Goal: Answer question/provide support: Share knowledge or assist other users

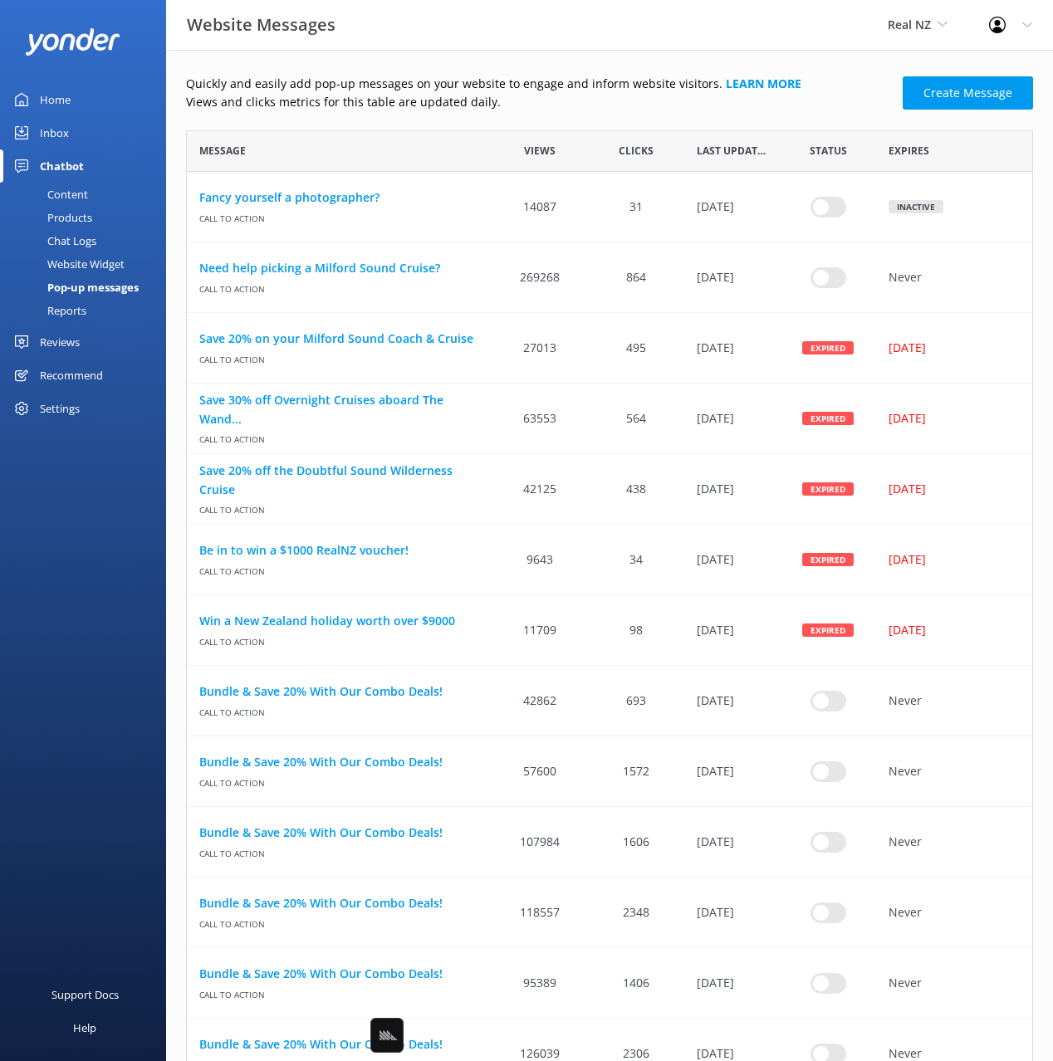
scroll to position [2159, 847]
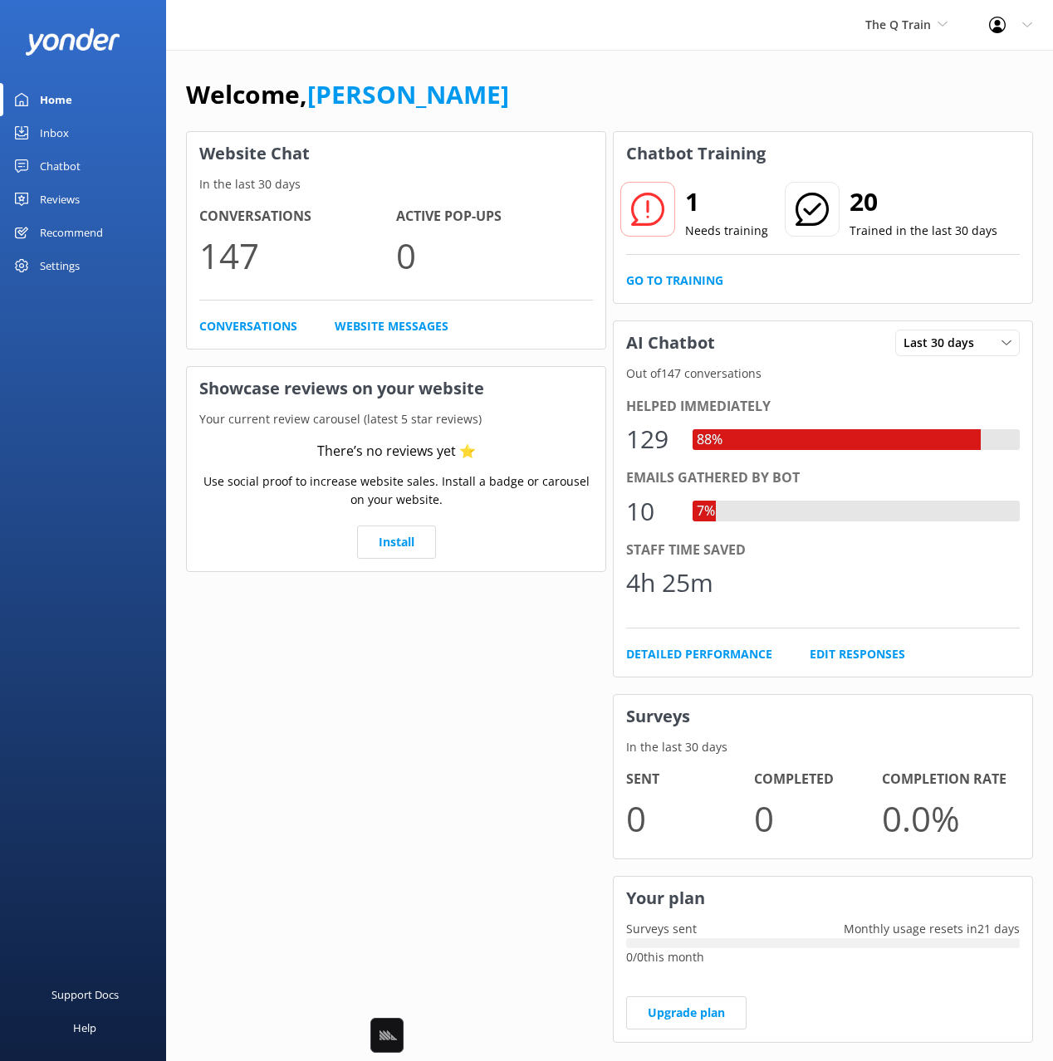
click at [72, 159] on div "Chatbot" at bounding box center [60, 165] width 41 height 33
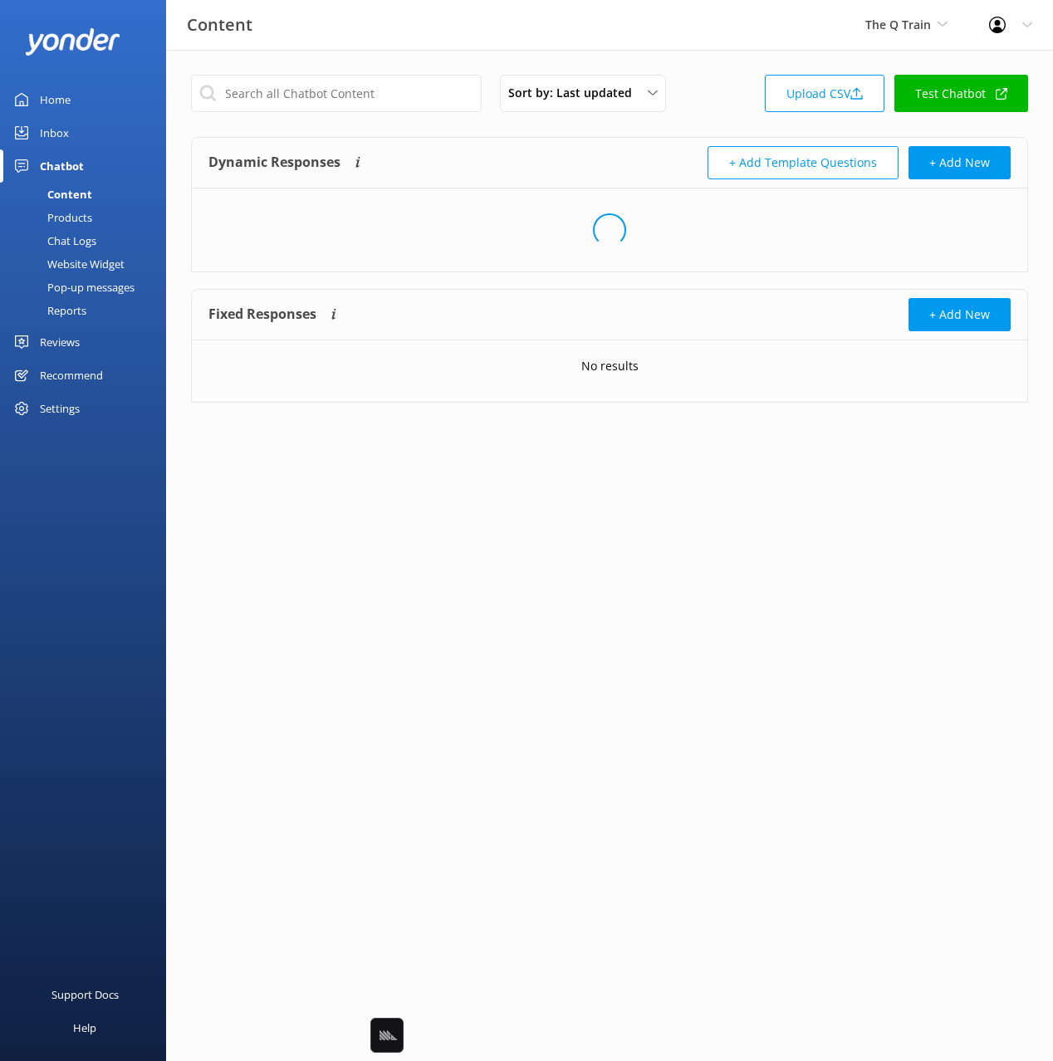
click at [579, 175] on div "Dynamic Responses The chatbot will generate a response based on the content inf…" at bounding box center [408, 162] width 401 height 33
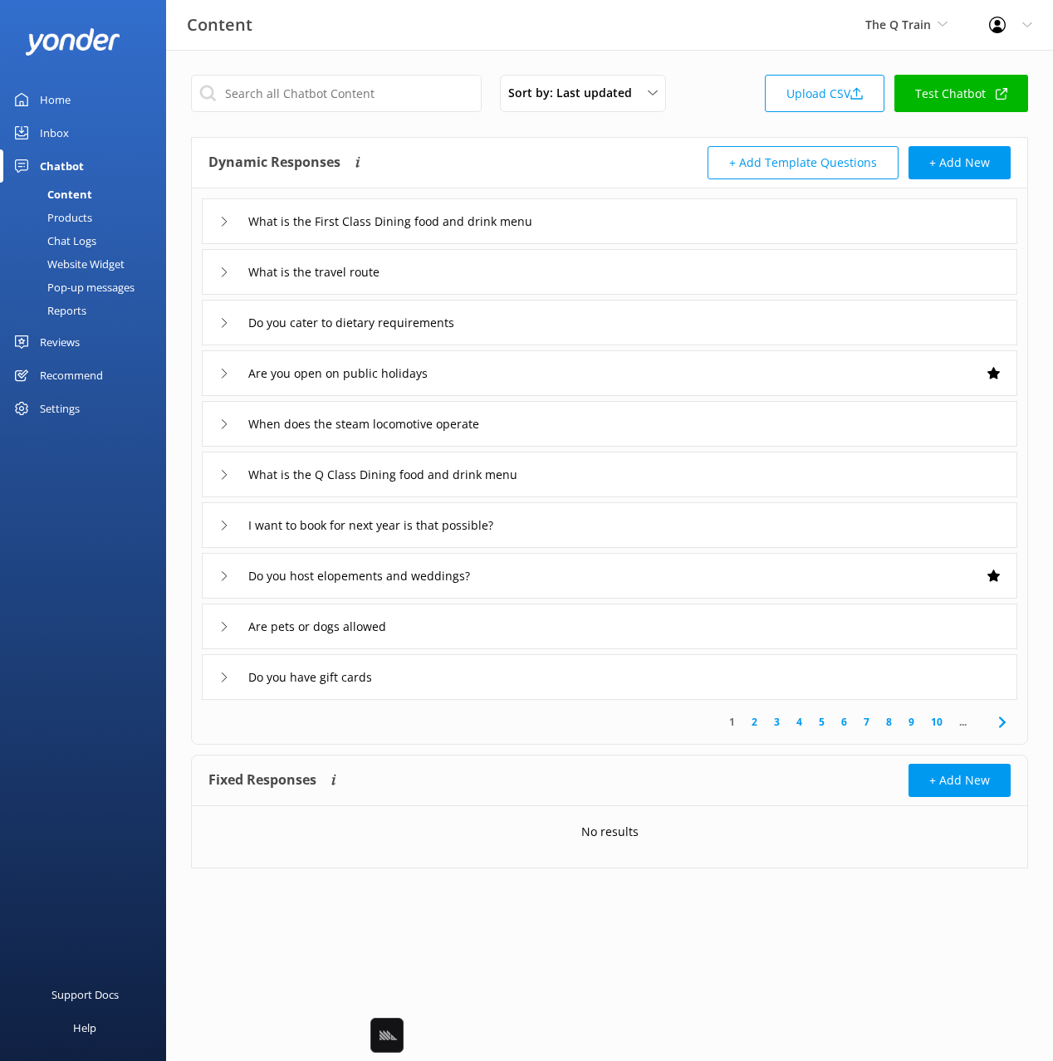
click at [472, 160] on div "Dynamic Responses The chatbot will generate a response based on the content inf…" at bounding box center [408, 162] width 401 height 33
click at [91, 239] on div "Chat Logs" at bounding box center [53, 240] width 86 height 23
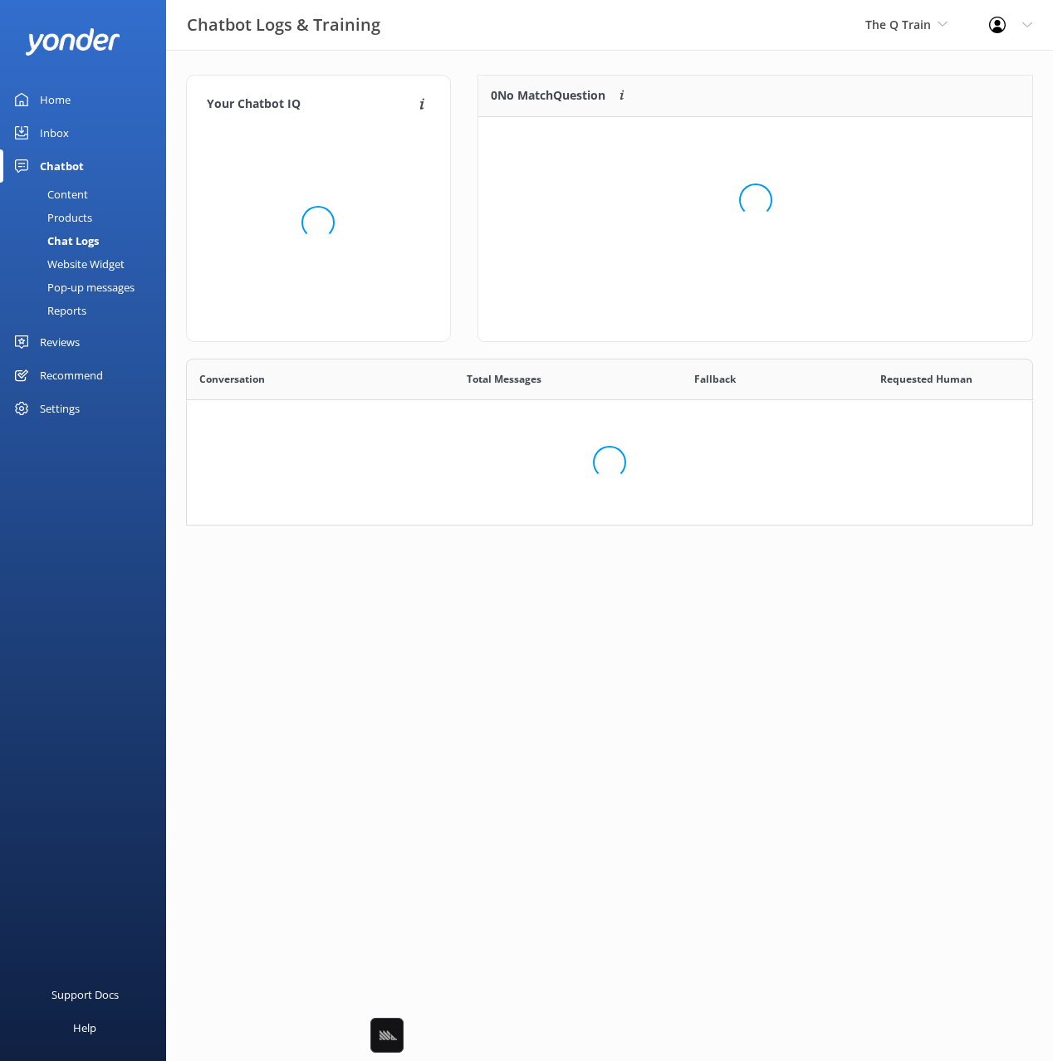
scroll to position [582, 845]
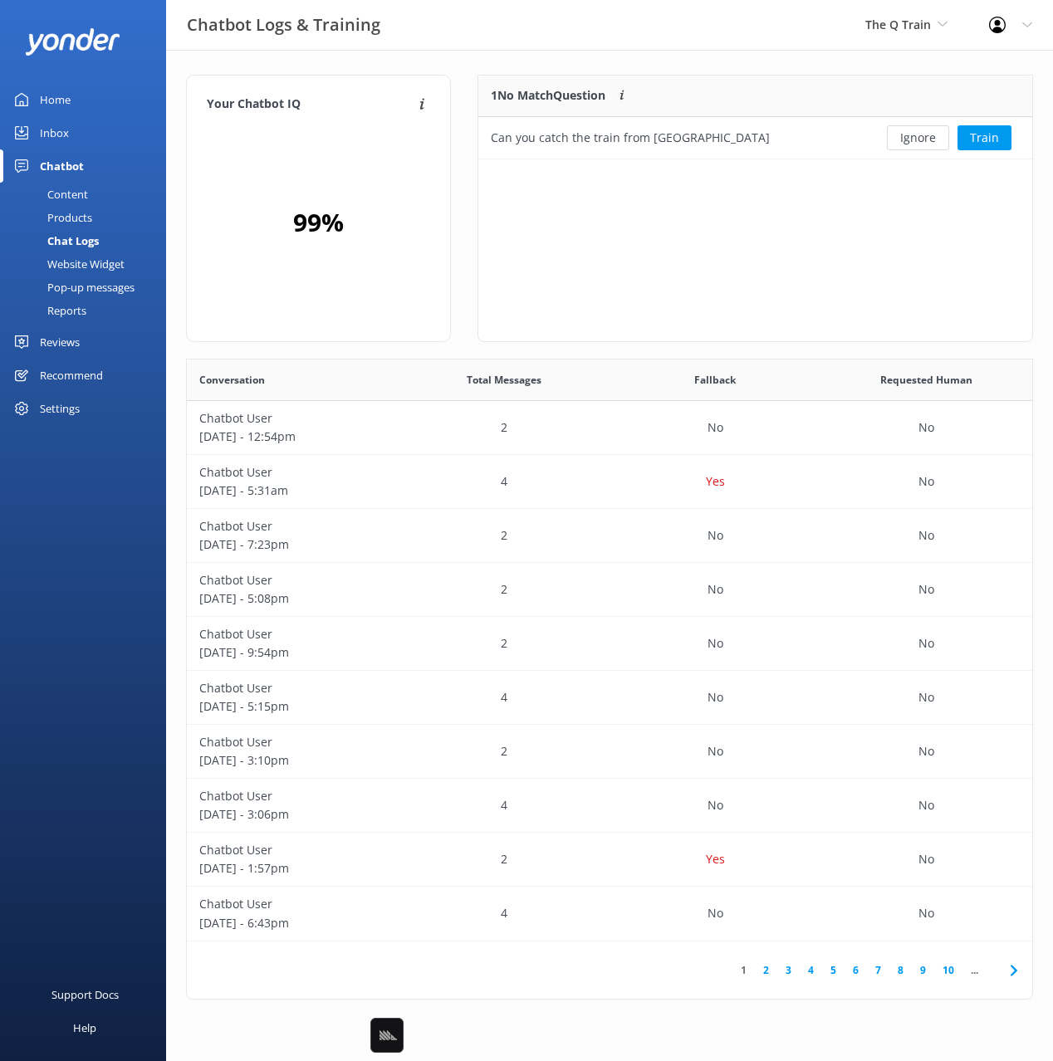
click at [663, 55] on div "Your Chatbot IQ Your Chatbot IQ is the percentage of trained FAQs against untra…" at bounding box center [609, 541] width 887 height 983
click at [980, 129] on button "Train" at bounding box center [984, 137] width 54 height 25
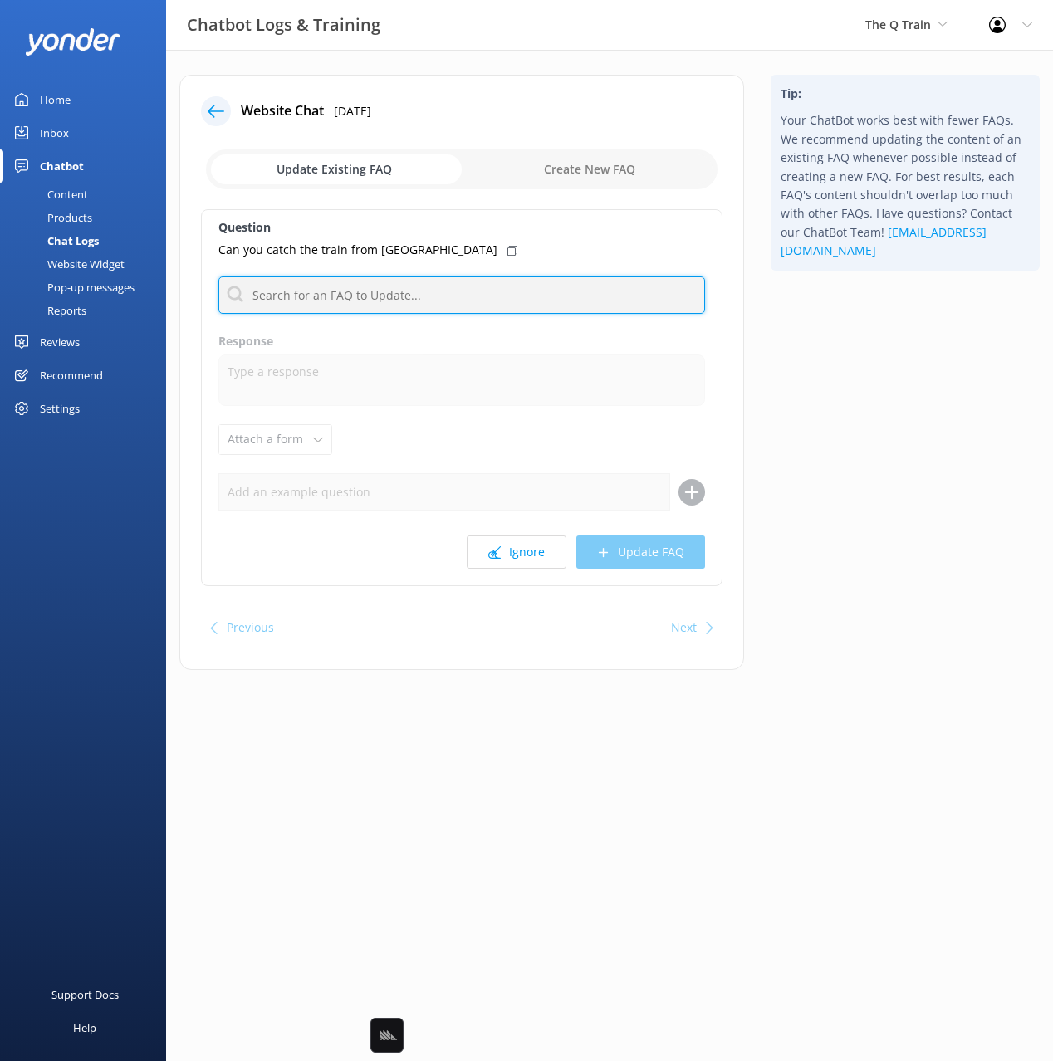
click at [351, 290] on input "text" at bounding box center [461, 294] width 487 height 37
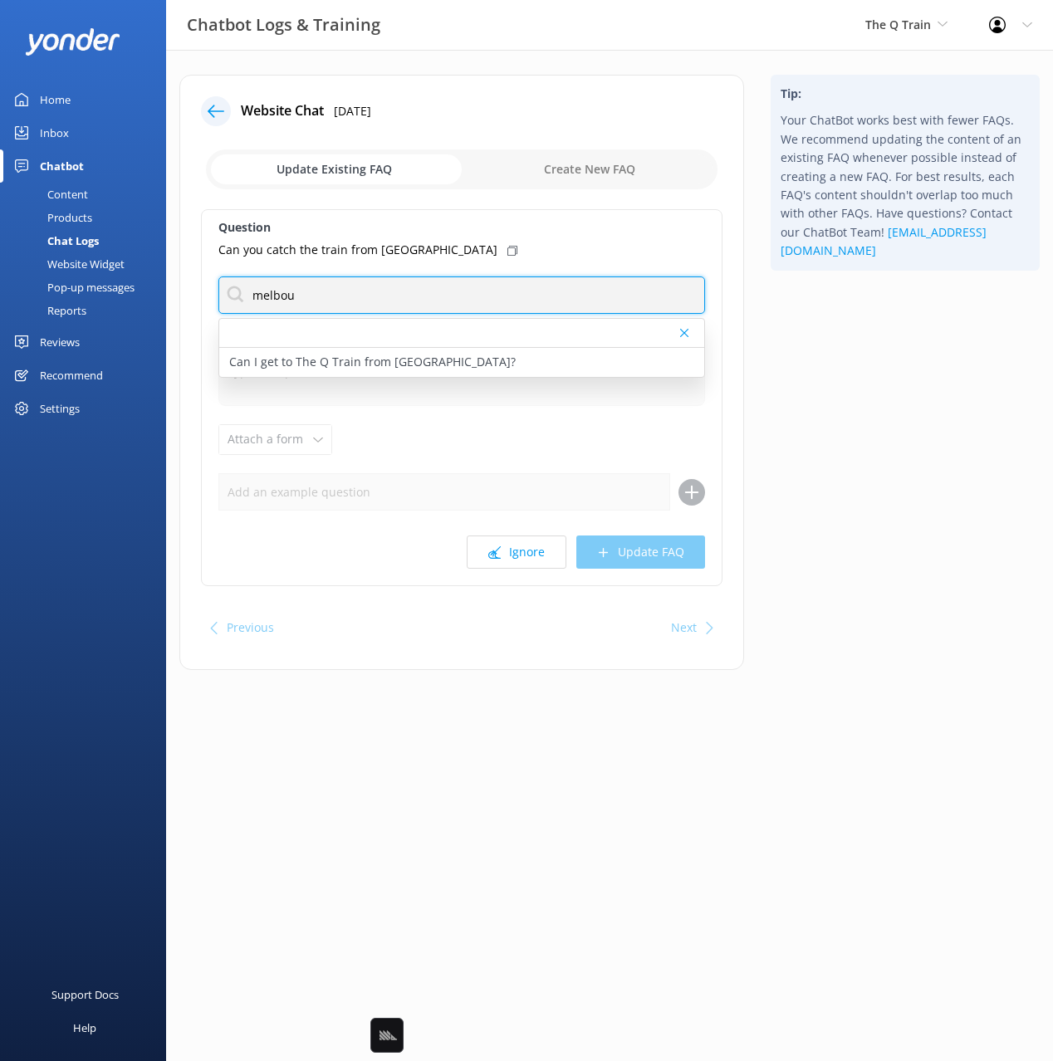
type input "melbou"
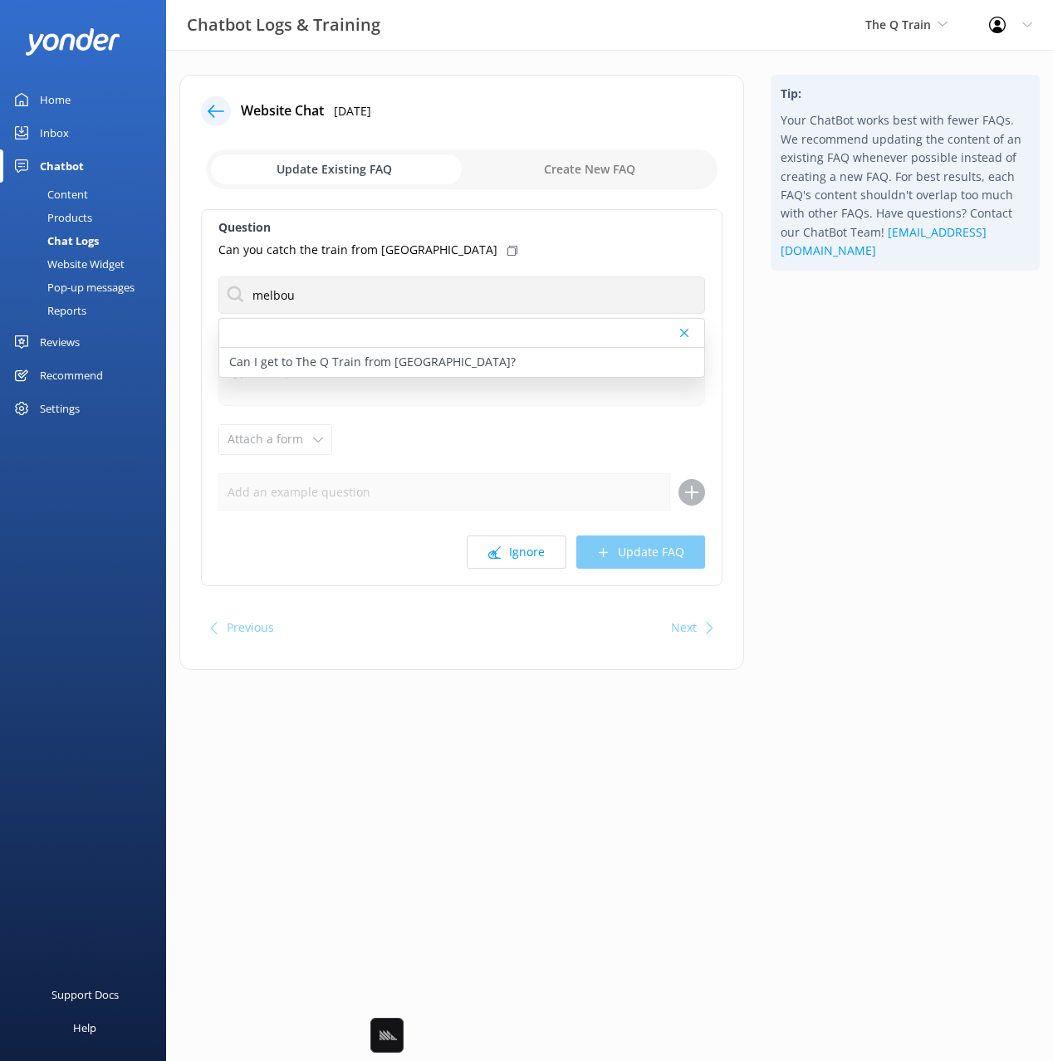
click at [860, 364] on div "Tip: Your ChatBot works best with fewer FAQs. We recommend updating the content…" at bounding box center [905, 381] width 296 height 612
click at [452, 368] on p "Can I get to The Q Train from Melbourne?" at bounding box center [372, 362] width 286 height 18
type textarea "We offer a return shuttle service from Melbourne to Drysdale for $78pp (day ser…"
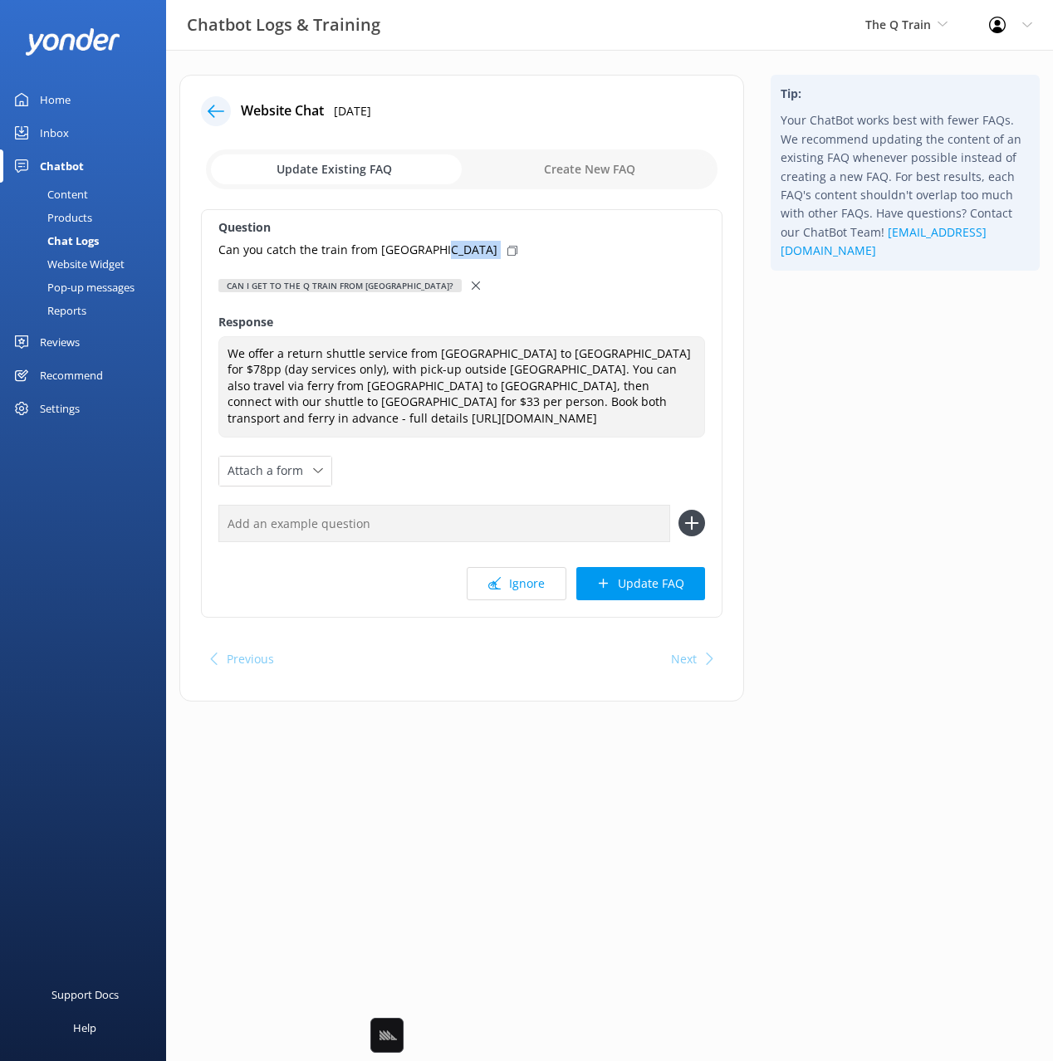
click at [507, 255] on icon at bounding box center [512, 251] width 10 height 10
click at [517, 522] on input "text" at bounding box center [444, 523] width 452 height 37
paste input "Can you catch the train from Melbourne"
type input "Can you catch the train from Melbourne"
drag, startPoint x: 700, startPoint y: 521, endPoint x: 672, endPoint y: 553, distance: 43.0
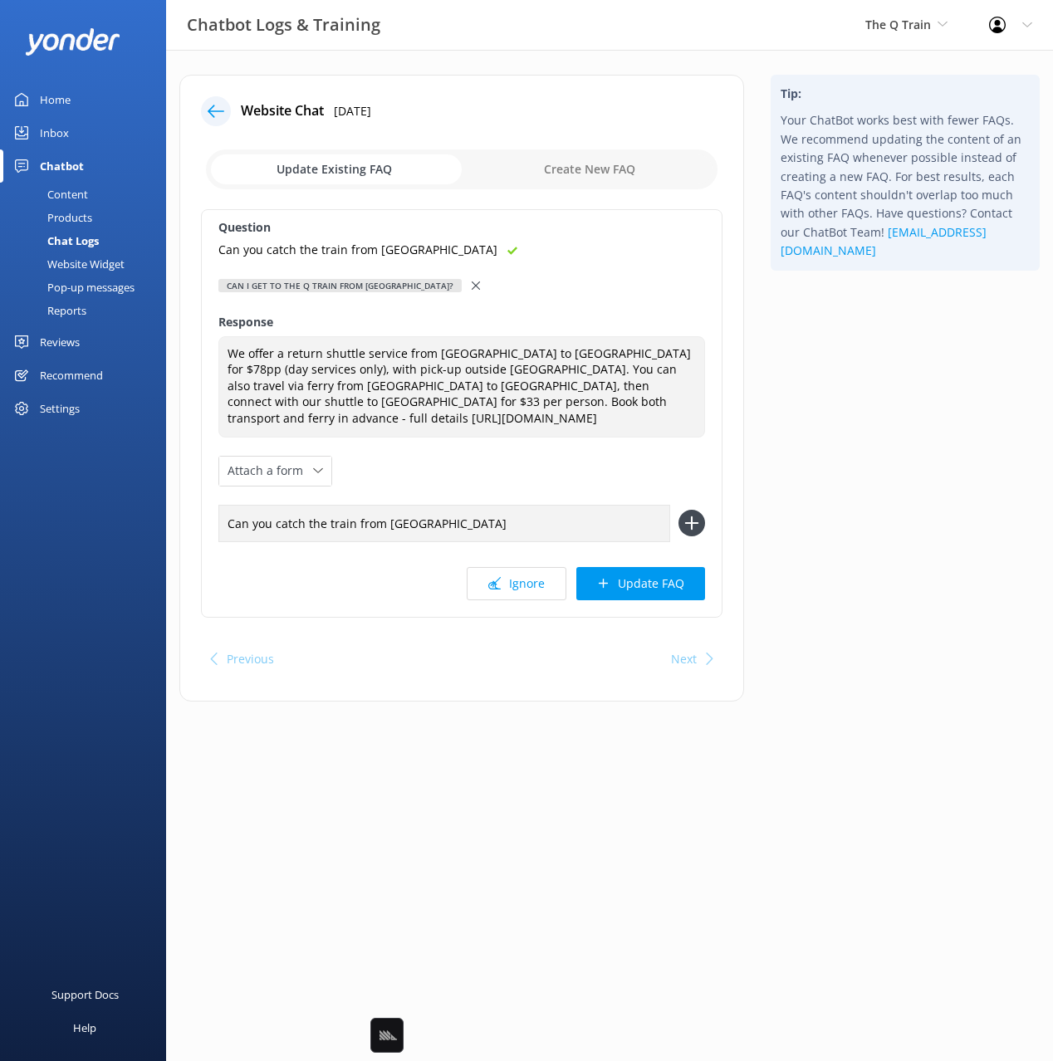
click at [697, 522] on icon at bounding box center [691, 523] width 27 height 27
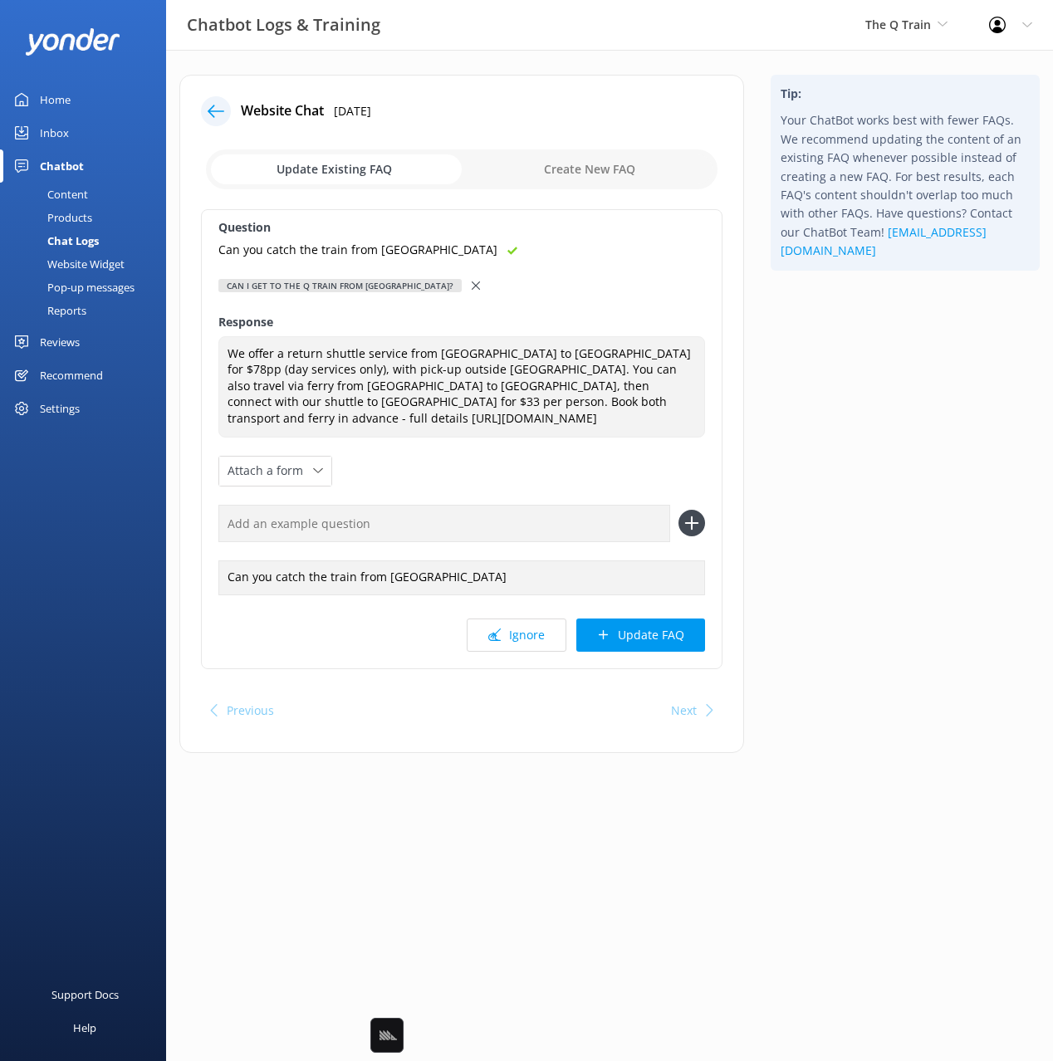
click at [652, 638] on button "Update FAQ" at bounding box center [640, 635] width 129 height 33
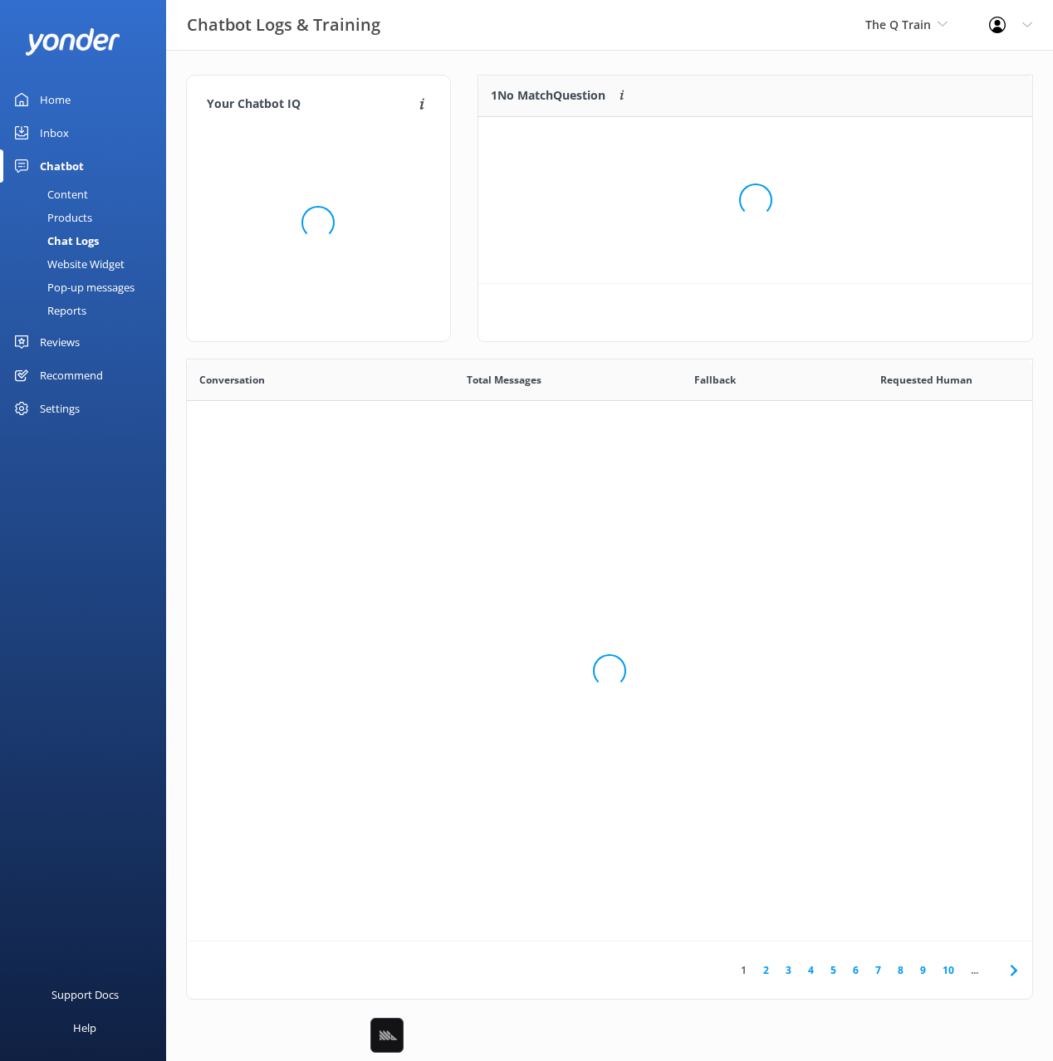
click at [878, 537] on div "Loading.." at bounding box center [755, 200] width 521 height 1061
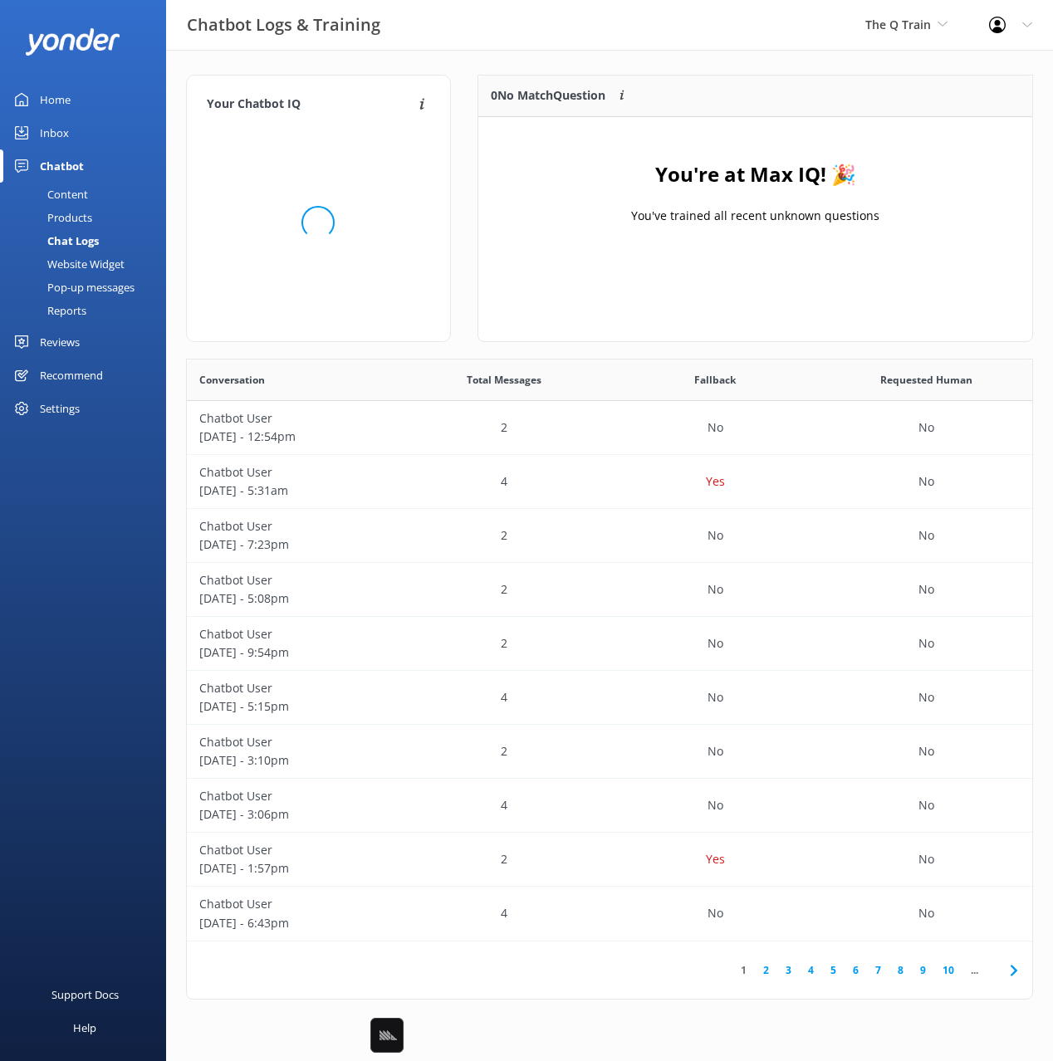
scroll to position [208, 555]
click at [82, 196] on div "Content" at bounding box center [49, 194] width 78 height 23
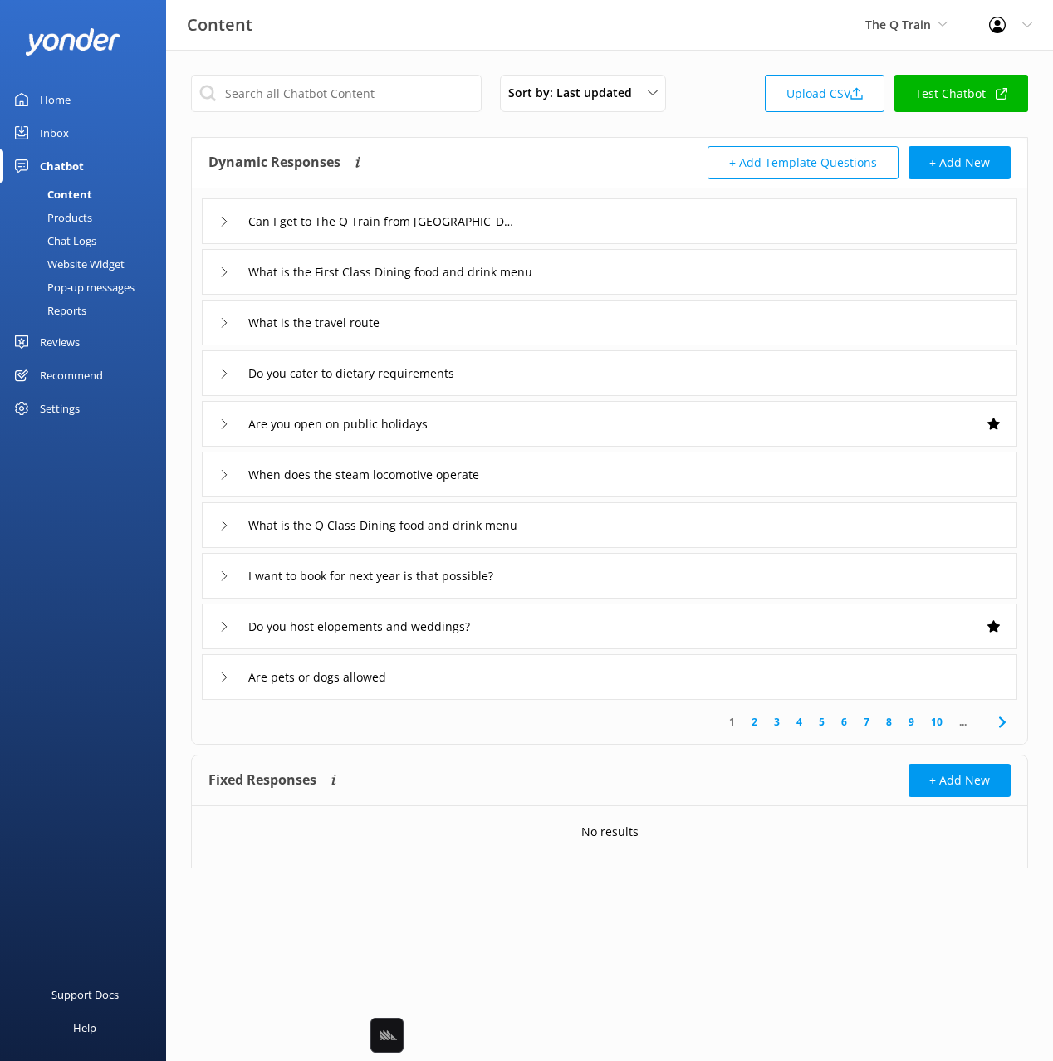
click at [491, 147] on div "Dynamic Responses The chatbot will generate a response based on the content inf…" at bounding box center [408, 162] width 401 height 33
click at [71, 320] on div "Reports" at bounding box center [48, 310] width 76 height 23
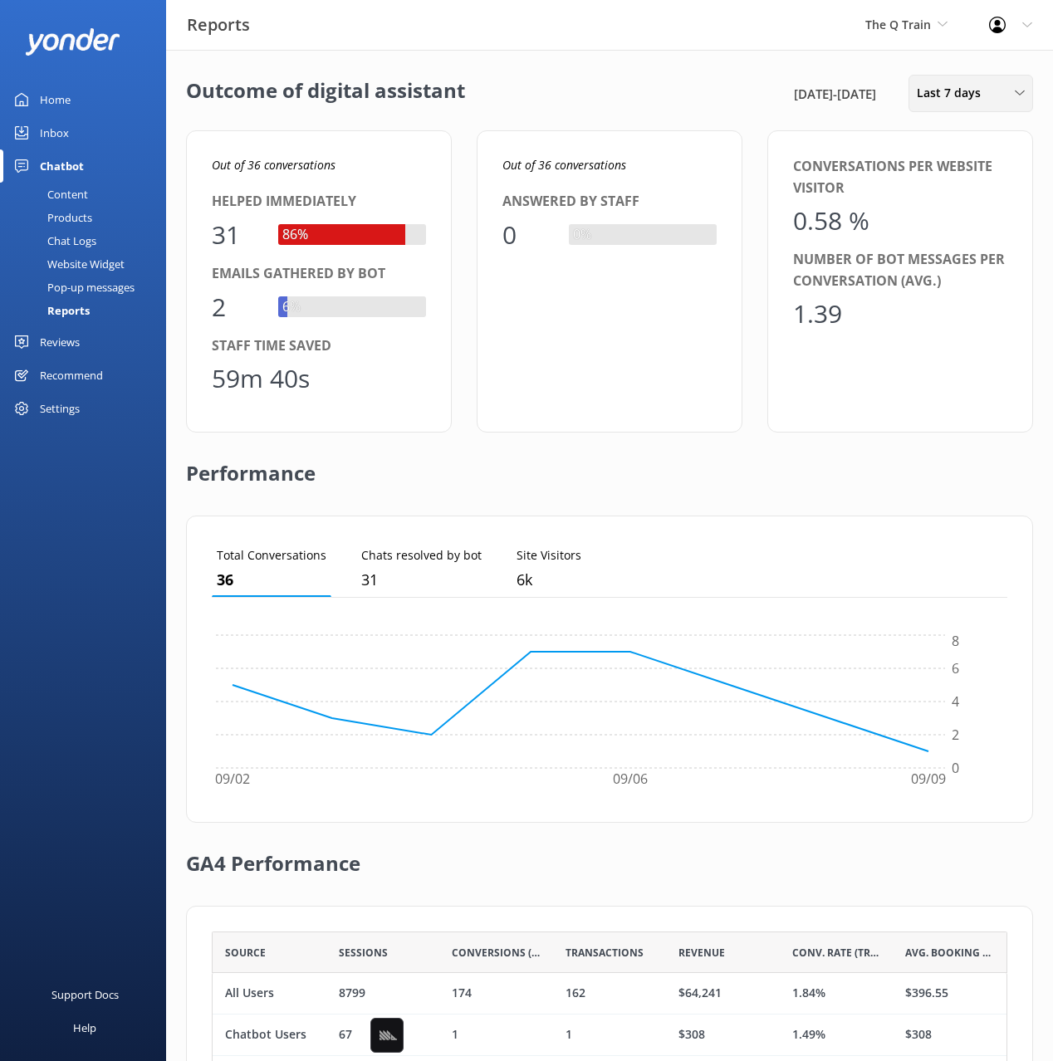
click at [976, 99] on span "Last 7 days" at bounding box center [954, 93] width 74 height 18
click at [922, 266] on div "Last 180 days" at bounding box center [949, 267] width 65 height 17
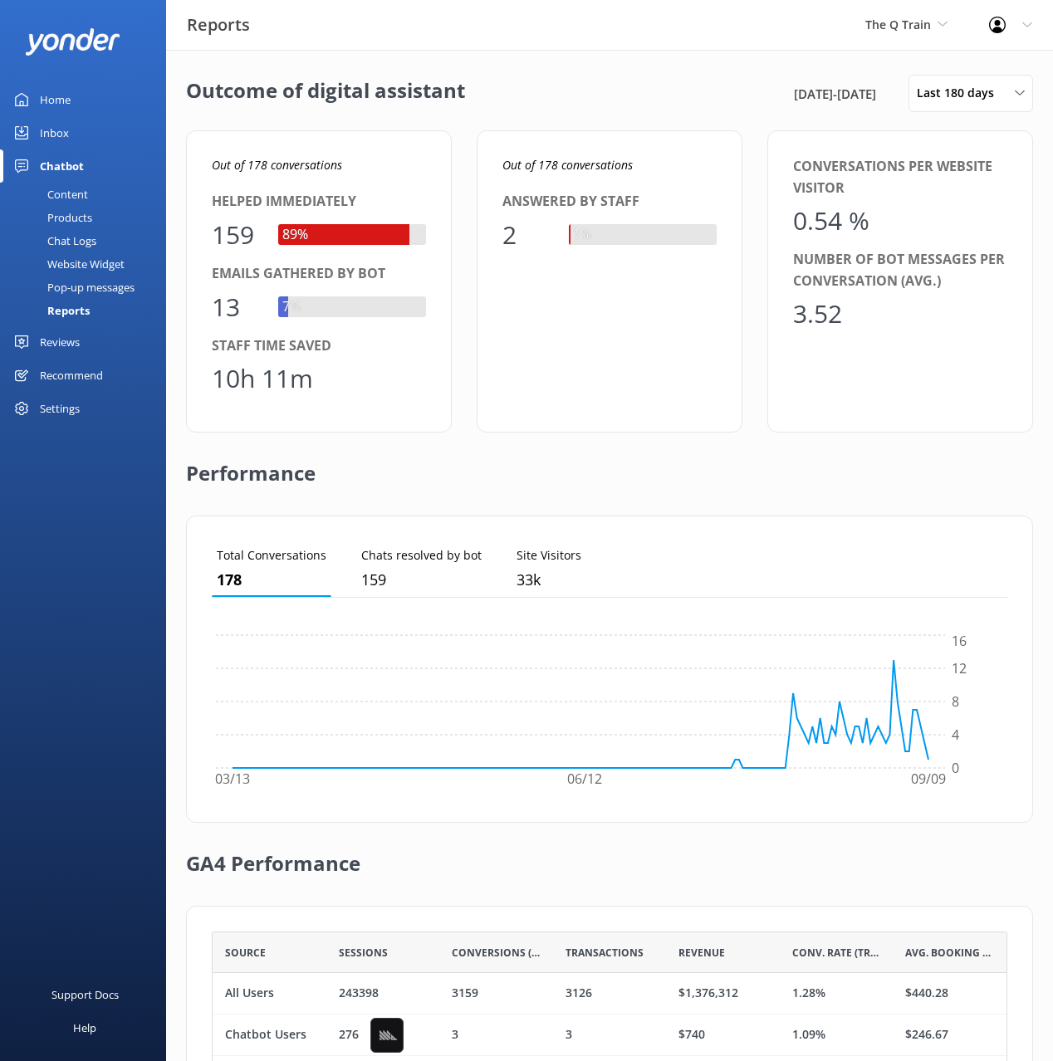
click at [821, 498] on div "Performance" at bounding box center [609, 474] width 847 height 83
click at [365, 110] on h2 "Outcome of digital assistant" at bounding box center [325, 93] width 279 height 37
click at [81, 291] on div "Pop-up messages" at bounding box center [72, 287] width 125 height 23
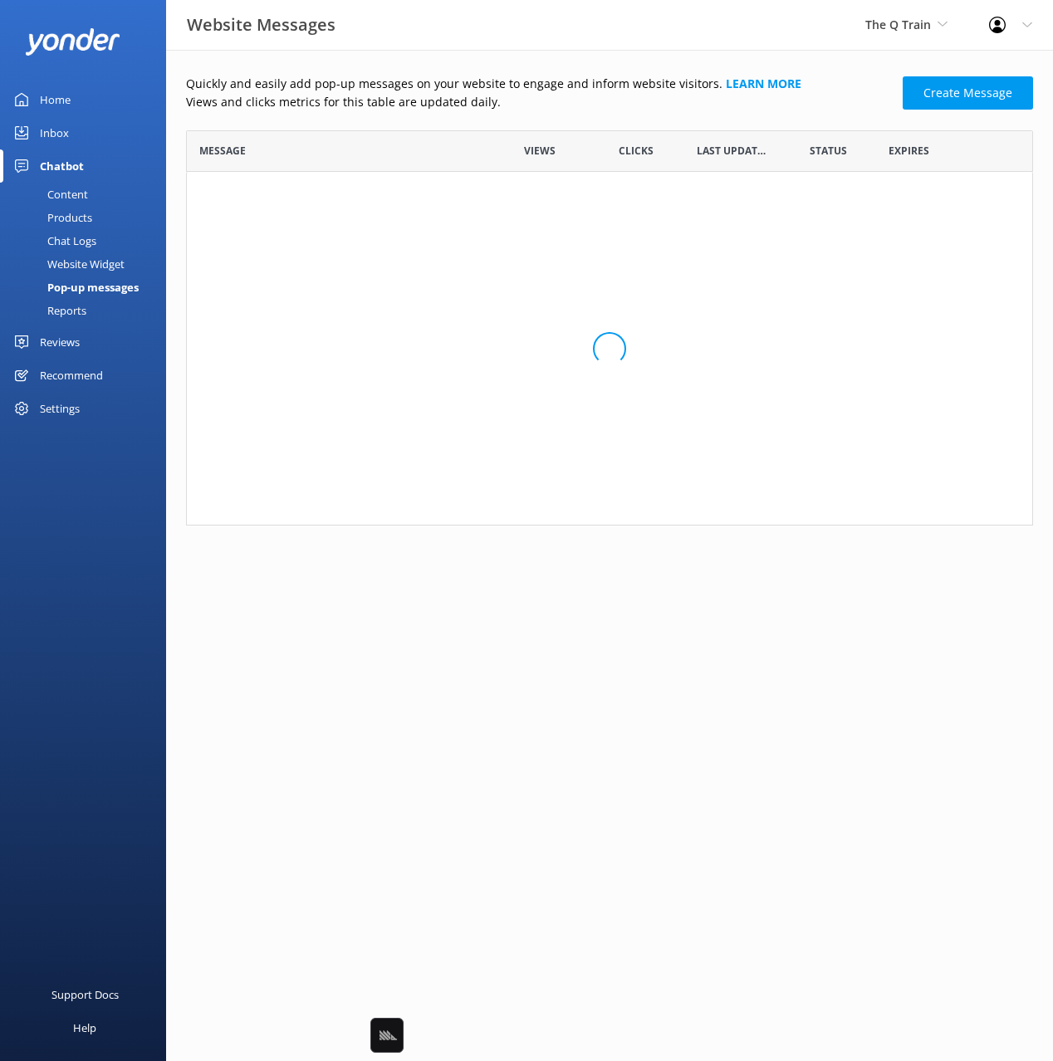
scroll to position [395, 847]
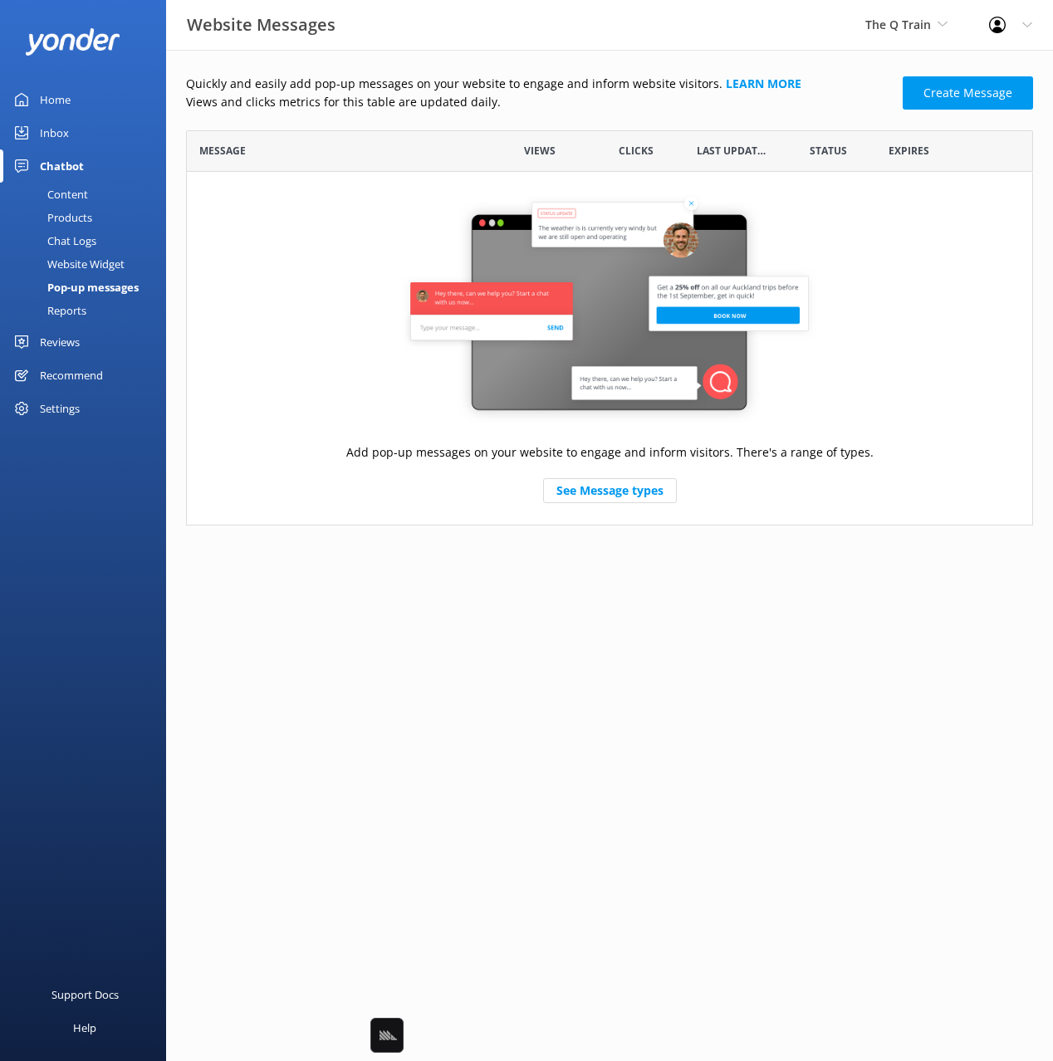
click at [81, 264] on div "Website Widget" at bounding box center [67, 263] width 115 height 23
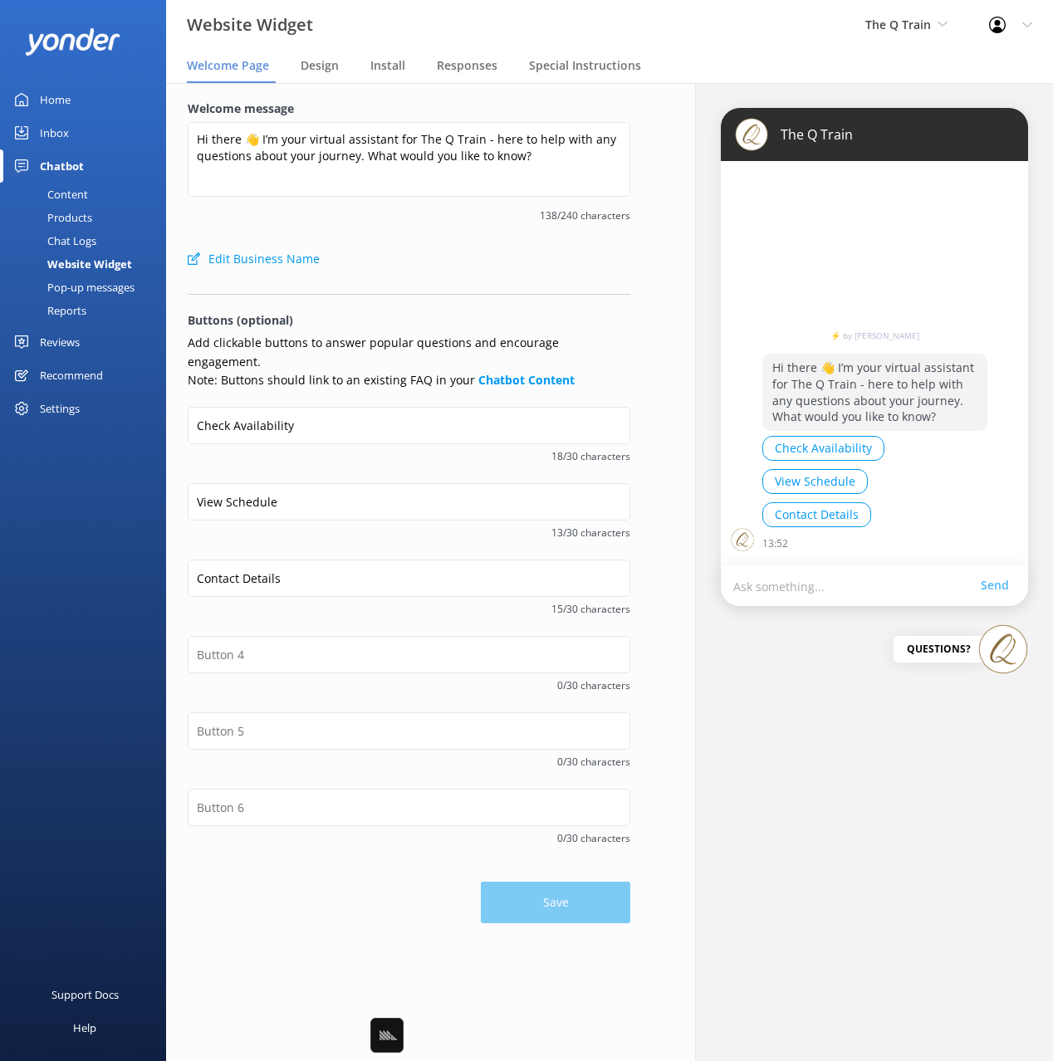
click at [477, 262] on div "Edit Business Name" at bounding box center [409, 258] width 443 height 33
click at [481, 262] on div "Edit Business Name" at bounding box center [409, 258] width 443 height 33
drag, startPoint x: 321, startPoint y: 71, endPoint x: 355, endPoint y: 70, distance: 33.2
click at [321, 71] on span "Design" at bounding box center [320, 65] width 38 height 17
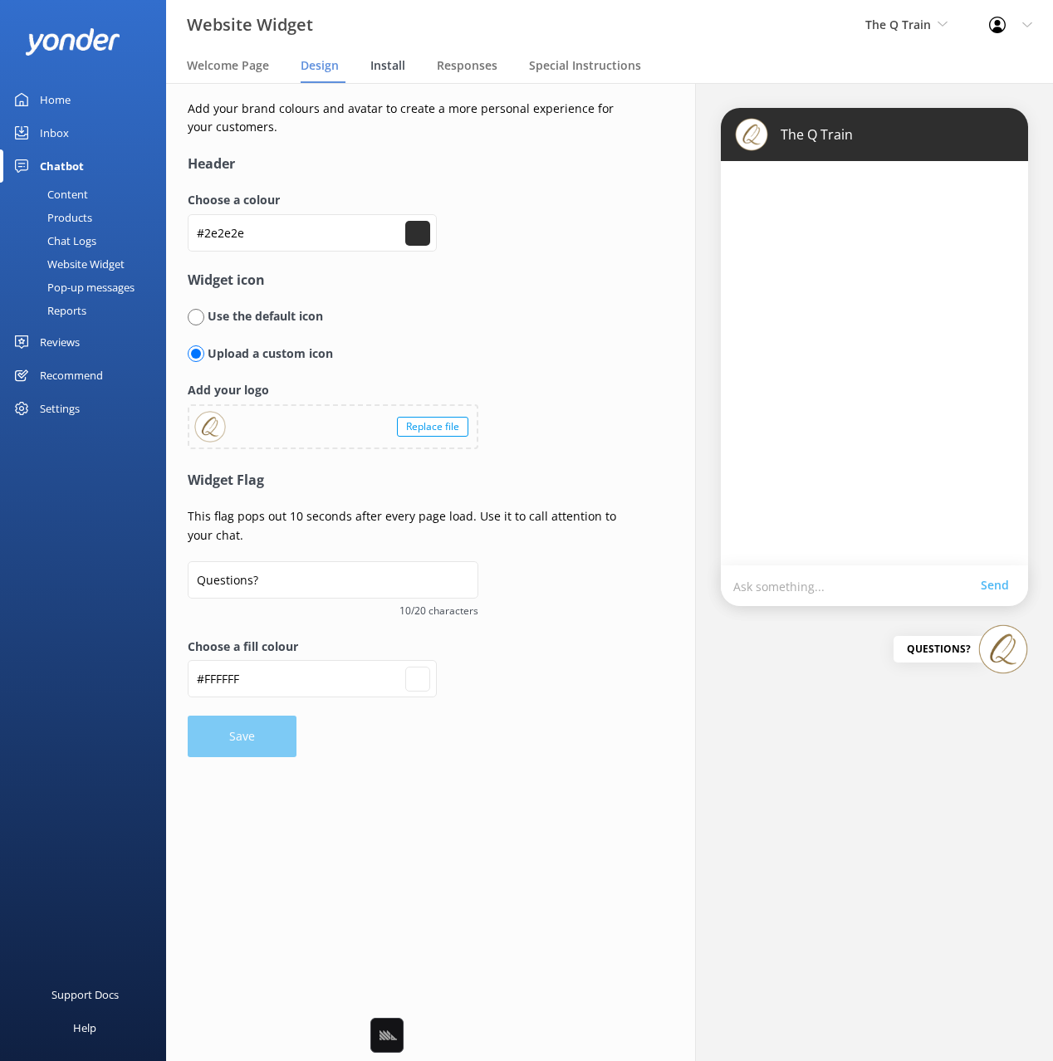
click at [403, 68] on span "Install" at bounding box center [387, 65] width 35 height 17
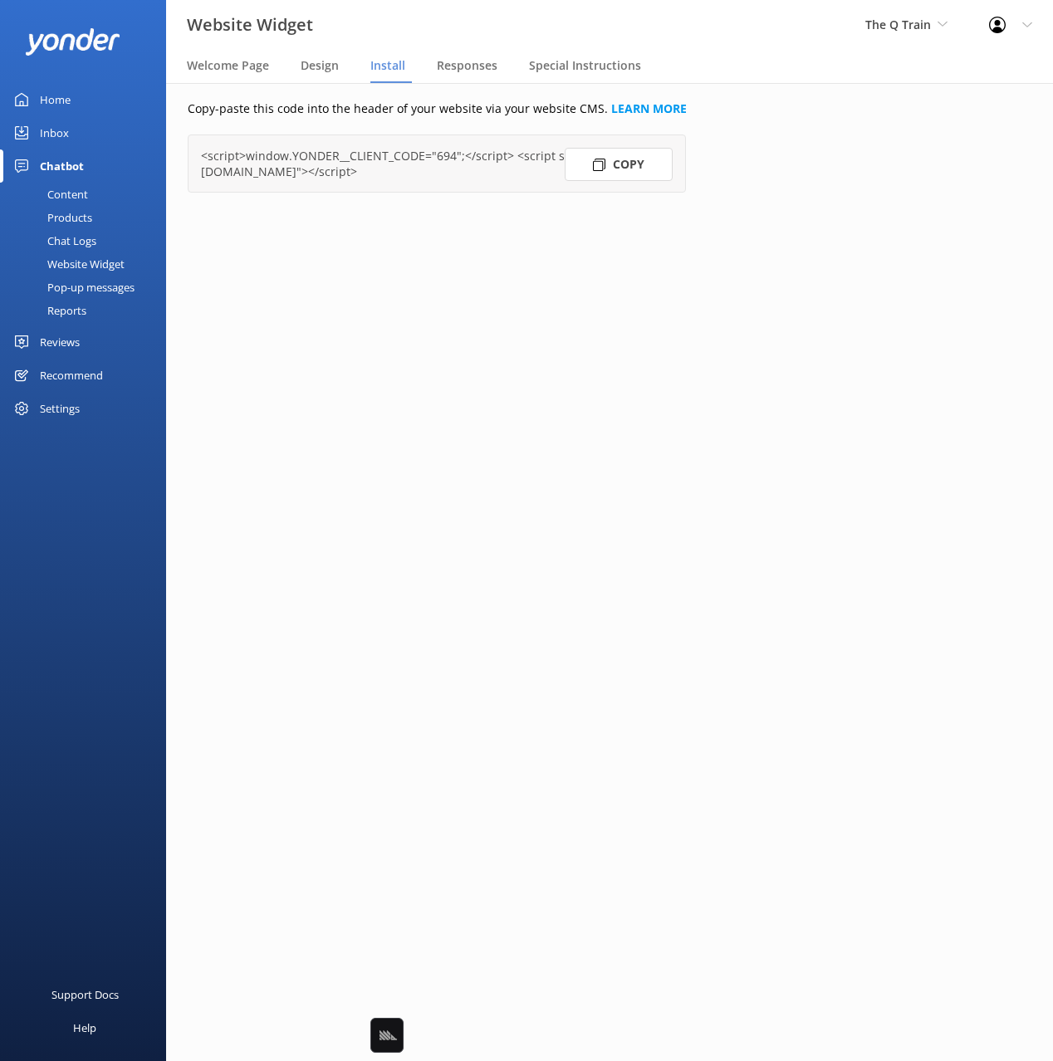
drag, startPoint x: 462, startPoint y: 66, endPoint x: 521, endPoint y: 69, distance: 59.9
click at [462, 66] on span "Responses" at bounding box center [467, 65] width 61 height 17
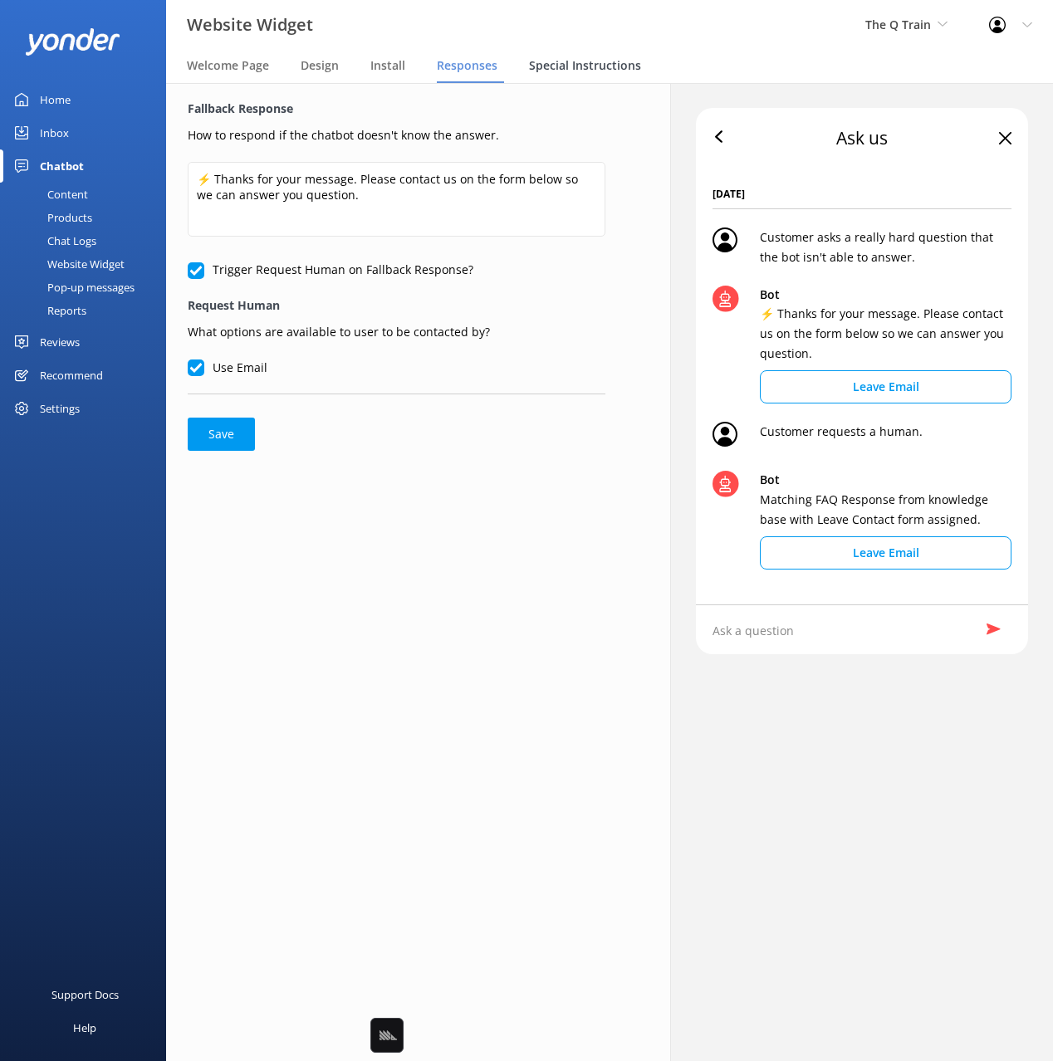
click at [575, 67] on span "Special Instructions" at bounding box center [585, 65] width 112 height 17
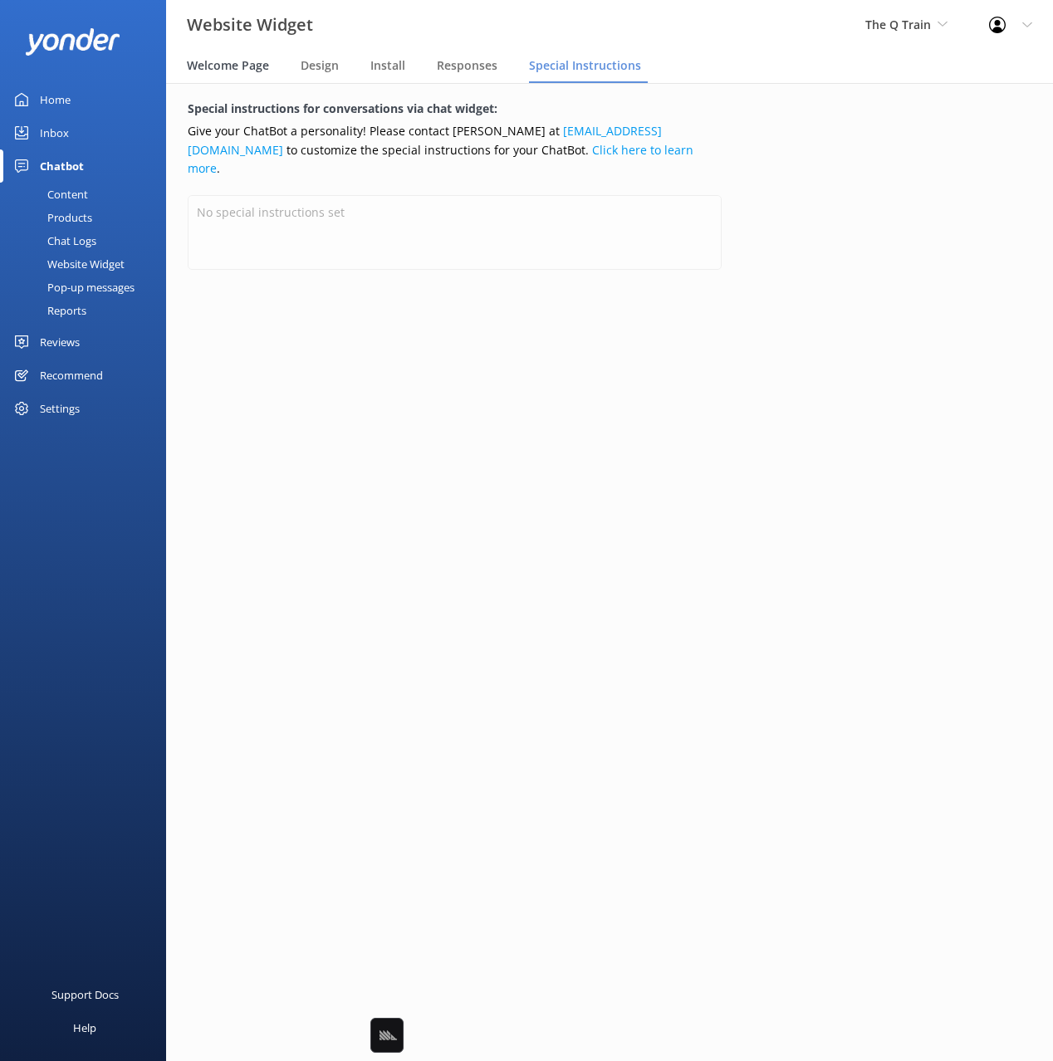
click at [232, 67] on span "Welcome Page" at bounding box center [228, 65] width 82 height 17
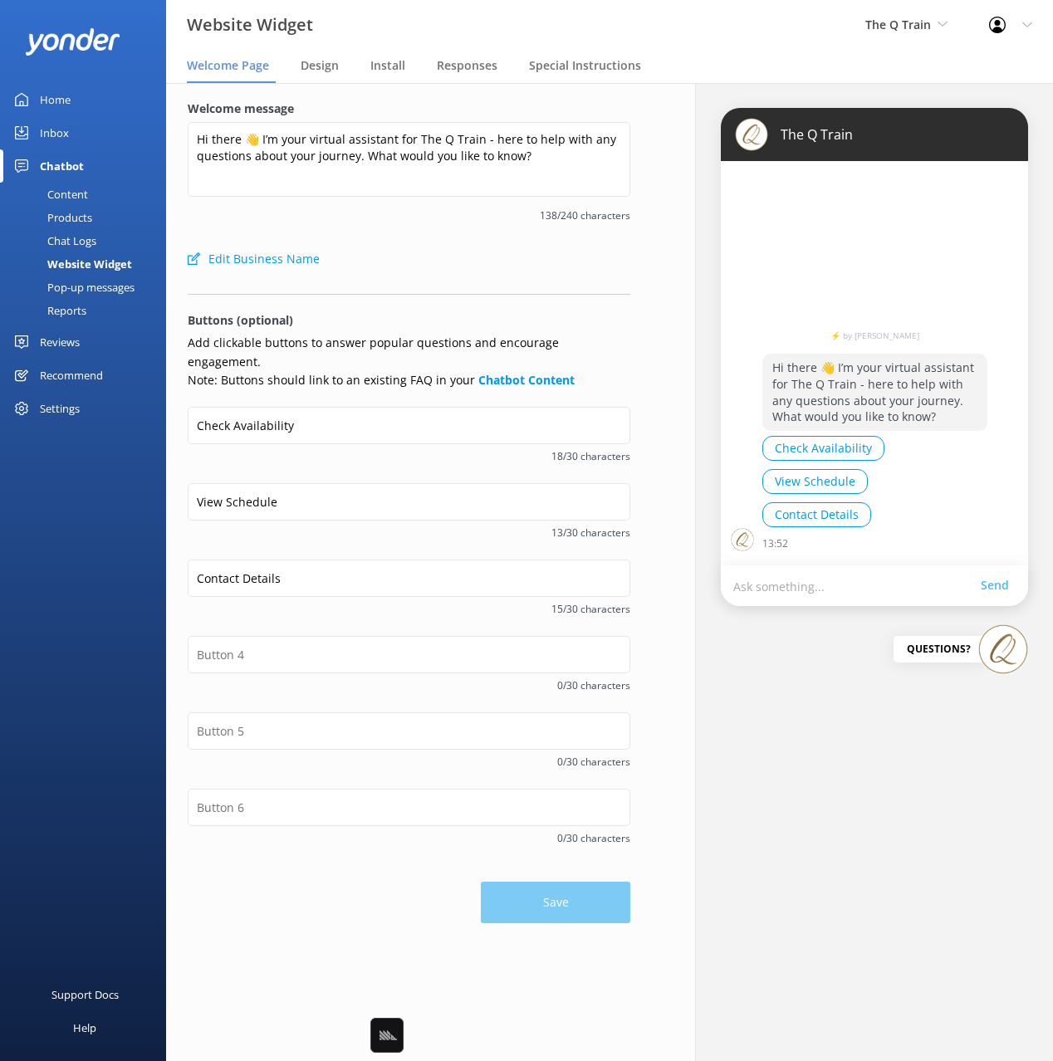
click at [477, 273] on div "Edit Business Name" at bounding box center [409, 258] width 443 height 33
click at [474, 267] on div "Edit Business Name" at bounding box center [409, 258] width 443 height 33
click at [89, 281] on div "Pop-up messages" at bounding box center [72, 287] width 125 height 23
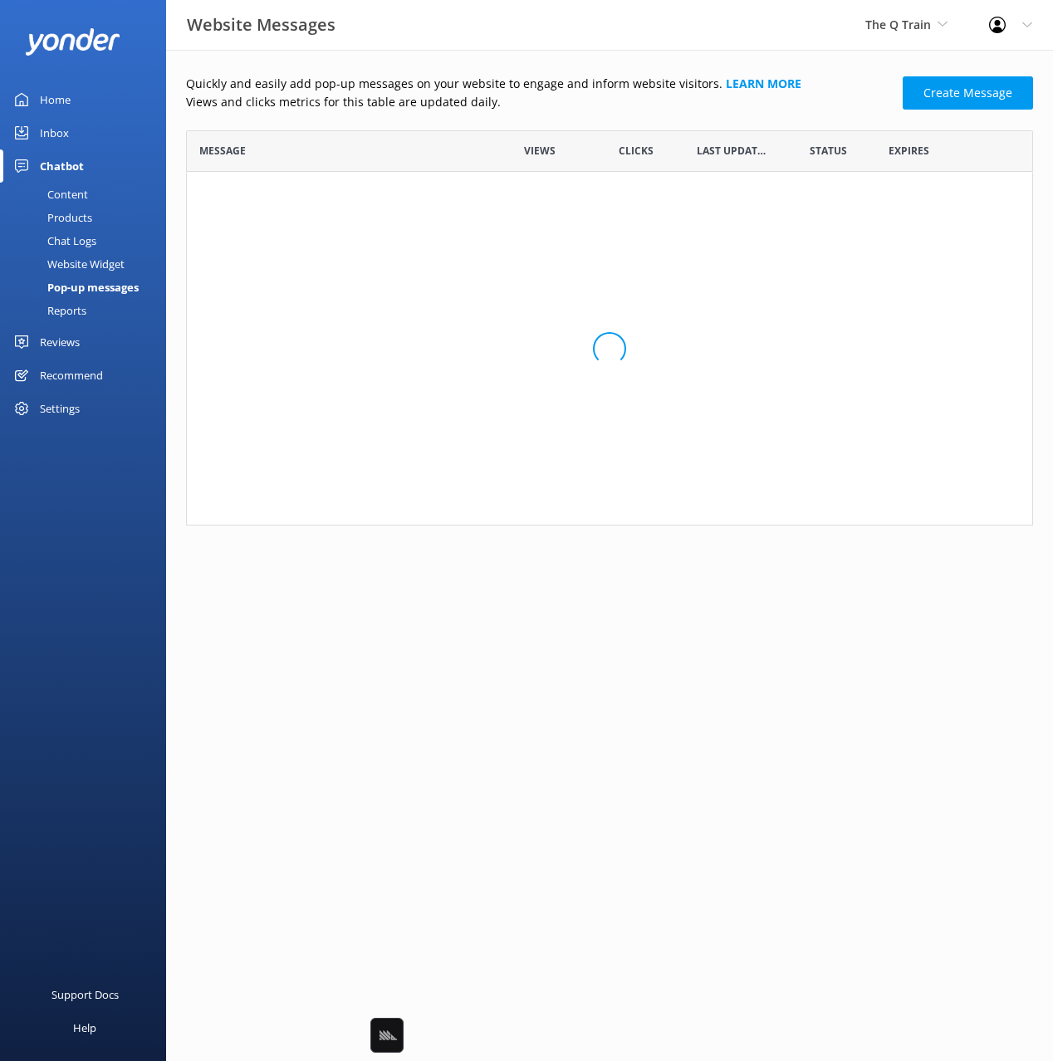
scroll to position [395, 847]
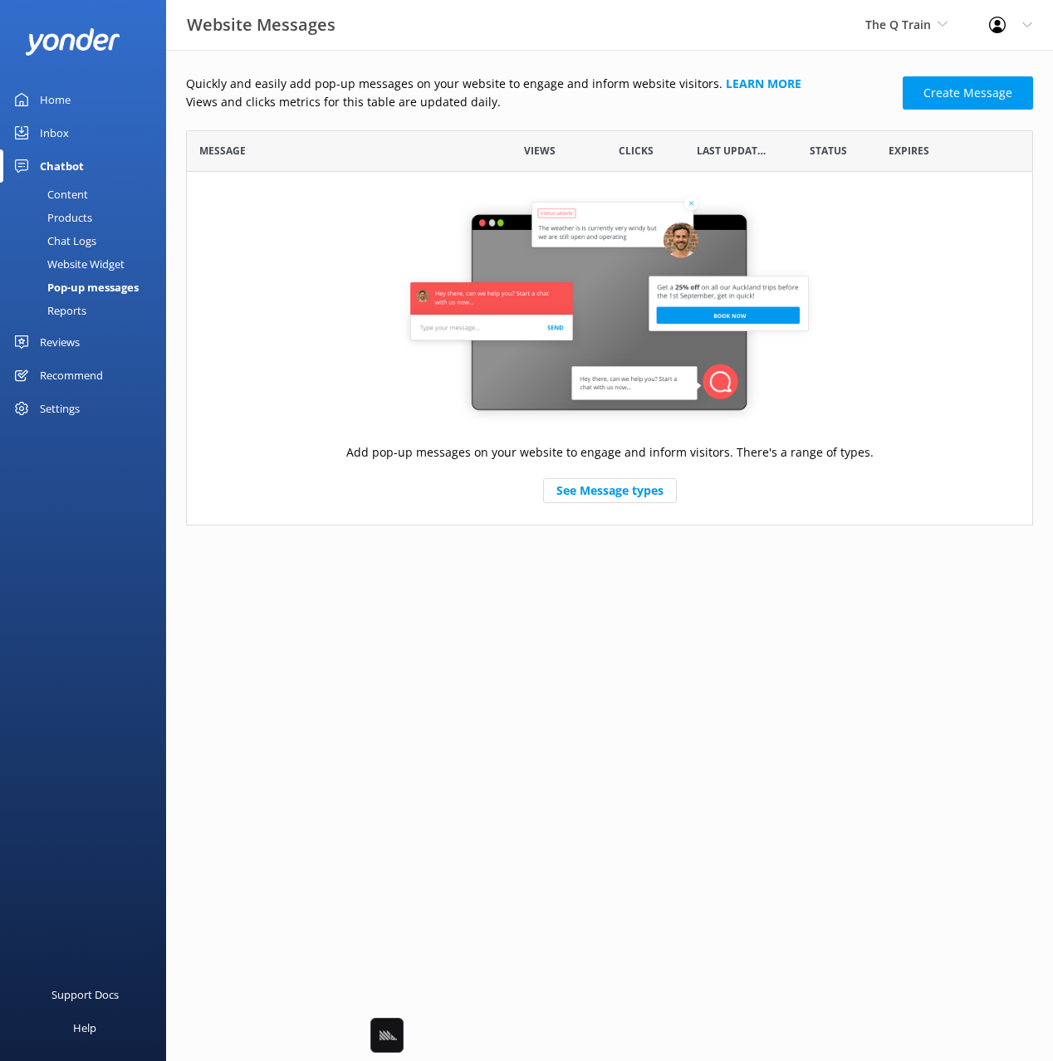
drag, startPoint x: 657, startPoint y: 126, endPoint x: 317, endPoint y: 214, distance: 350.8
click at [653, 126] on div "Quickly and easily add pop-up messages on your website to engage and inform web…" at bounding box center [609, 300] width 847 height 451
click at [71, 215] on div "Products" at bounding box center [51, 217] width 82 height 23
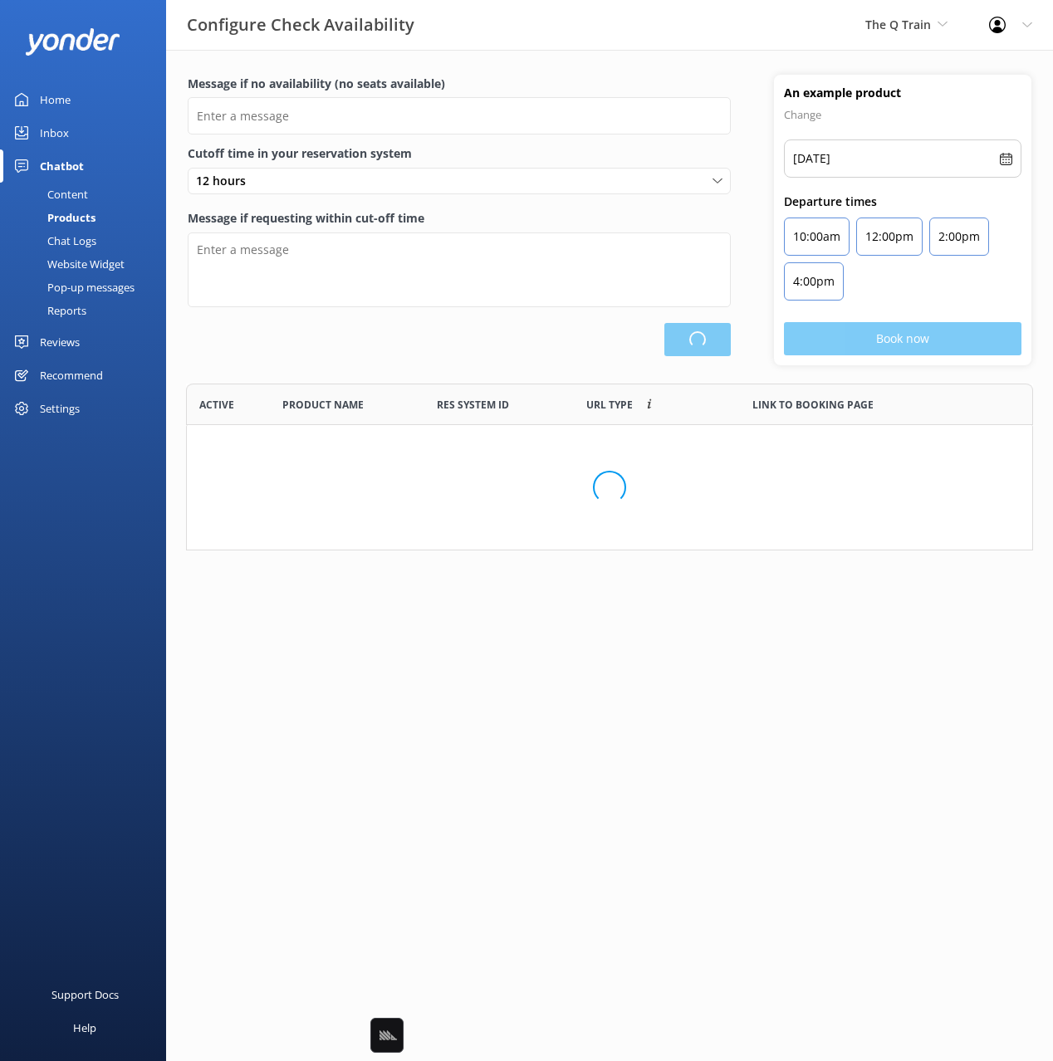
scroll to position [316, 847]
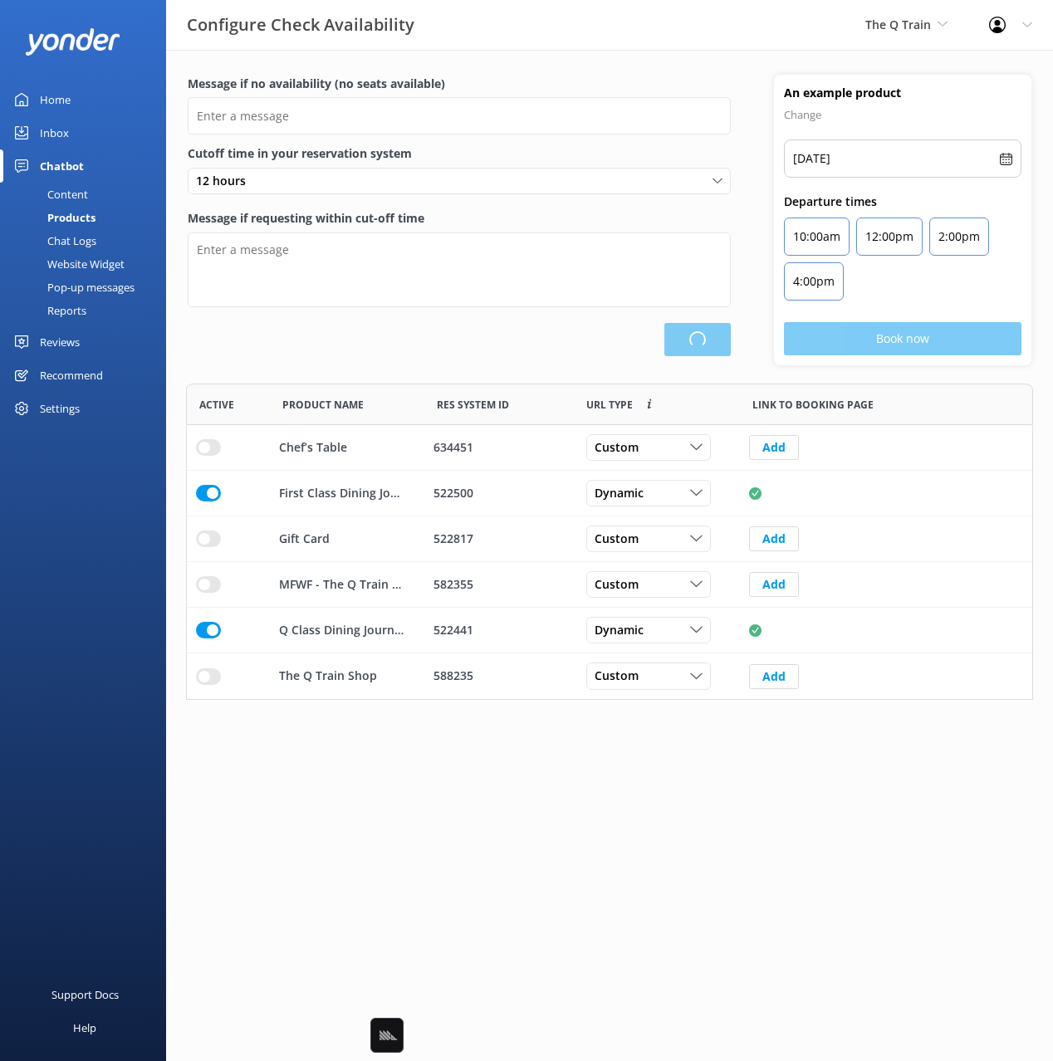
type input "Please choose another date."
type textarea "Please see live availability here: https://fareharbor.com/embeds/book/theqtrain…"
click at [490, 350] on div "Save" at bounding box center [459, 339] width 543 height 33
drag, startPoint x: 493, startPoint y: 350, endPoint x: 466, endPoint y: 351, distance: 27.4
click at [485, 350] on div "Save" at bounding box center [459, 339] width 543 height 33
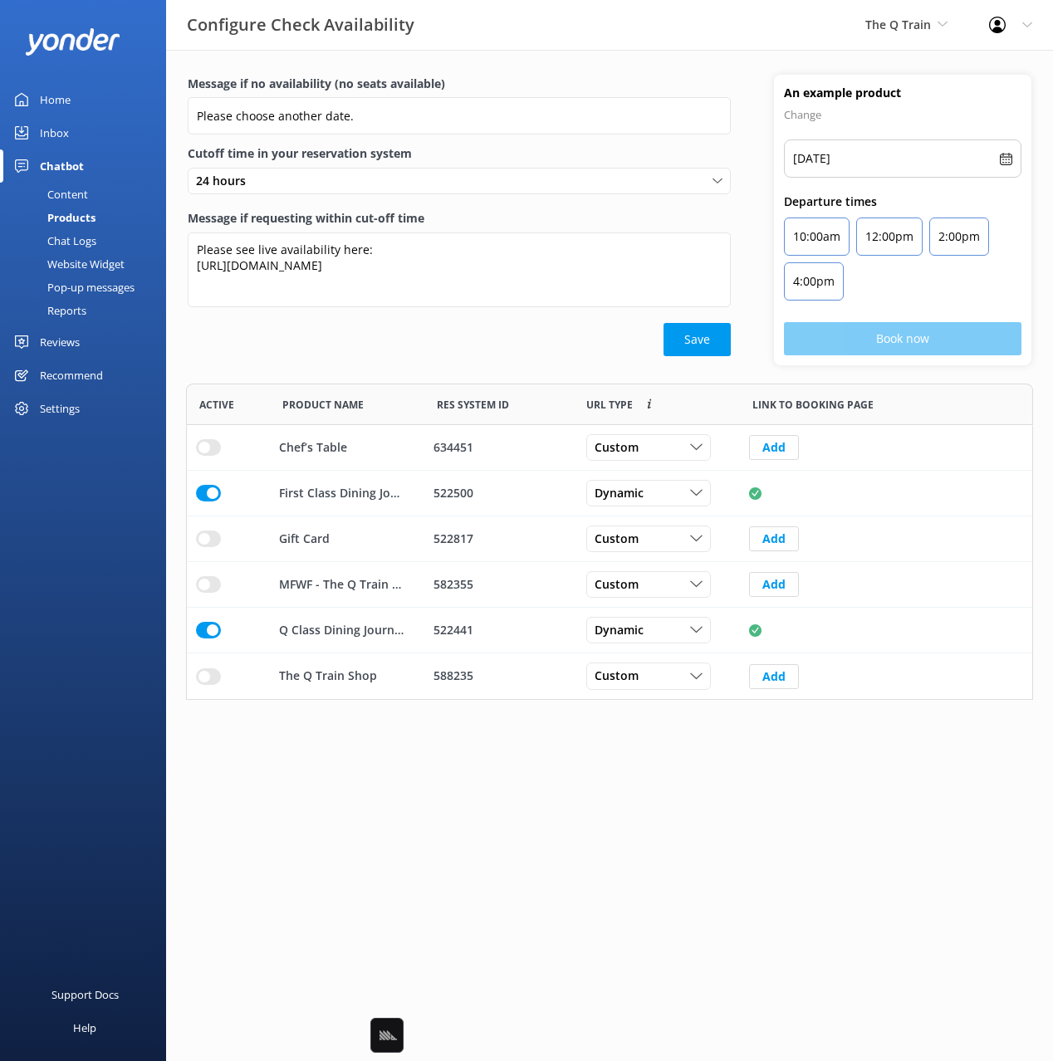
drag, startPoint x: 90, startPoint y: 244, endPoint x: 87, endPoint y: 208, distance: 35.8
click at [90, 243] on div "Chat Logs" at bounding box center [53, 240] width 86 height 23
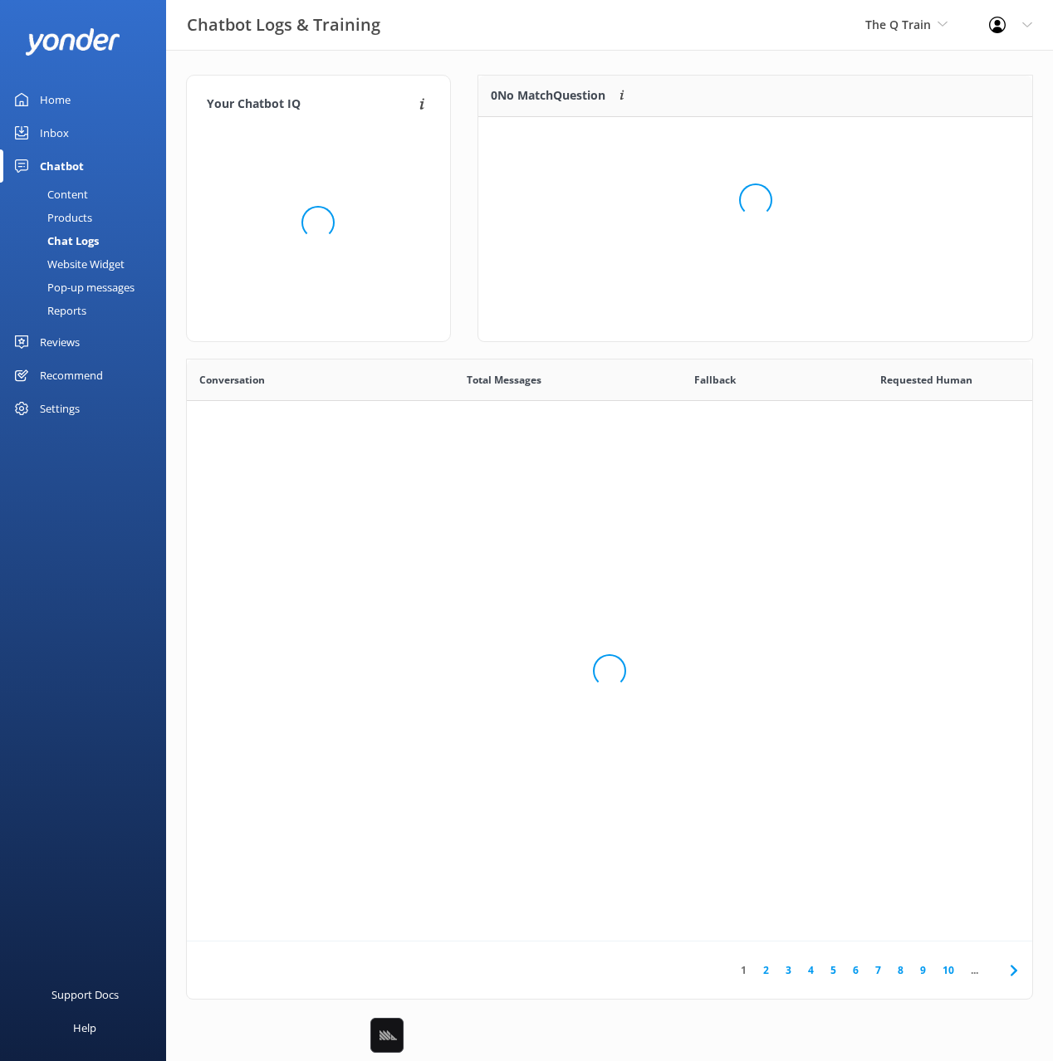
scroll to position [582, 845]
click at [85, 193] on div "Content" at bounding box center [49, 194] width 78 height 23
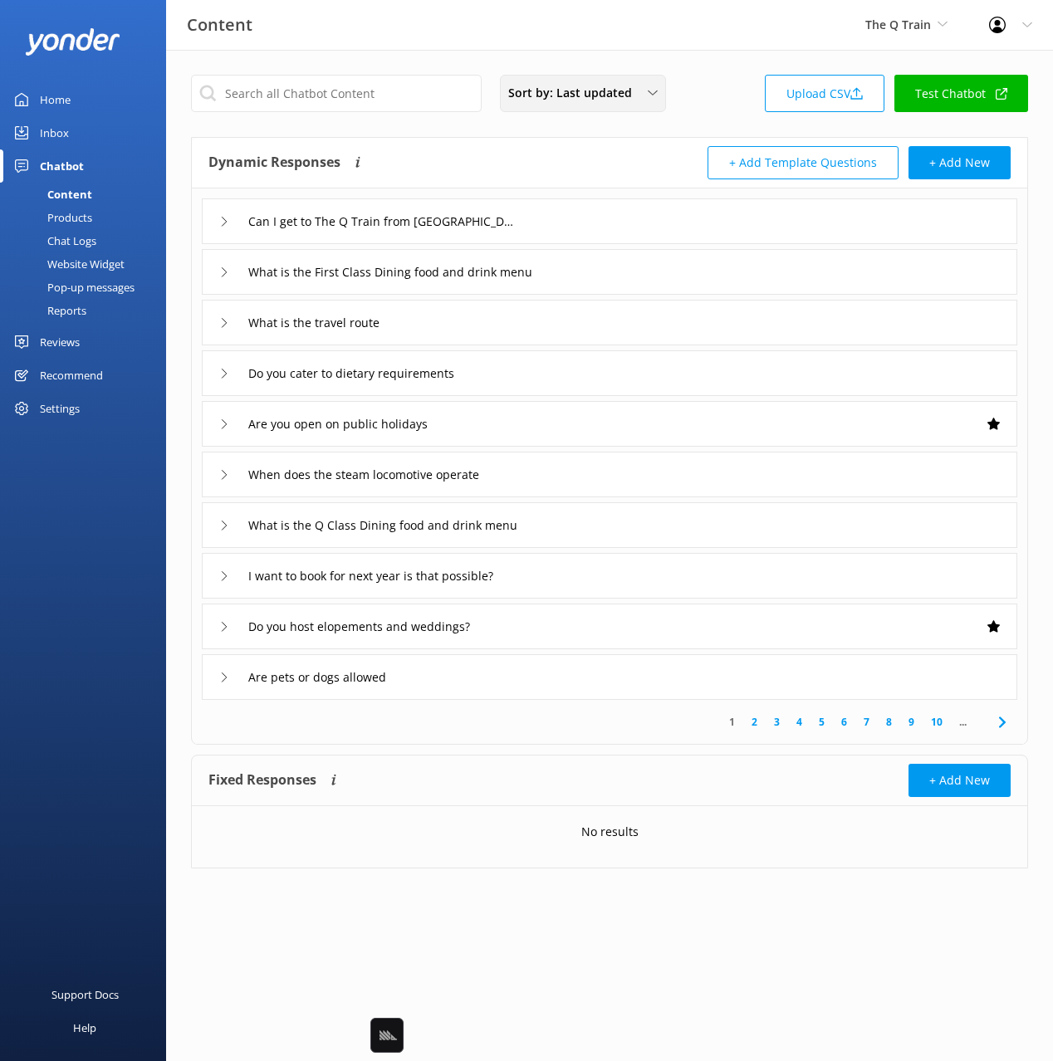
drag, startPoint x: 494, startPoint y: 157, endPoint x: 514, endPoint y: 104, distance: 56.7
click at [493, 157] on div "Dynamic Responses The chatbot will generate a response based on the content inf…" at bounding box center [408, 162] width 401 height 33
drag, startPoint x: 463, startPoint y: 40, endPoint x: 468, endPoint y: 63, distance: 23.8
click at [463, 40] on div "Content The Q Train Black Cat Cruises Banff Airporter International Antarctic C…" at bounding box center [526, 25] width 1053 height 50
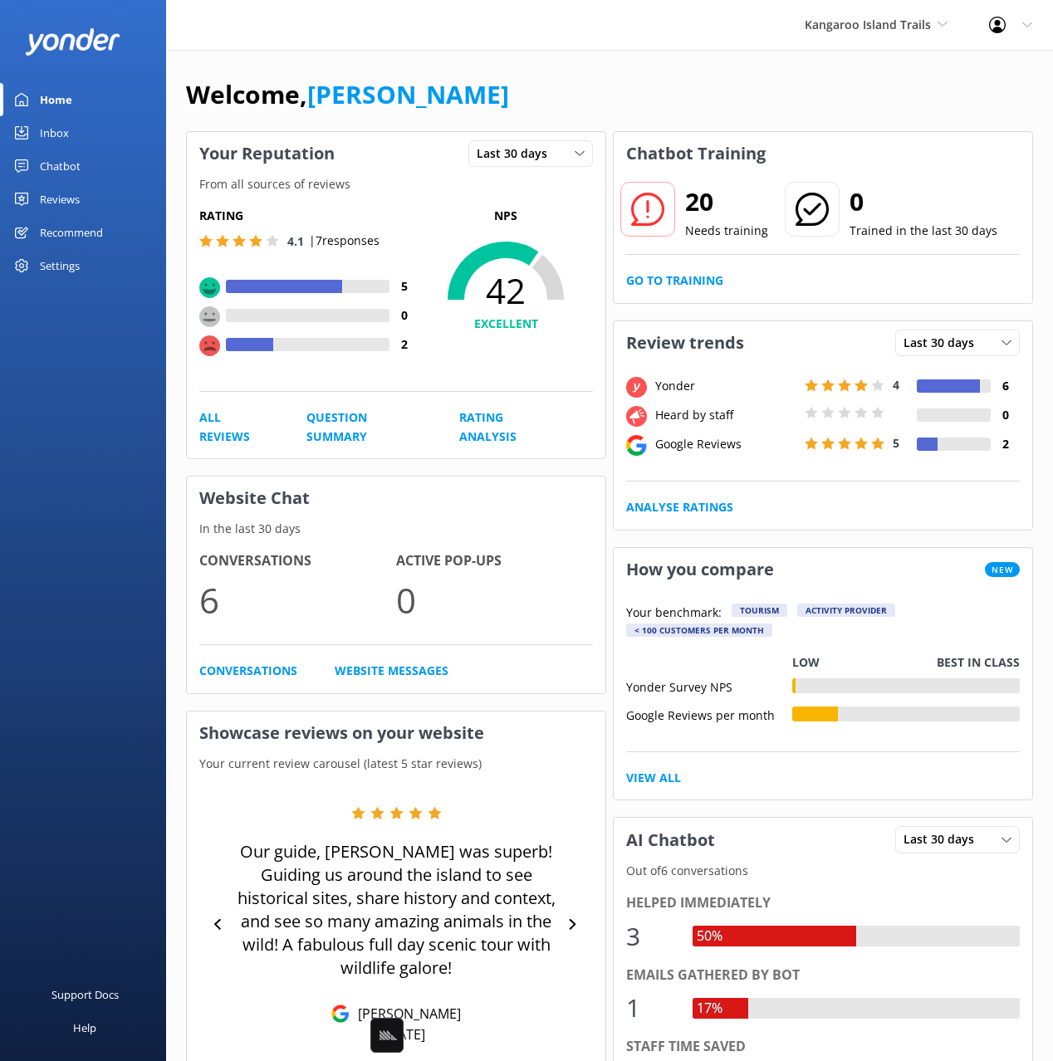
drag, startPoint x: 74, startPoint y: 171, endPoint x: 88, endPoint y: 214, distance: 45.4
click at [74, 172] on div "Chatbot" at bounding box center [60, 165] width 41 height 33
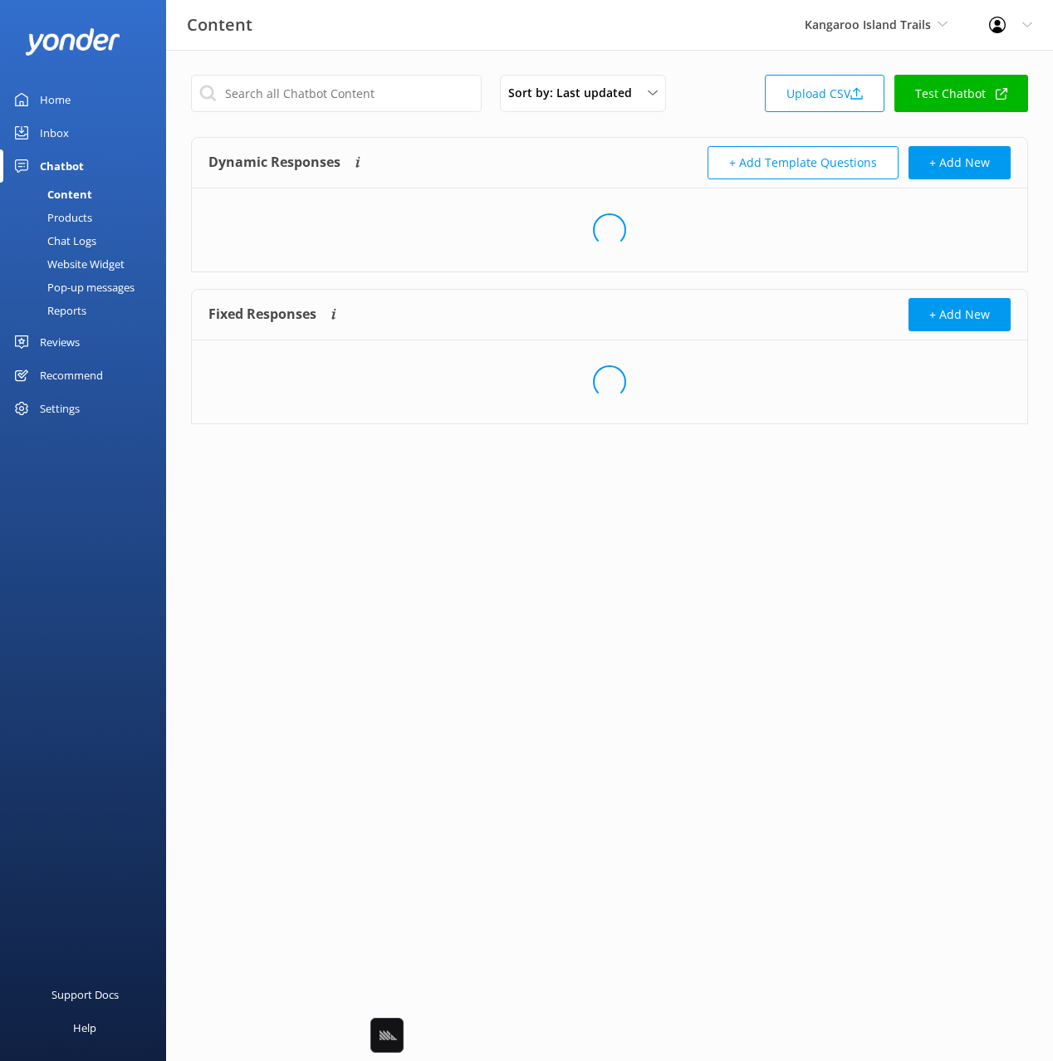
click at [87, 267] on div "Website Widget" at bounding box center [67, 263] width 115 height 23
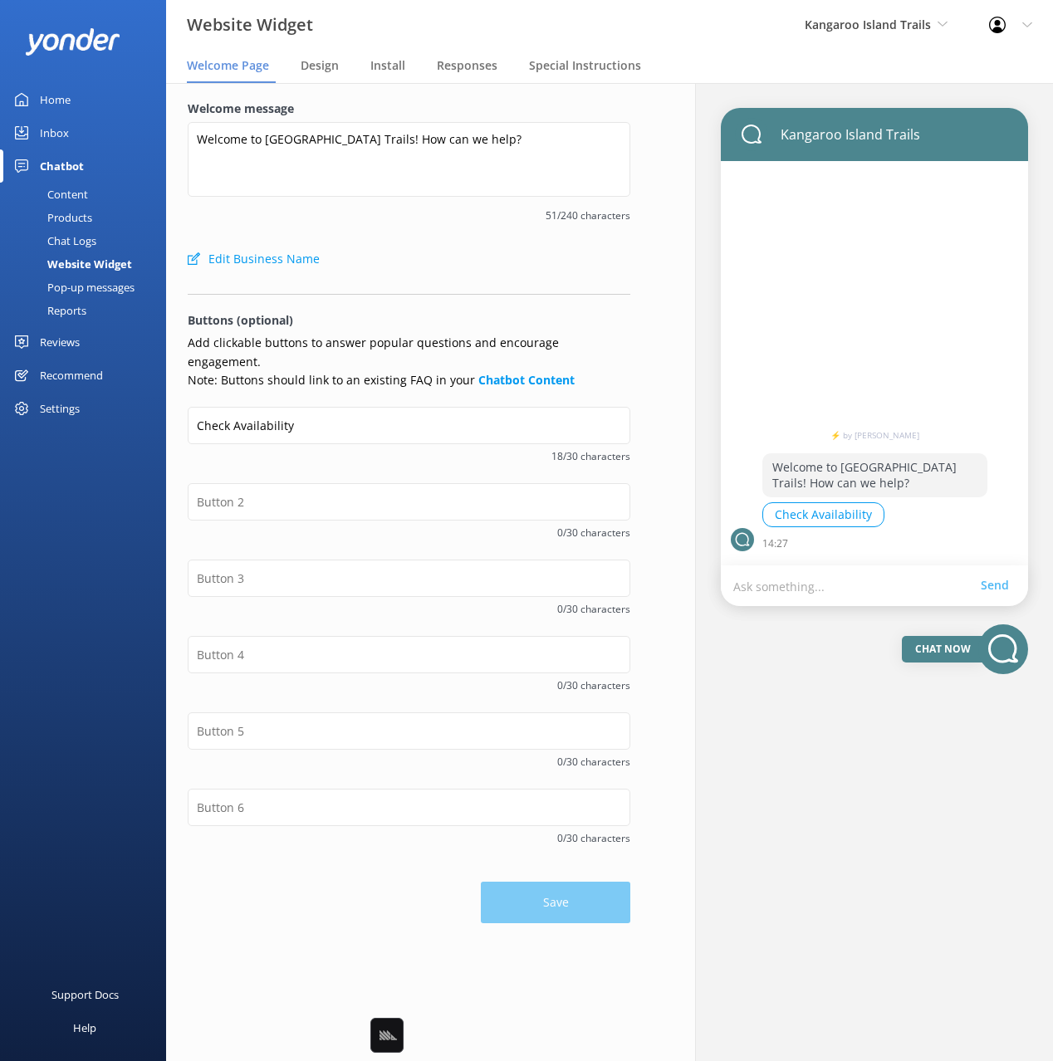
click at [94, 290] on div "Pop-up messages" at bounding box center [72, 287] width 125 height 23
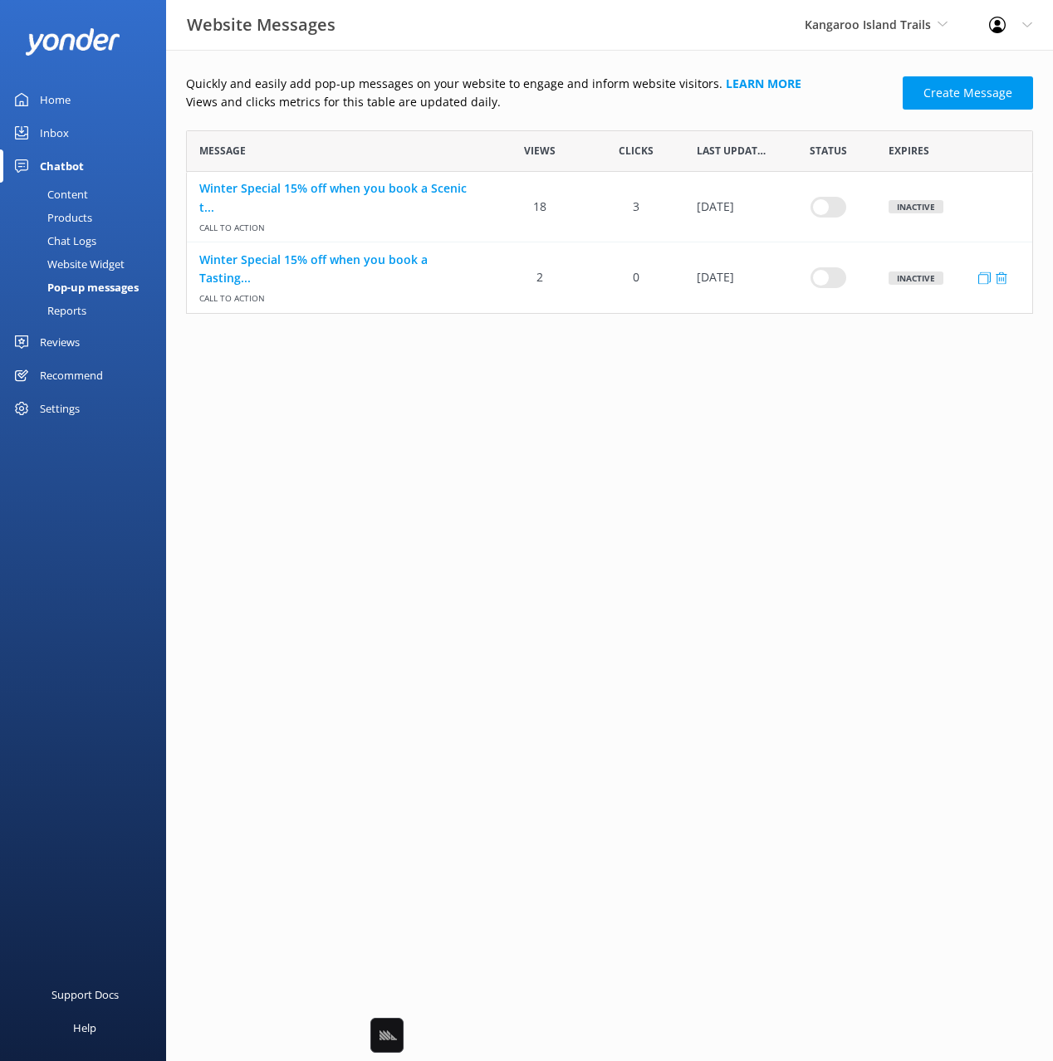
scroll to position [183, 847]
drag, startPoint x: 563, startPoint y: 120, endPoint x: 570, endPoint y: 151, distance: 32.4
click at [563, 120] on div "Quickly and easily add pop-up messages on your website to engage and inform web…" at bounding box center [609, 194] width 847 height 239
click at [676, 403] on html "Website Messages Kangaroo Island Trails Black Cat Cruises Banff Airporter Inter…" at bounding box center [526, 530] width 1053 height 1061
click at [120, 262] on div "Website Widget" at bounding box center [67, 263] width 115 height 23
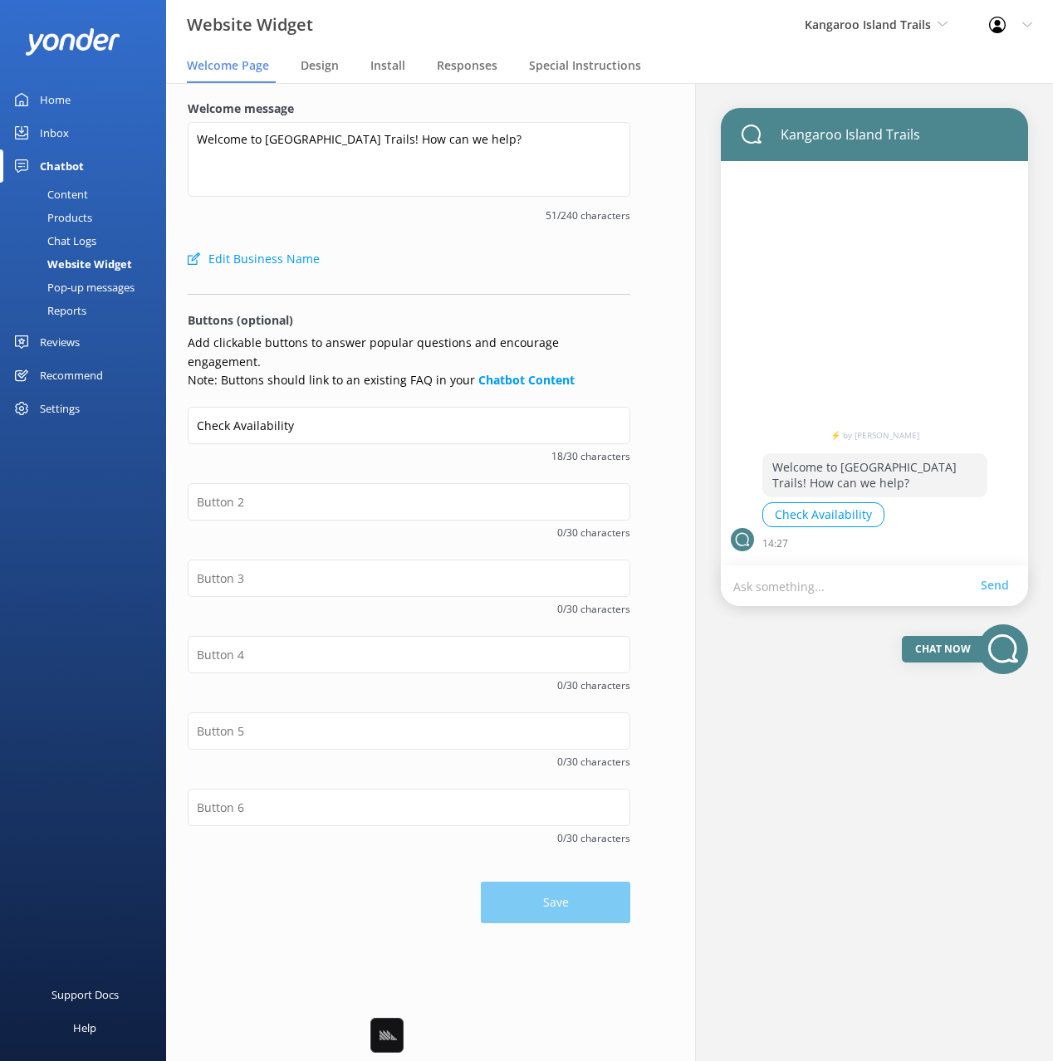
click at [503, 294] on div at bounding box center [409, 290] width 443 height 9
click at [72, 377] on div "Recommend" at bounding box center [71, 375] width 63 height 33
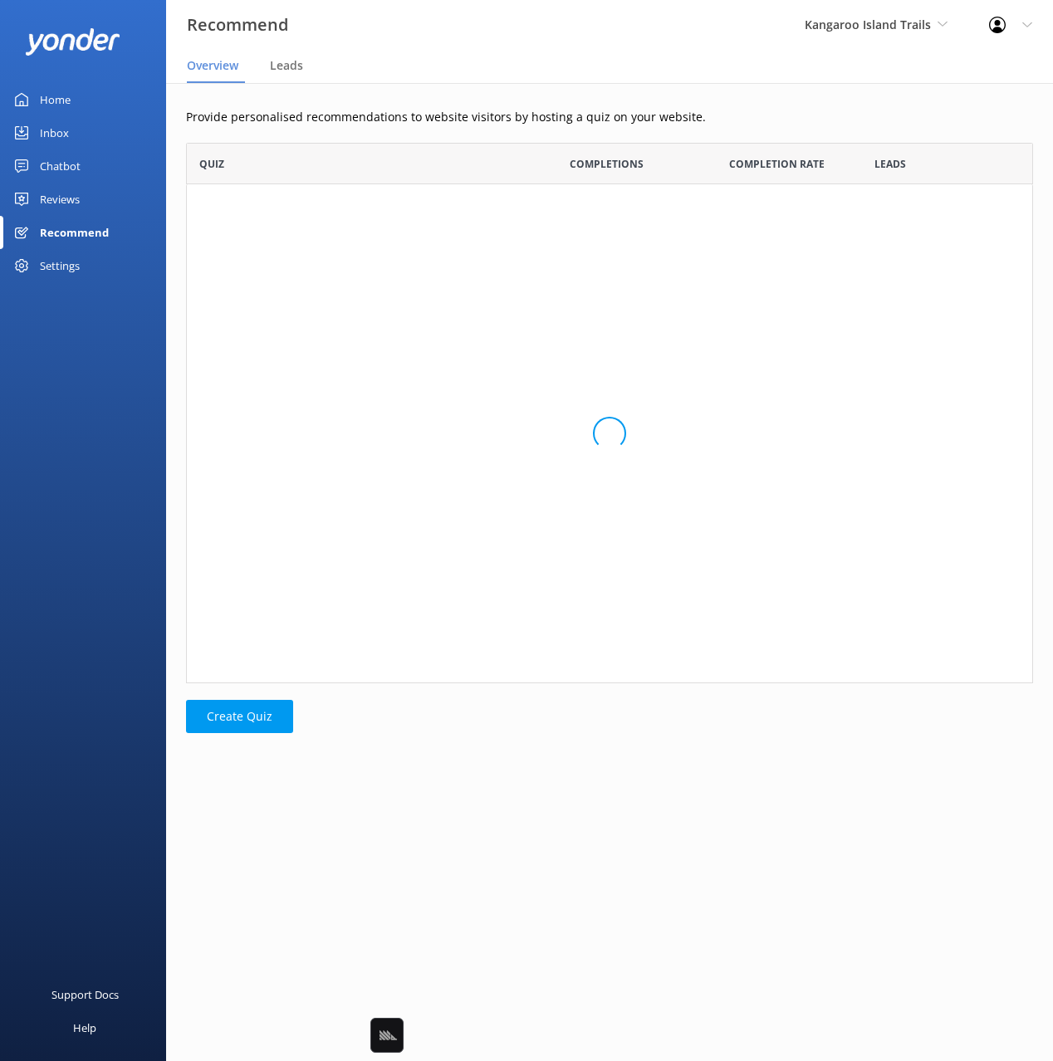
scroll to position [84, 847]
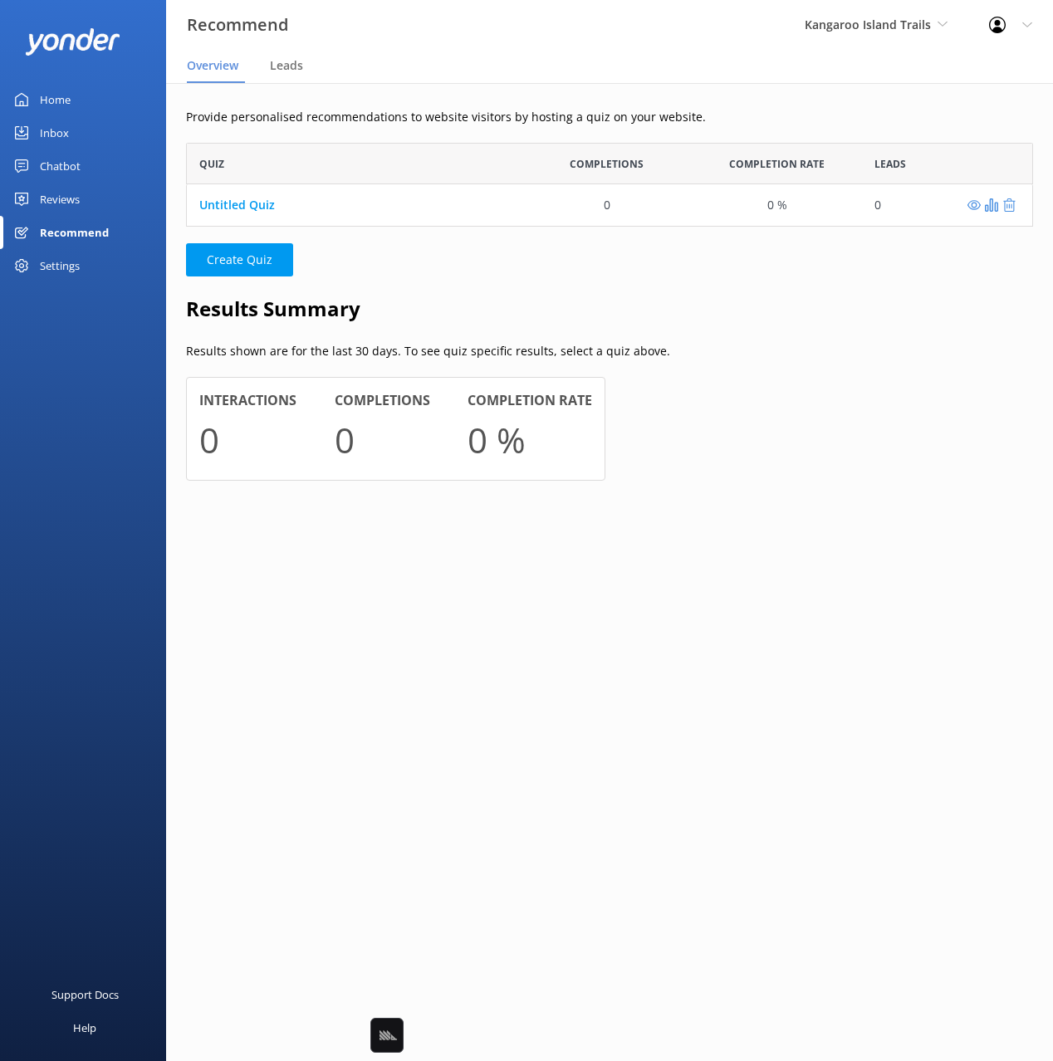
click at [99, 544] on div "Support Docs Help" at bounding box center [83, 796] width 166 height 531
drag, startPoint x: 770, startPoint y: 389, endPoint x: 771, endPoint y: 381, distance: 8.5
click at [770, 389] on div at bounding box center [823, 437] width 419 height 120
click at [763, 384] on div at bounding box center [823, 437] width 419 height 120
click at [60, 198] on div "Reviews" at bounding box center [60, 199] width 40 height 33
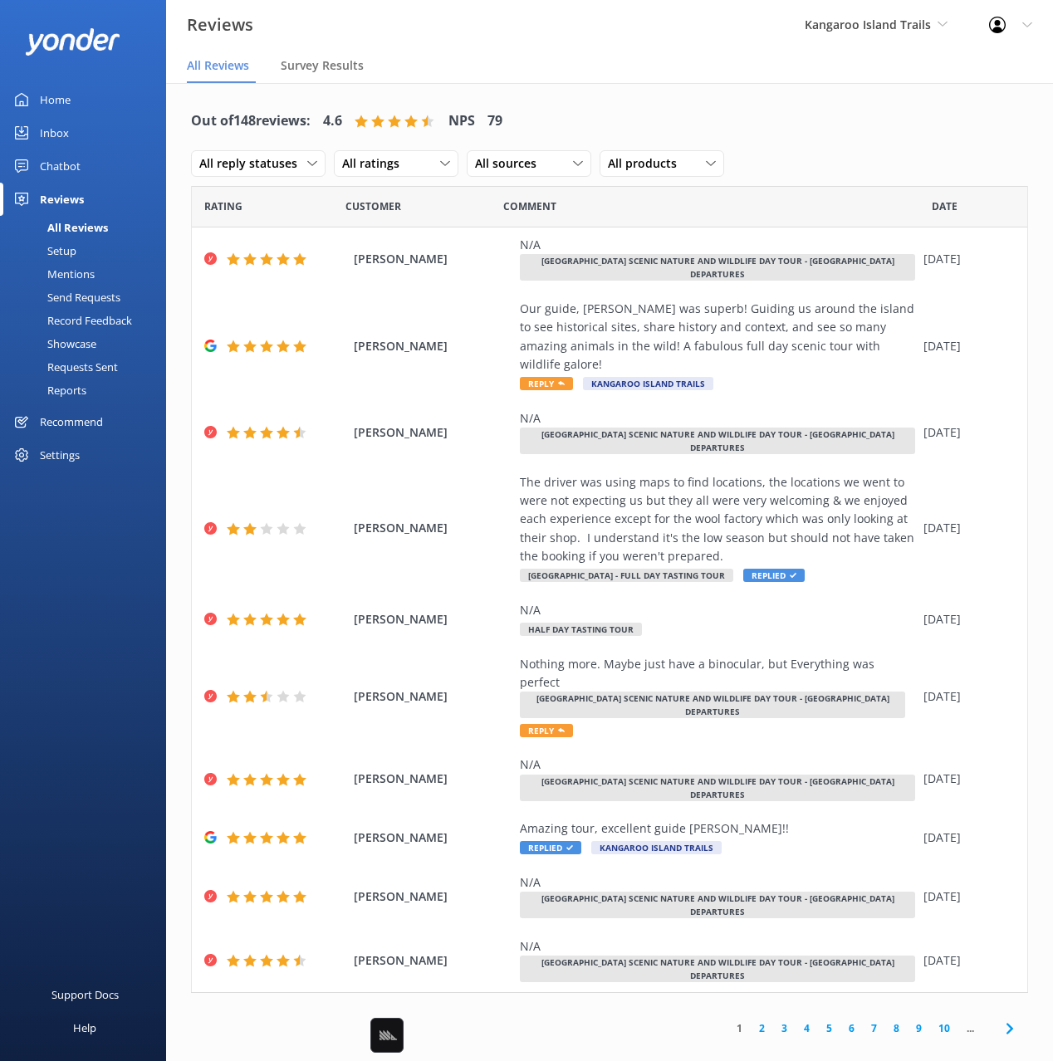
click at [327, 106] on div "Out of 148 reviews: 4.6 NPS 79" at bounding box center [346, 121] width 311 height 43
click at [72, 247] on div "Setup" at bounding box center [43, 250] width 66 height 23
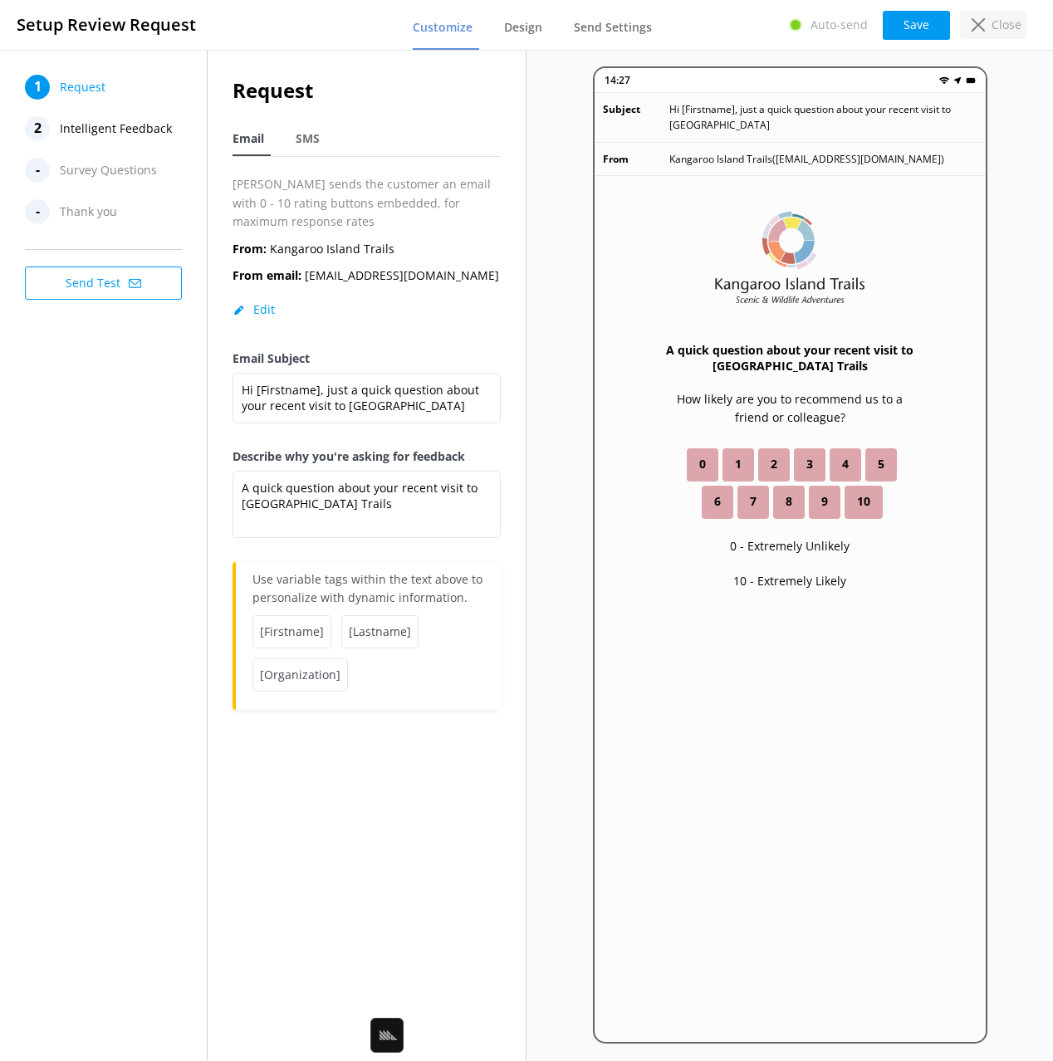
click at [992, 31] on p "Close" at bounding box center [1006, 25] width 30 height 18
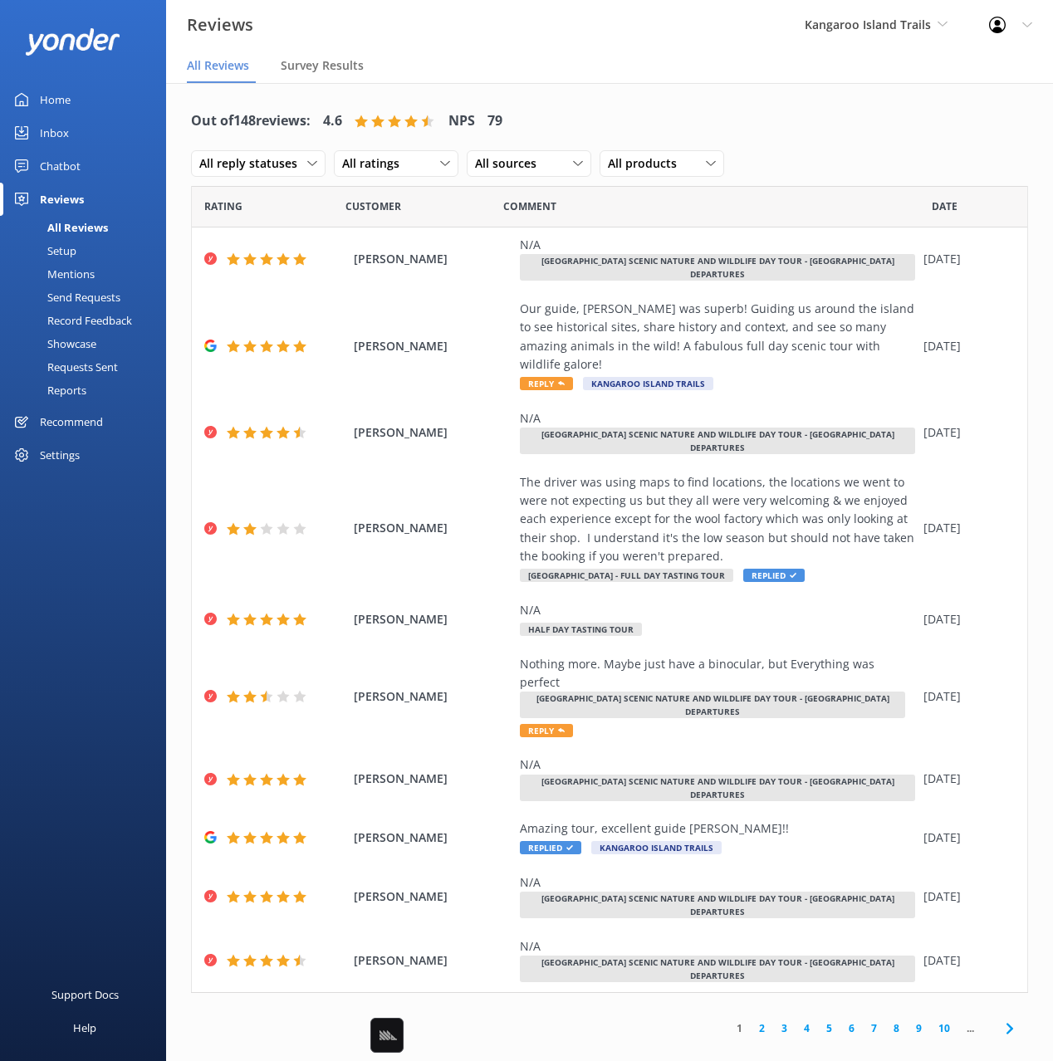
drag, startPoint x: 88, startPoint y: 276, endPoint x: 131, endPoint y: 276, distance: 43.2
click at [88, 276] on div "Mentions" at bounding box center [52, 273] width 85 height 23
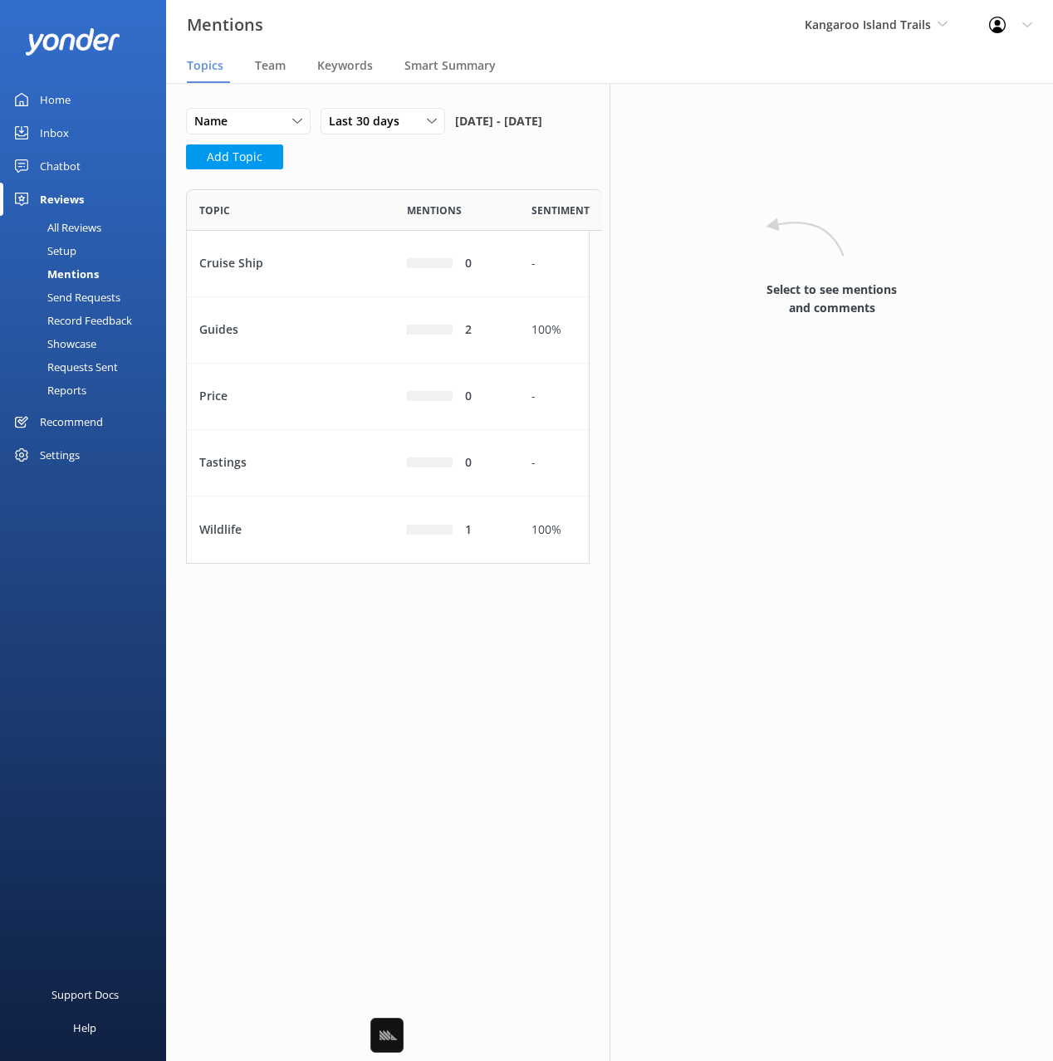
scroll to position [374, 403]
click at [416, 179] on div "Name Name Highest mentions Last 30 days Last 7 days Last 30 days Last 90 days L…" at bounding box center [387, 143] width 403 height 71
drag, startPoint x: 409, startPoint y: 191, endPoint x: 426, endPoint y: 198, distance: 18.2
click at [410, 179] on div "Name Name Highest mentions Last 30 days Last 7 days Last 30 days Last 90 days L…" at bounding box center [387, 143] width 403 height 71
click at [420, 364] on div "2" at bounding box center [456, 330] width 125 height 66
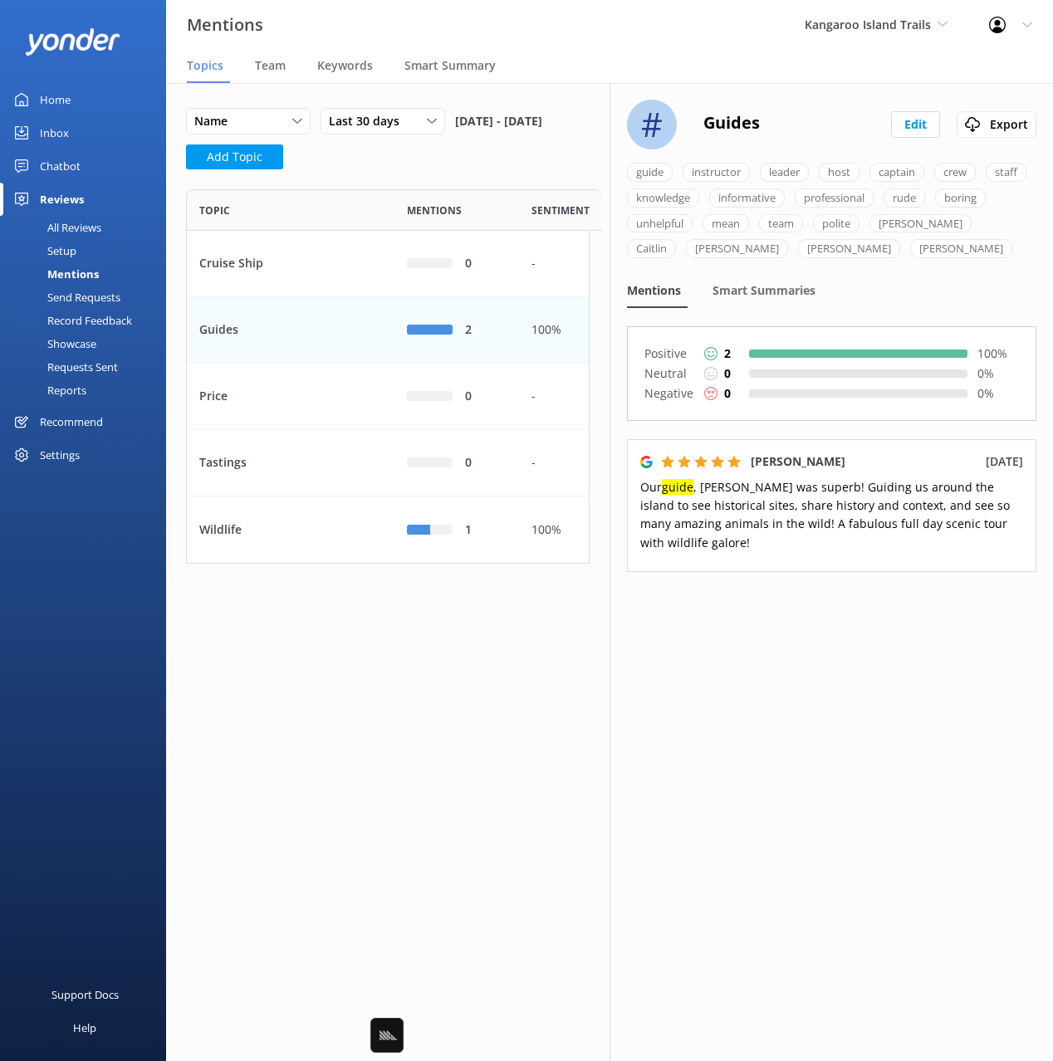
click at [350, 179] on div "Name Name Highest mentions Last 30 days Last 7 days Last 30 days Last 90 days L…" at bounding box center [387, 143] width 403 height 71
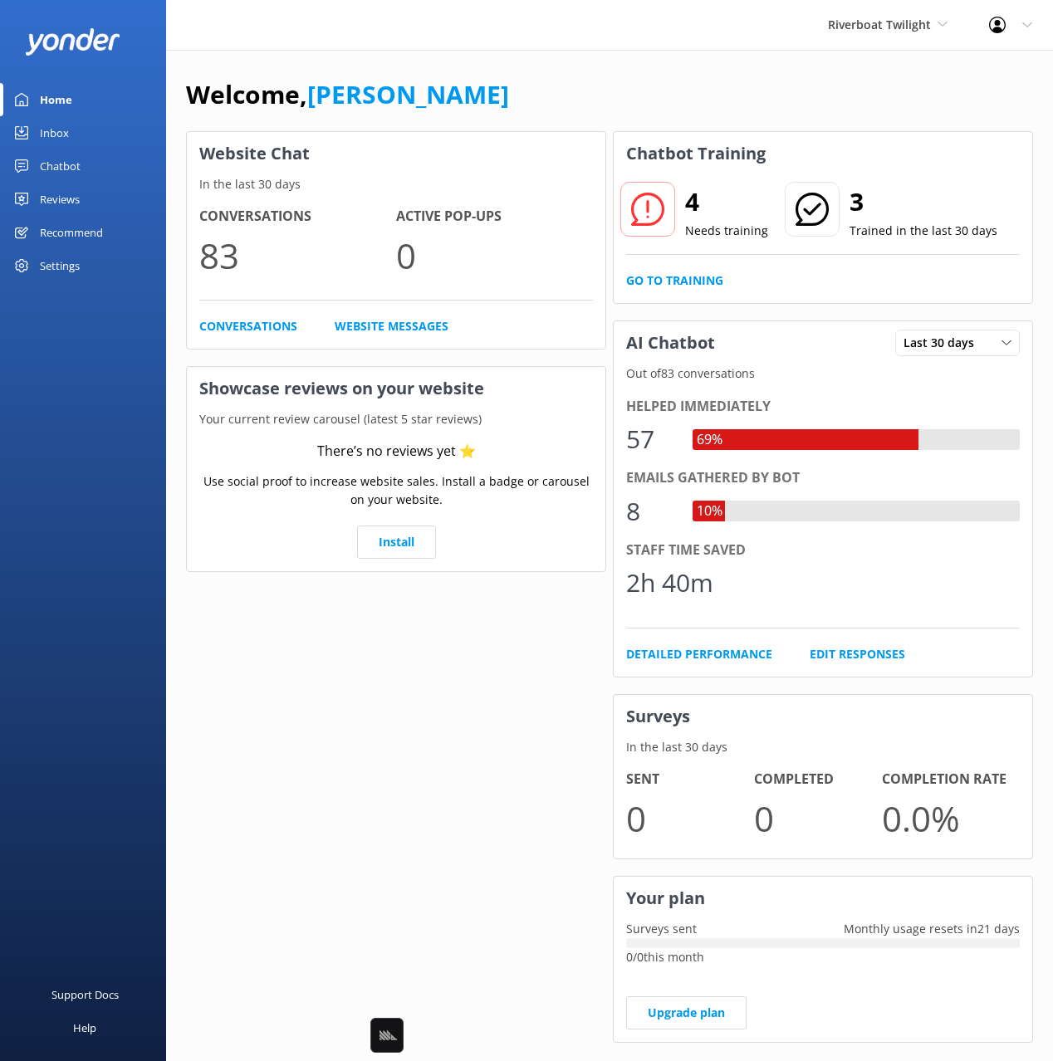
drag, startPoint x: 78, startPoint y: 164, endPoint x: 125, endPoint y: 192, distance: 54.7
click at [78, 164] on div "Chatbot" at bounding box center [60, 165] width 41 height 33
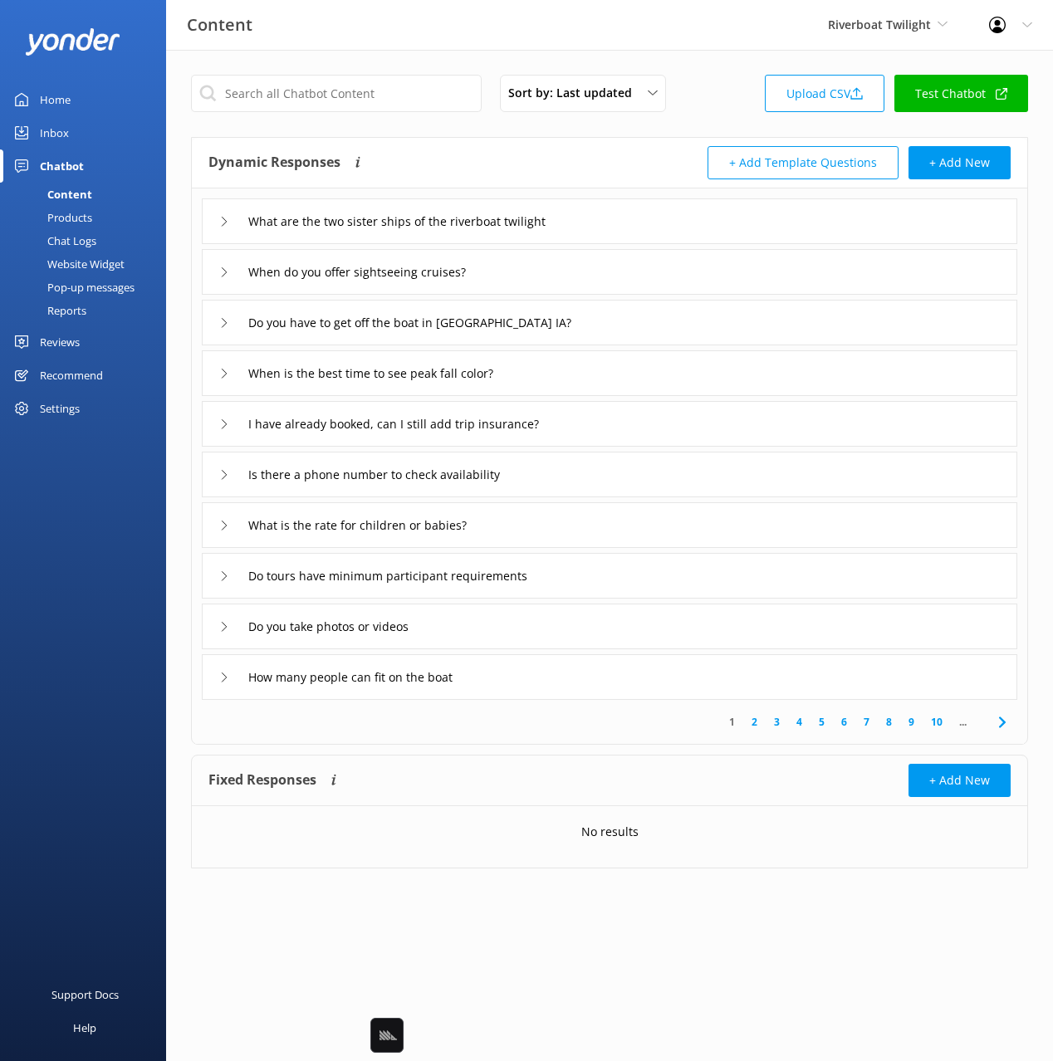
click at [449, 172] on div "Dynamic Responses The chatbot will generate a response based on the content inf…" at bounding box center [408, 162] width 401 height 33
click at [114, 240] on link "Chat Logs" at bounding box center [88, 240] width 156 height 23
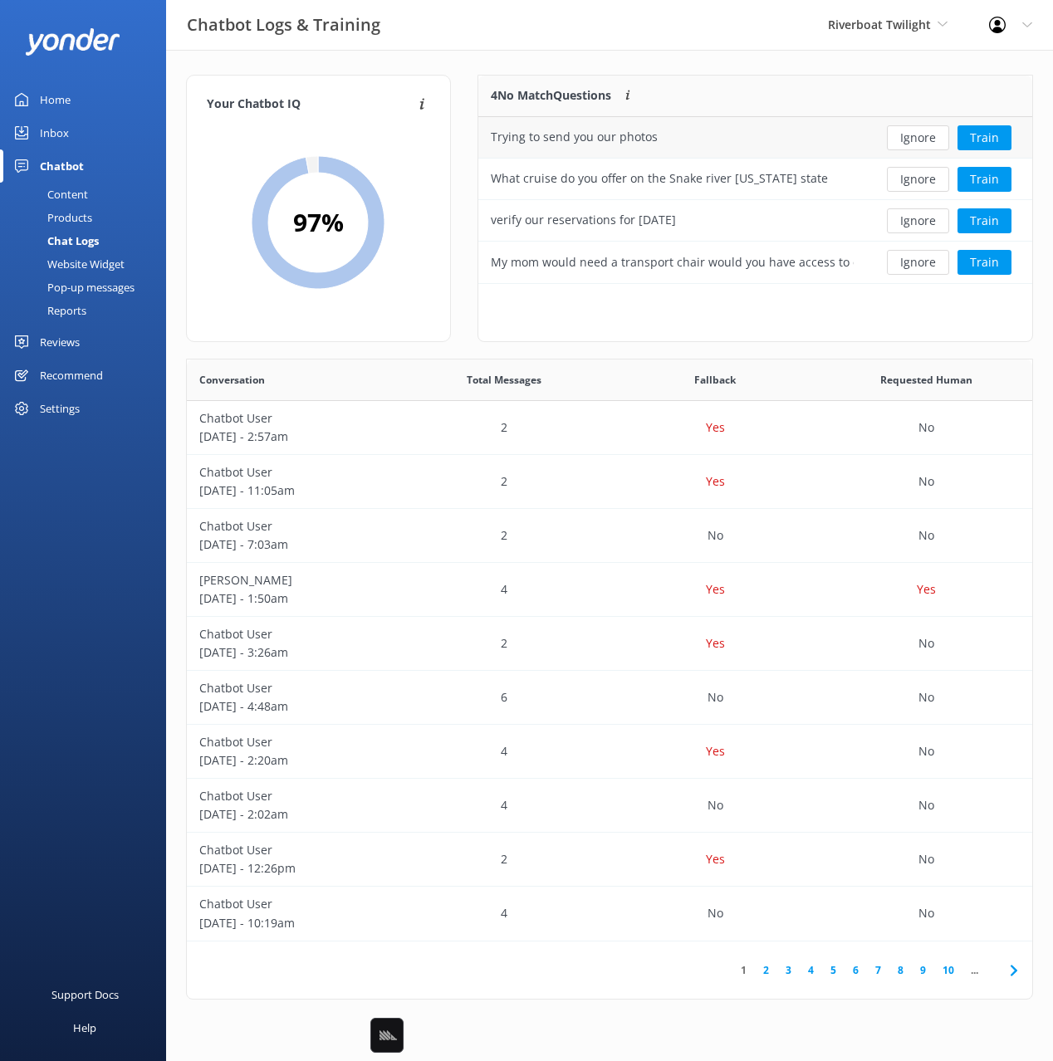
scroll to position [582, 845]
click at [649, 65] on div "Your Chatbot IQ Your Chatbot IQ is the percentage of trained FAQs against untra…" at bounding box center [609, 541] width 887 height 983
click at [736, 69] on div "Your Chatbot IQ Your Chatbot IQ is the percentage of trained FAQs against untra…" at bounding box center [609, 541] width 887 height 983
click at [710, 78] on div "4 No Match Questions Customers sometimes ask questions that don't fully match a…" at bounding box center [672, 97] width 388 height 42
click at [89, 196] on link "Content" at bounding box center [88, 194] width 156 height 23
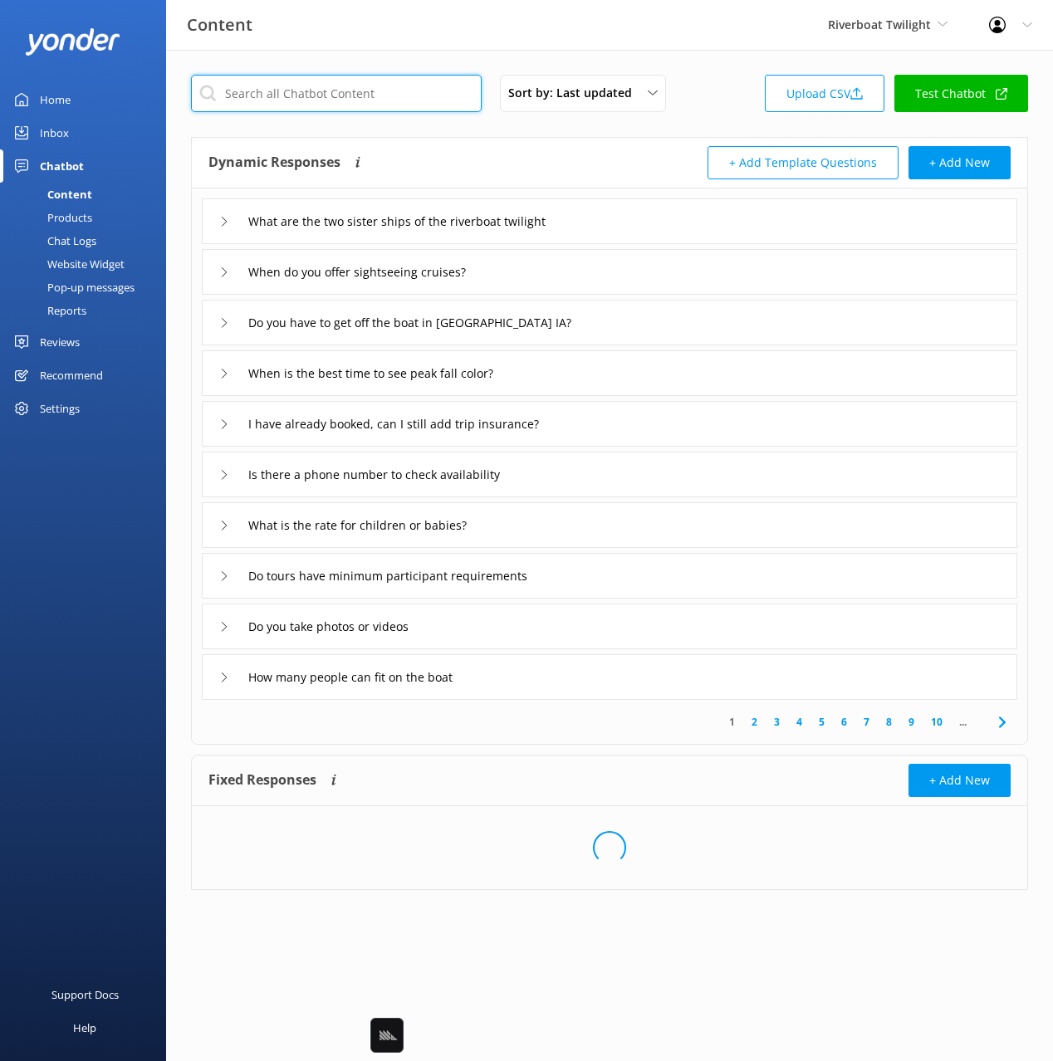
click at [336, 91] on input "text" at bounding box center [336, 93] width 291 height 37
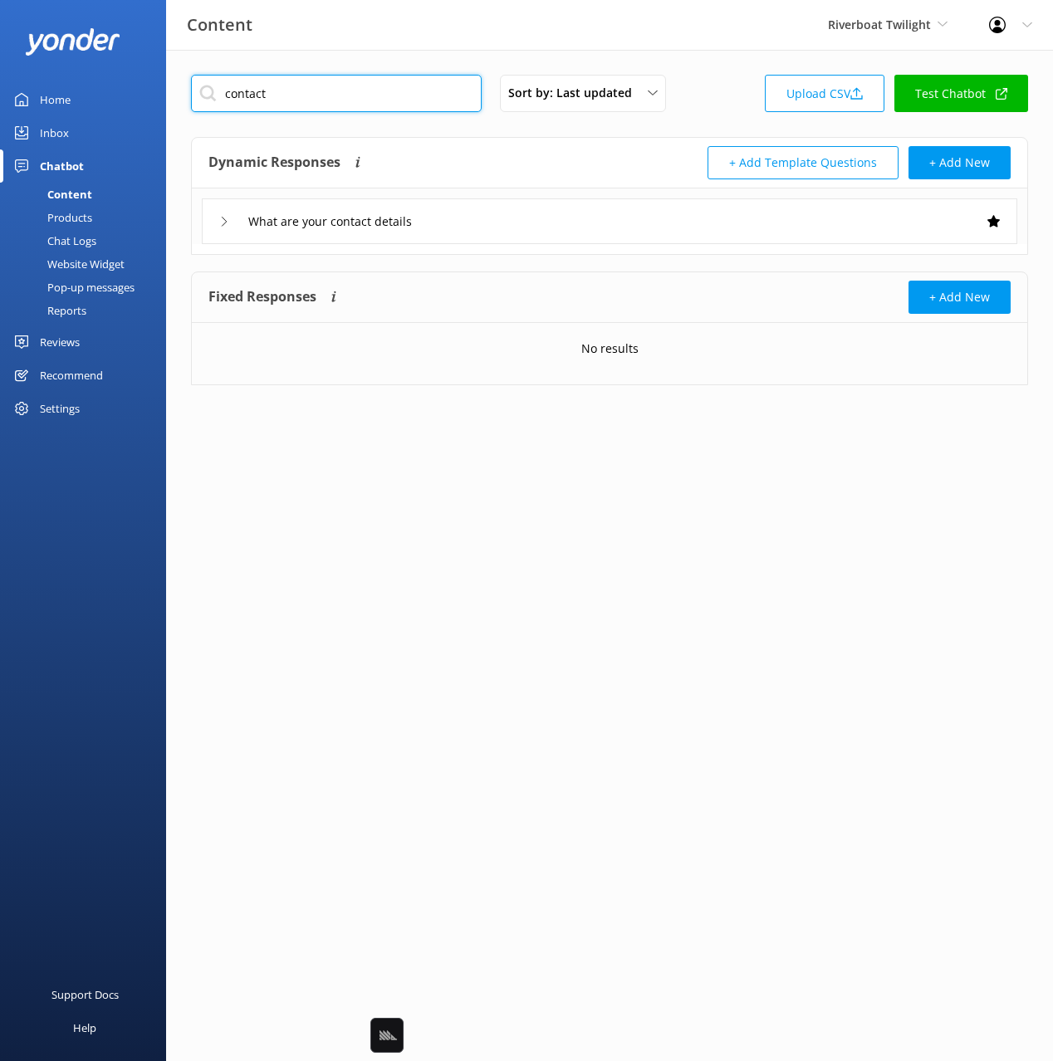
type input "contact"
click at [510, 204] on div "What are your contact details" at bounding box center [609, 221] width 815 height 46
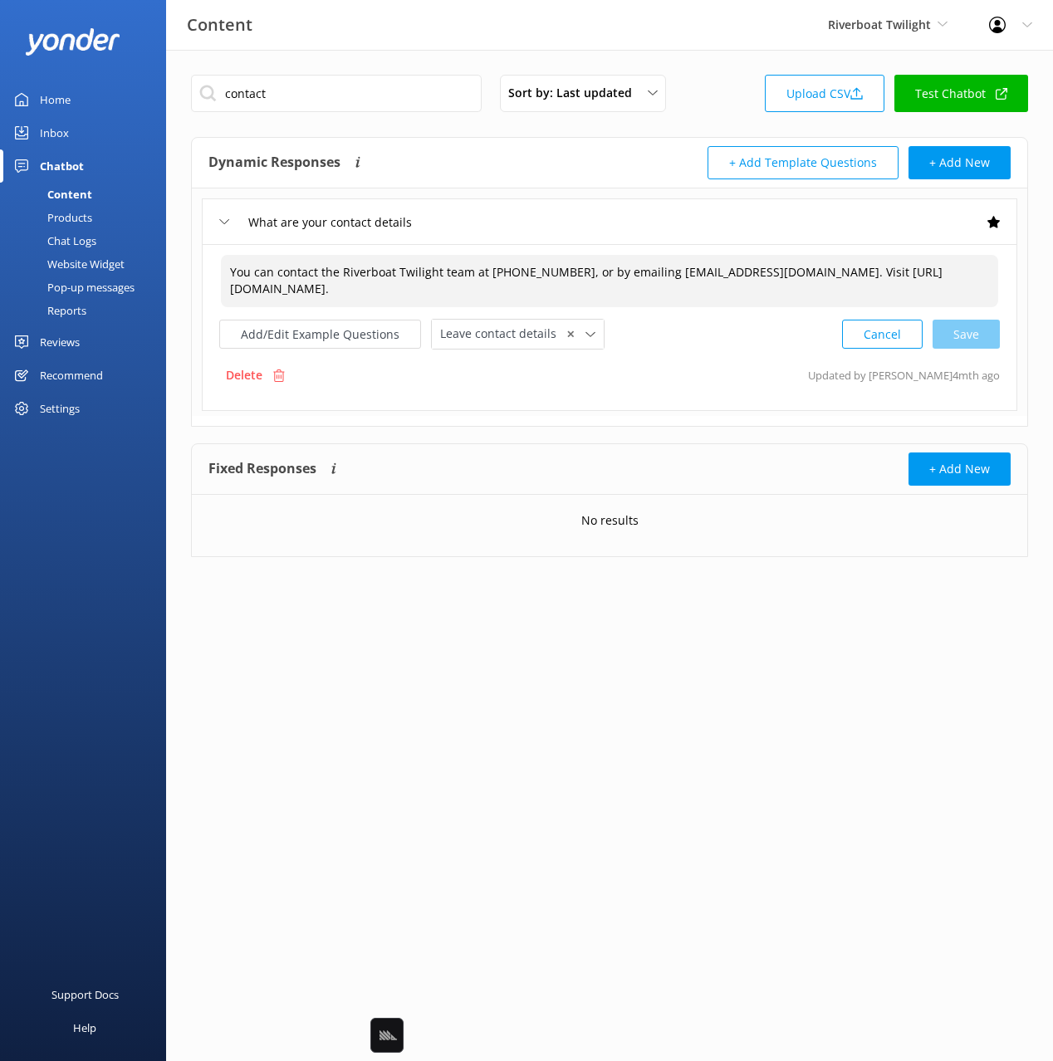
click at [534, 265] on textarea "You can contact the Riverboat Twilight team at 800 331-1467, or by emailing Inf…" at bounding box center [609, 281] width 777 height 52
click at [476, 174] on div "Dynamic Responses The chatbot will generate a response based on the content inf…" at bounding box center [408, 162] width 401 height 33
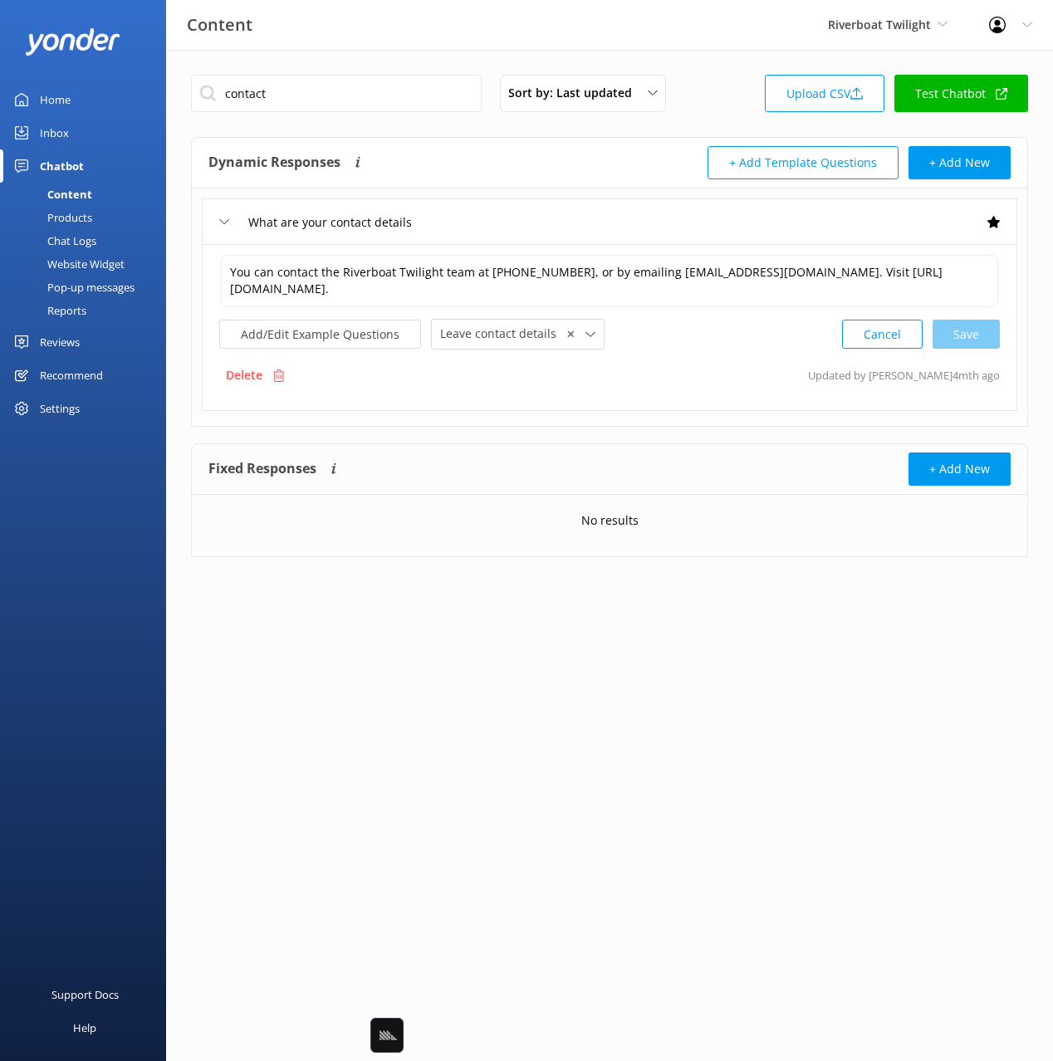
drag, startPoint x: 108, startPoint y: 240, endPoint x: 120, endPoint y: 241, distance: 11.7
click at [108, 239] on link "Chat Logs" at bounding box center [88, 240] width 156 height 23
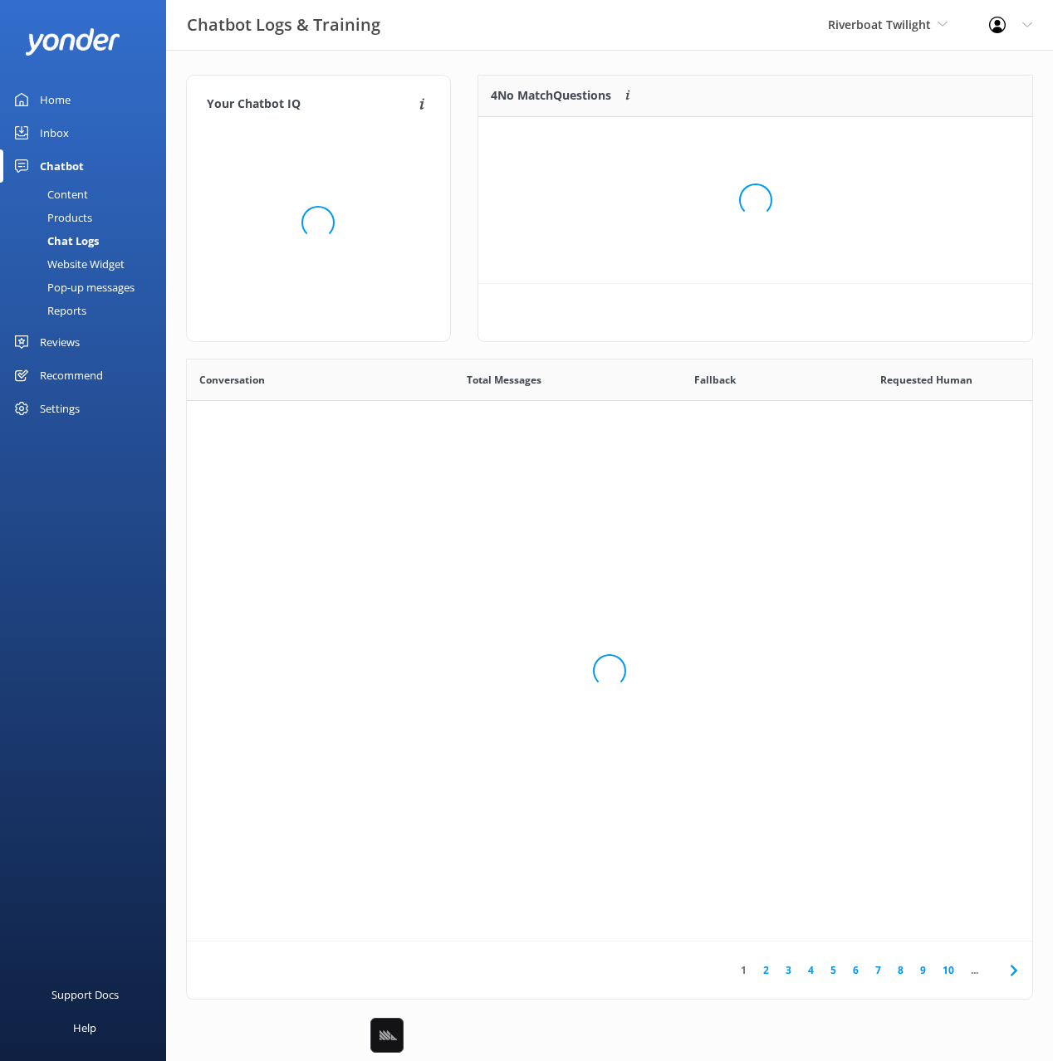
scroll to position [582, 845]
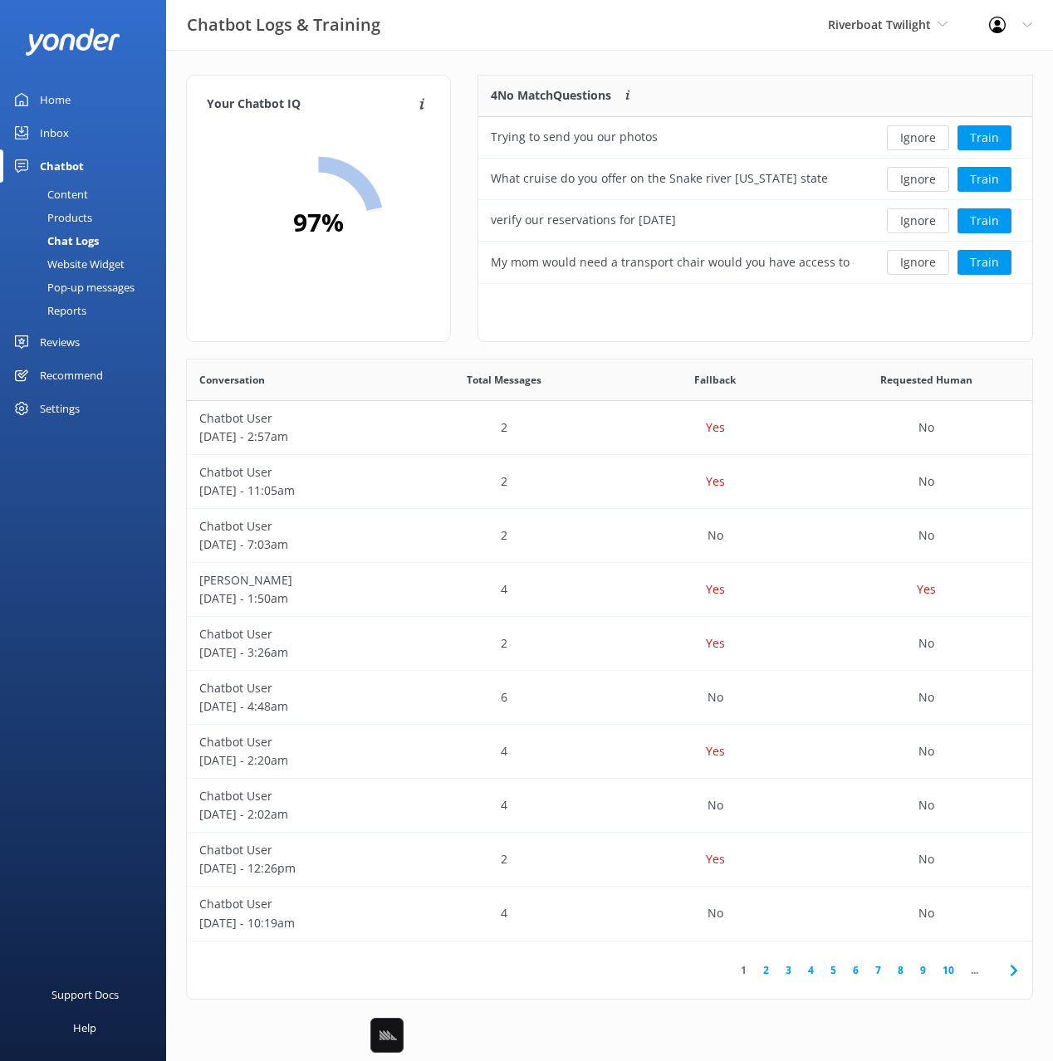
drag, startPoint x: 512, startPoint y: 64, endPoint x: 526, endPoint y: 76, distance: 18.3
click at [513, 65] on div "Your Chatbot IQ Your Chatbot IQ is the percentage of trained FAQs against untra…" at bounding box center [609, 541] width 887 height 983
click at [1009, 218] on button "Train" at bounding box center [984, 220] width 54 height 25
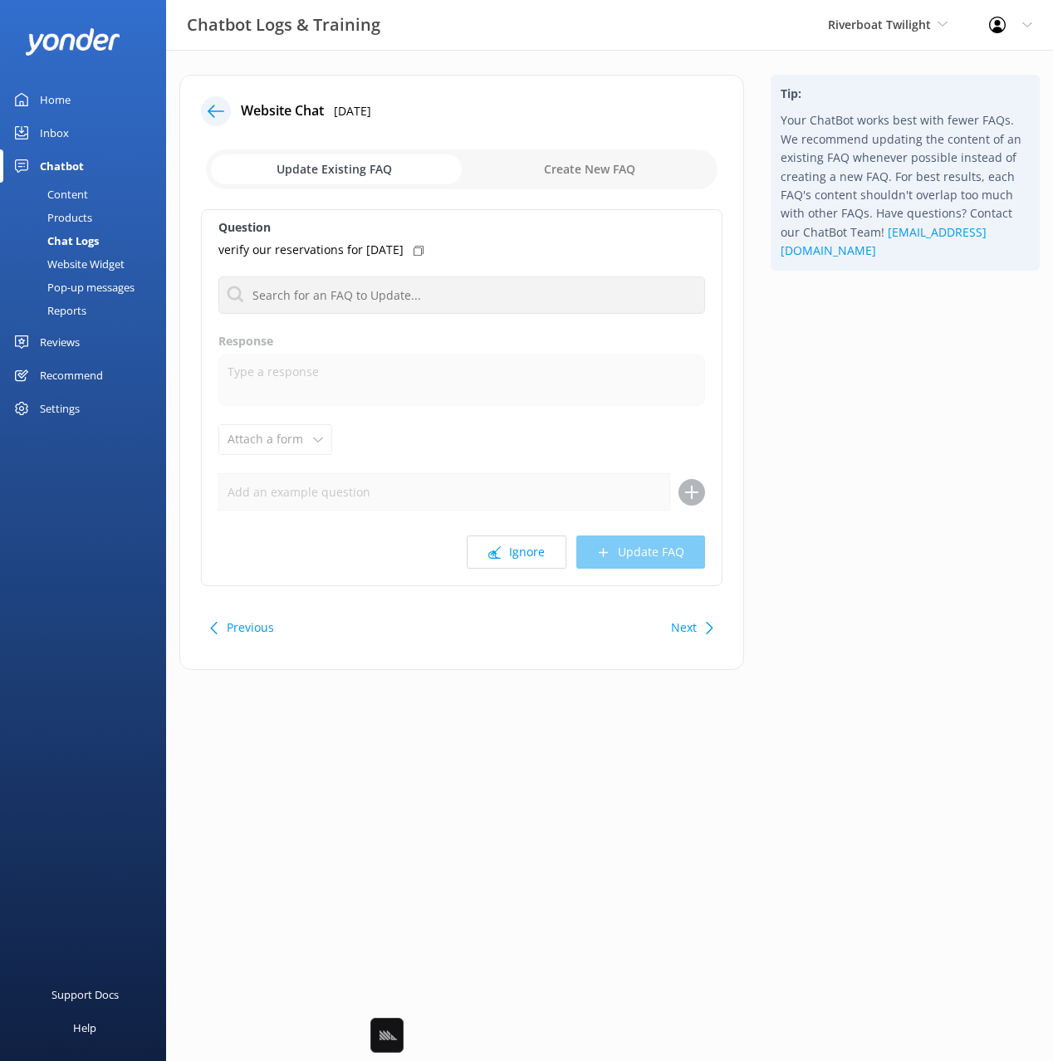
drag, startPoint x: 577, startPoint y: 164, endPoint x: 575, endPoint y: 178, distance: 13.4
click at [577, 164] on input "checkbox" at bounding box center [461, 169] width 511 height 40
checkbox input "true"
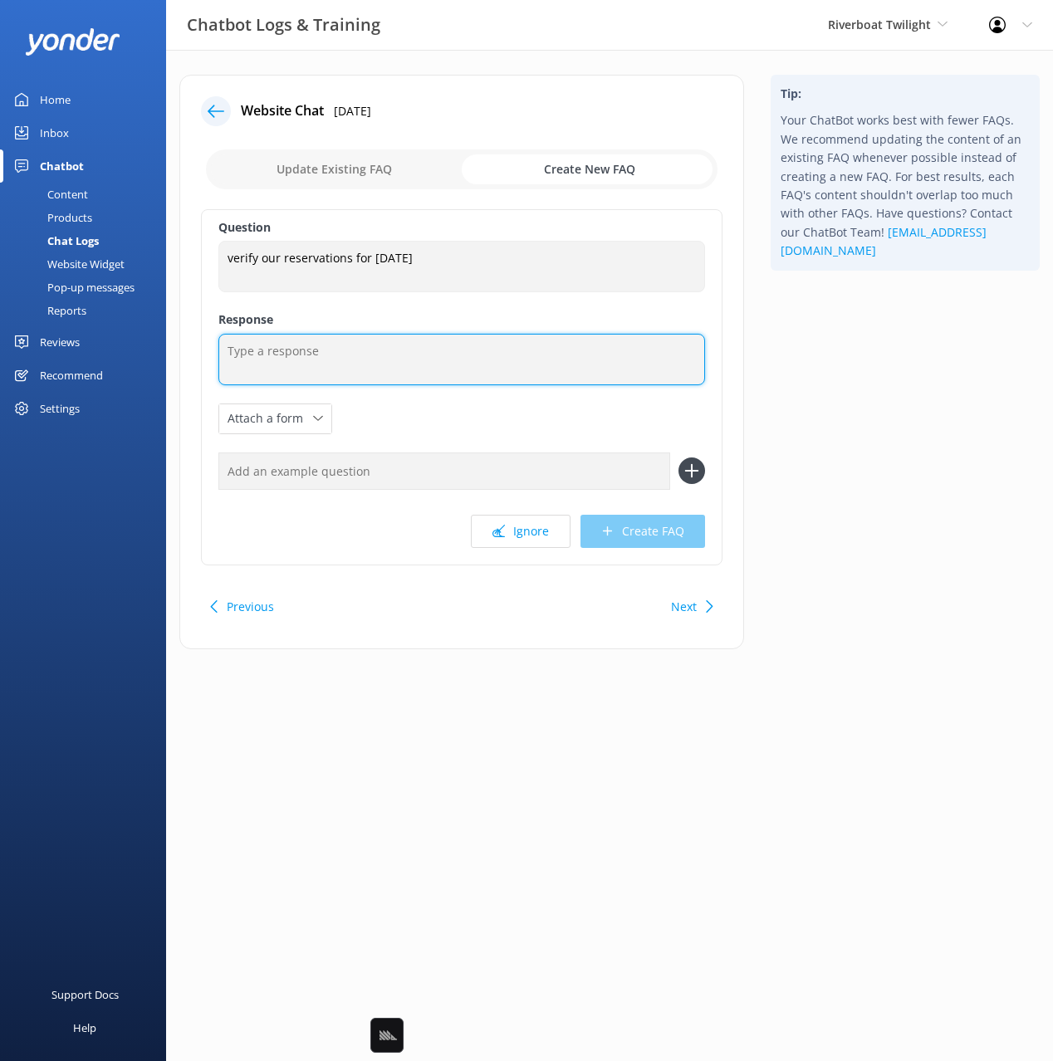
click at [454, 362] on textarea at bounding box center [461, 359] width 487 height 51
paste textarea "You can contact the Riverboat Twilight team at 800 331-1467, or by emailing Inf…"
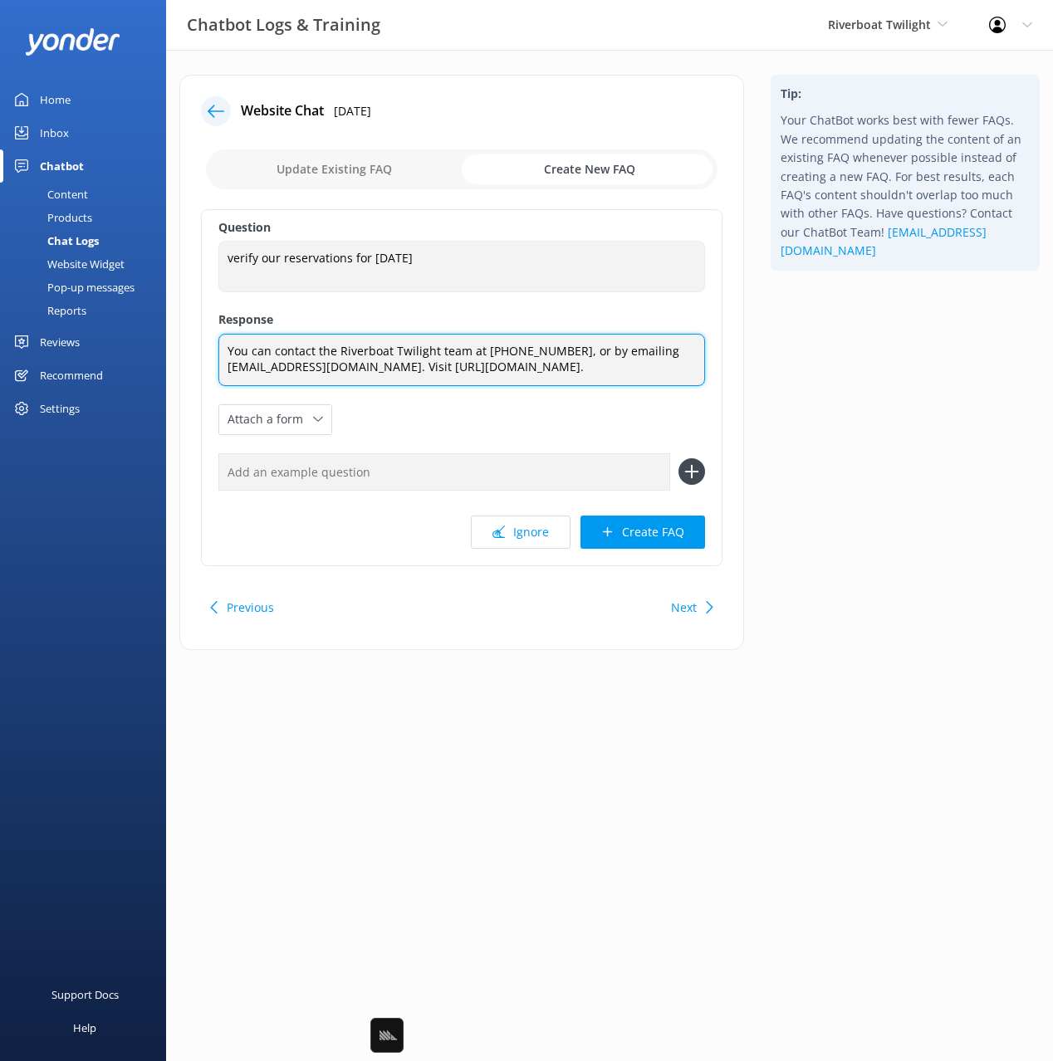
type textarea "You can contact the Riverboat Twilight team at 800 331-1467, or by emailing Inf…"
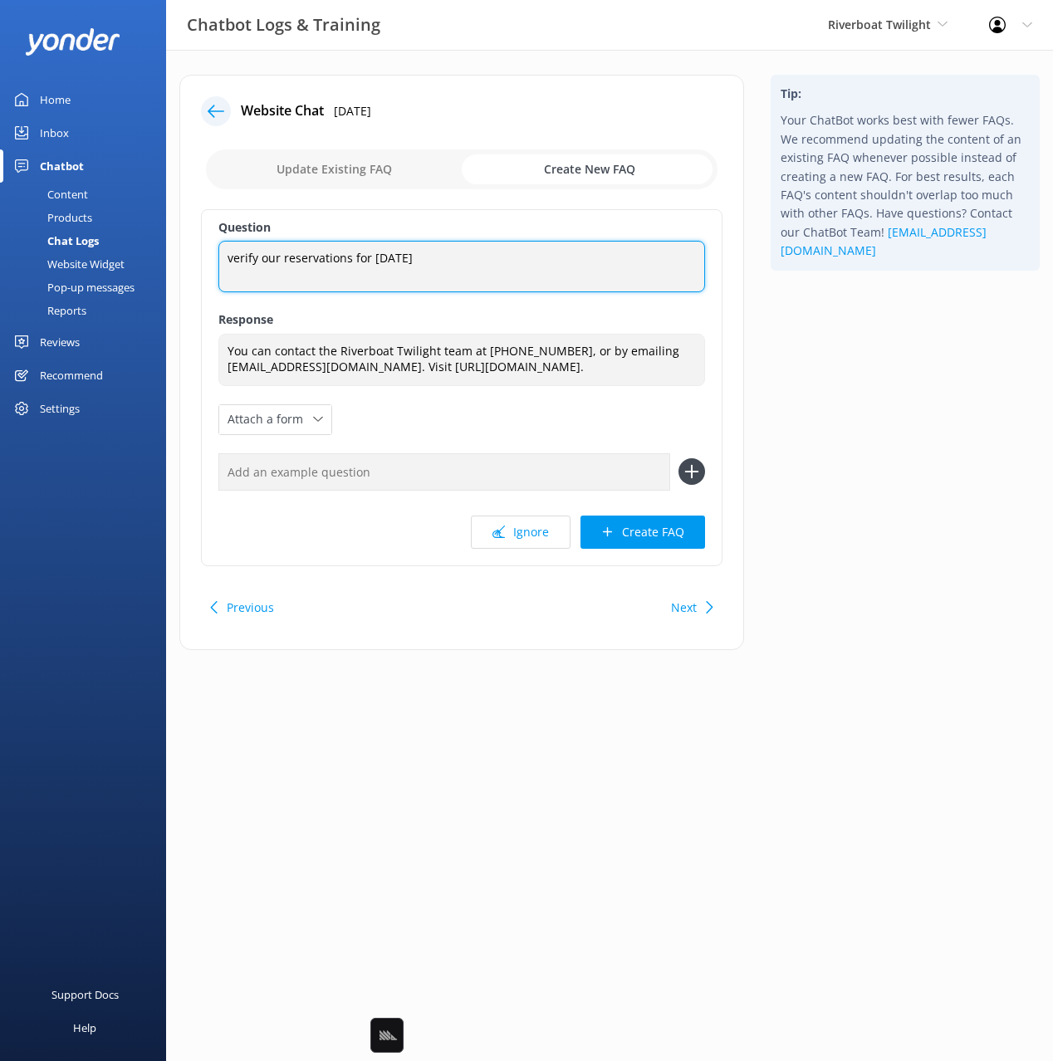
click at [415, 257] on textarea "verify our reservations for sun Sept 6th" at bounding box center [461, 266] width 487 height 51
type textarea "I want to reconfirm my booking"
click at [499, 468] on input "text" at bounding box center [444, 471] width 452 height 37
paste input "verify our reservations for sun Sept 6th"
type input "verify our reservations for sun Sept 6th"
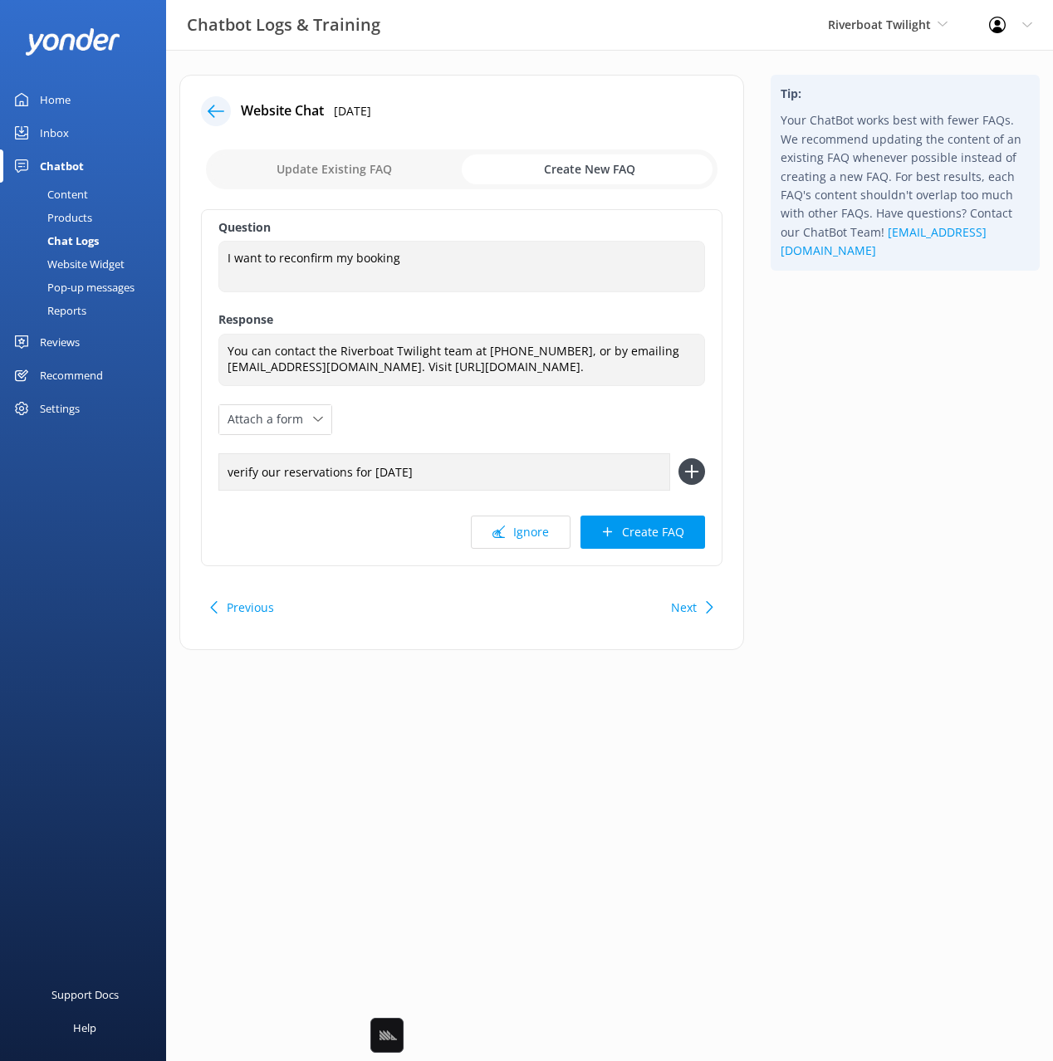
click at [678, 458] on button at bounding box center [691, 471] width 27 height 27
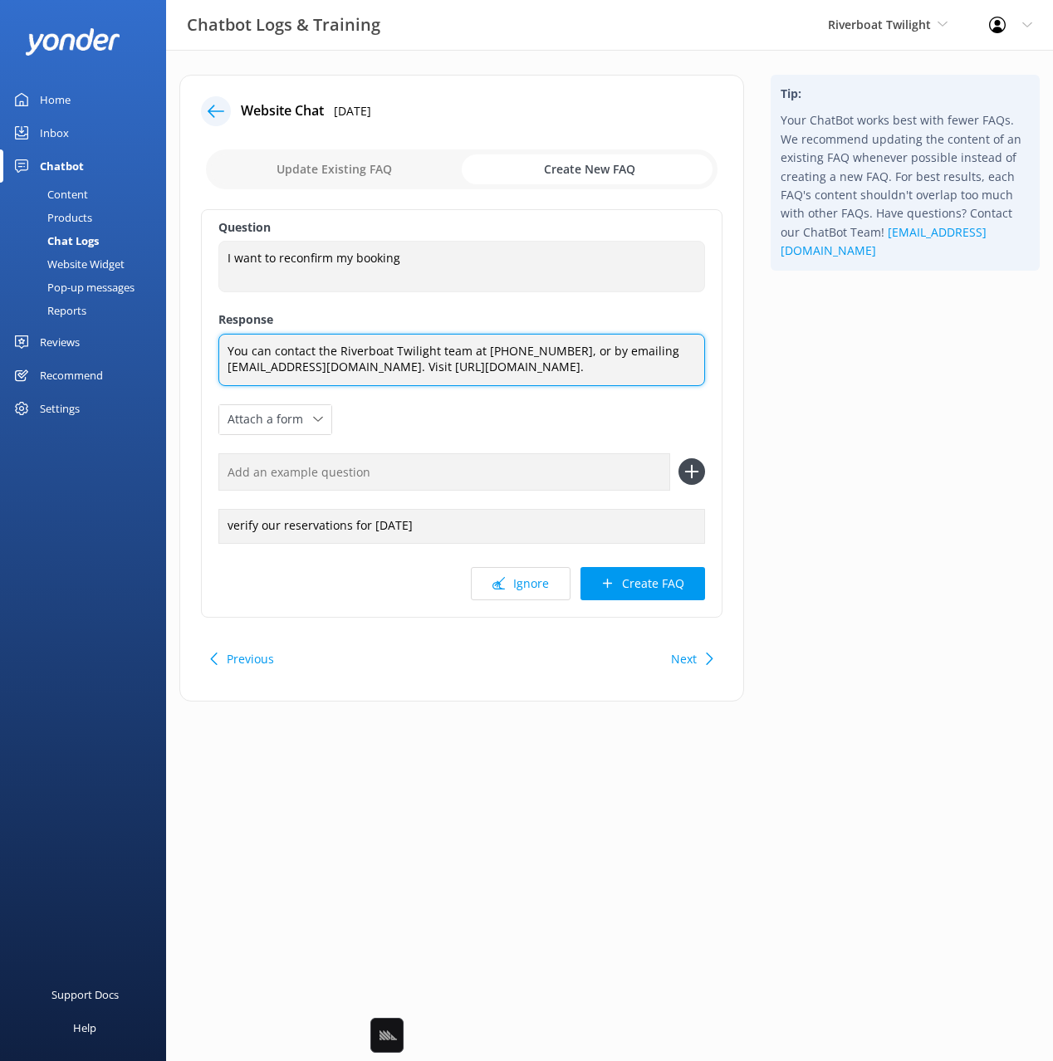
drag, startPoint x: 351, startPoint y: 355, endPoint x: 249, endPoint y: 353, distance: 102.1
click at [346, 355] on textarea "You can contact the Riverboat Twilight team at 800 331-1467, or by emailing Inf…" at bounding box center [461, 360] width 487 height 52
click at [224, 350] on textarea "You can contact the Riverboat Twilight team at 800 331-1467, or by emailing Inf…" at bounding box center [461, 360] width 487 height 52
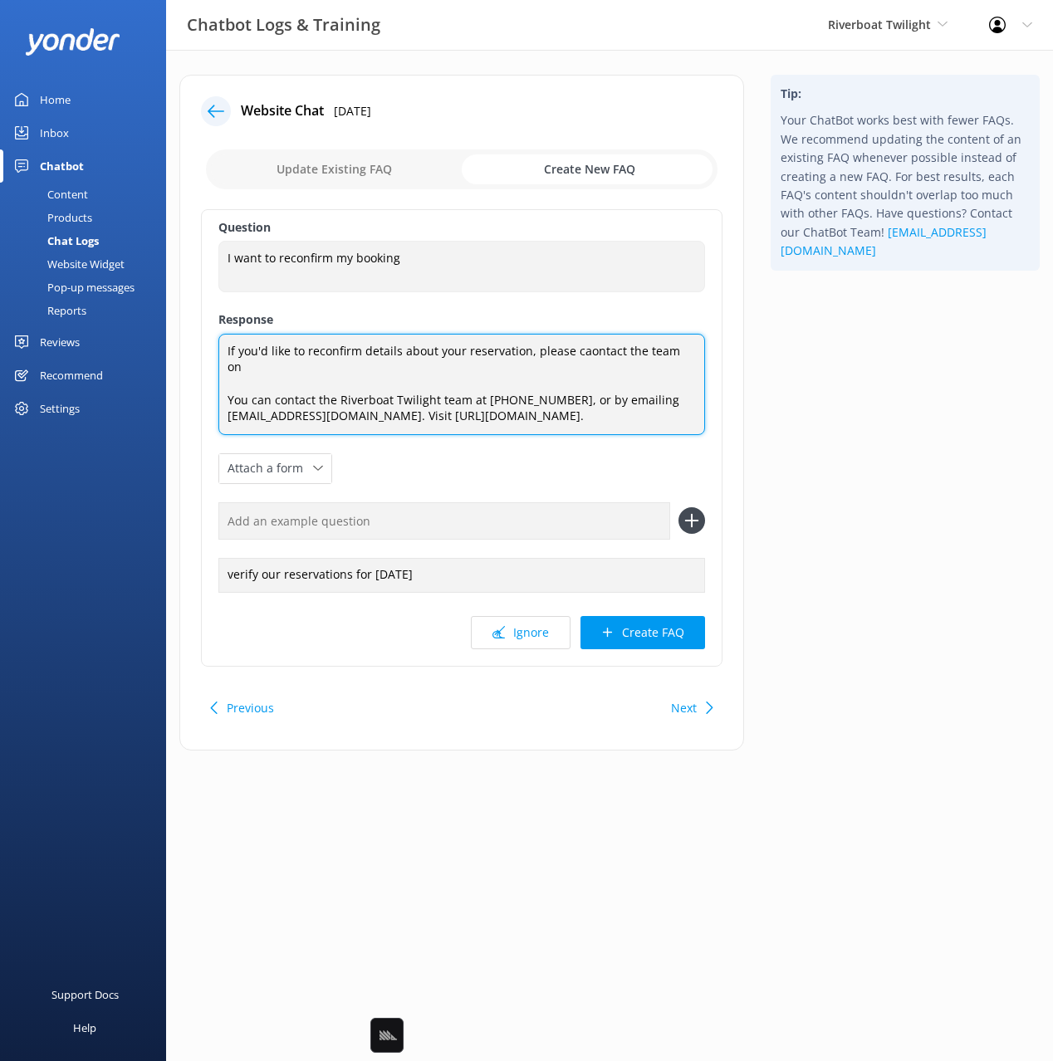
drag, startPoint x: 581, startPoint y: 350, endPoint x: 583, endPoint y: 379, distance: 29.9
click at [581, 350] on textarea "If you'd like to reconfirm details about your reservation, please caontact the …" at bounding box center [461, 384] width 487 height 101
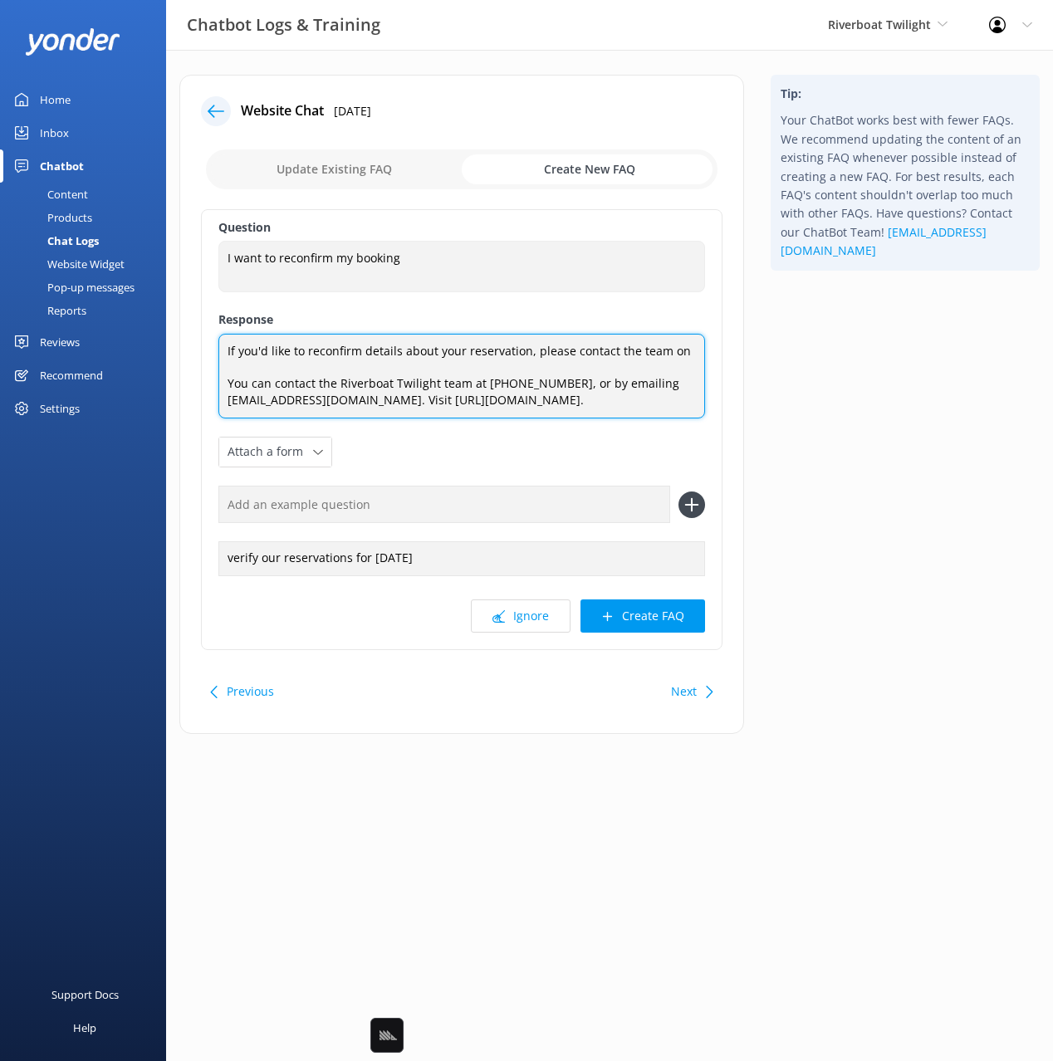
drag, startPoint x: 473, startPoint y: 385, endPoint x: 218, endPoint y: 367, distance: 256.4
click at [218, 367] on textarea "If you'd like to reconfirm details about your reservation, please contact the t…" at bounding box center [461, 376] width 487 height 85
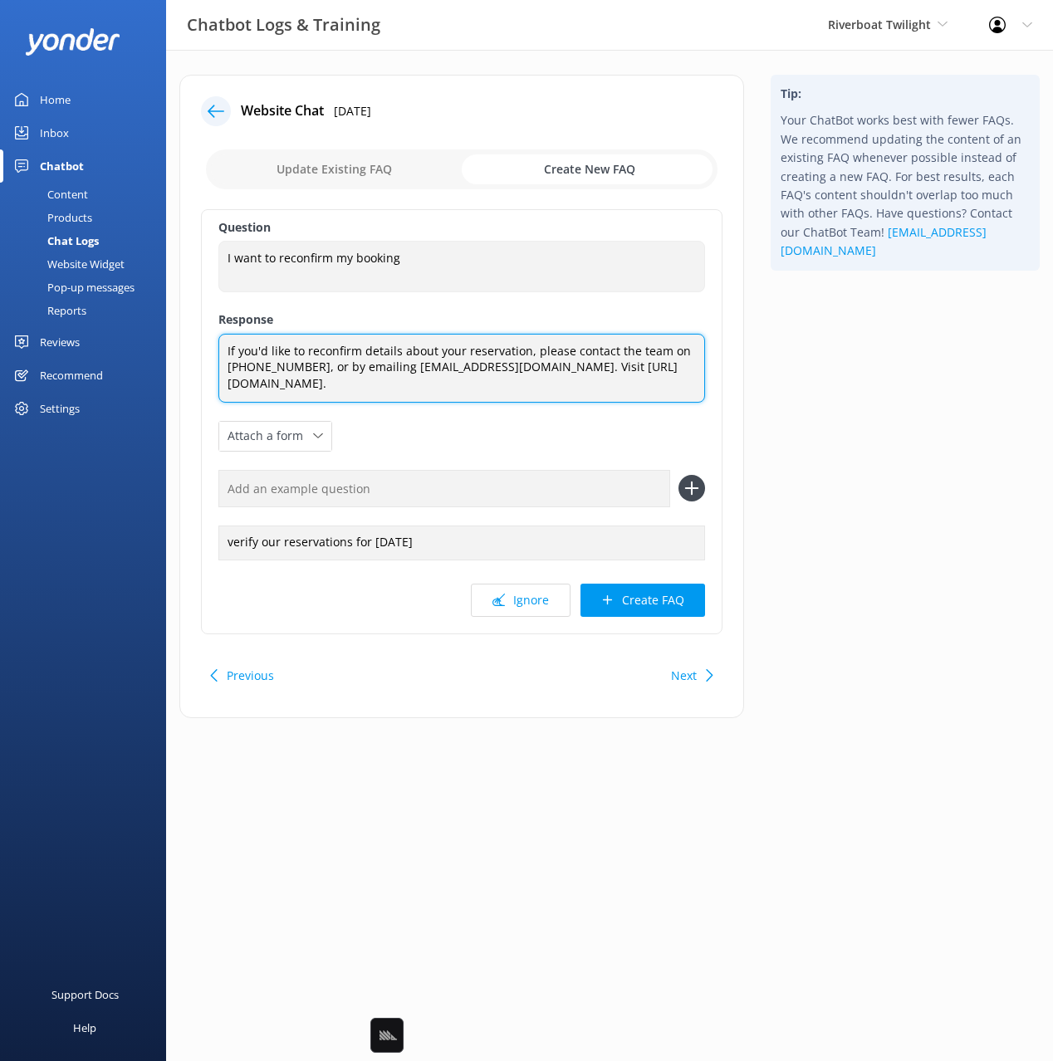
drag, startPoint x: 423, startPoint y: 369, endPoint x: 335, endPoint y: 370, distance: 88.9
click at [423, 369] on textarea "If you'd like to reconfirm details about your reservation, please contact the t…" at bounding box center [461, 368] width 487 height 69
click at [327, 366] on textarea "If you'd like to reconfirm details about your reservation, please contact the t…" at bounding box center [461, 368] width 487 height 69
click at [370, 368] on textarea "If you'd like to reconfirm details about your reservation, please contact the t…" at bounding box center [461, 368] width 487 height 69
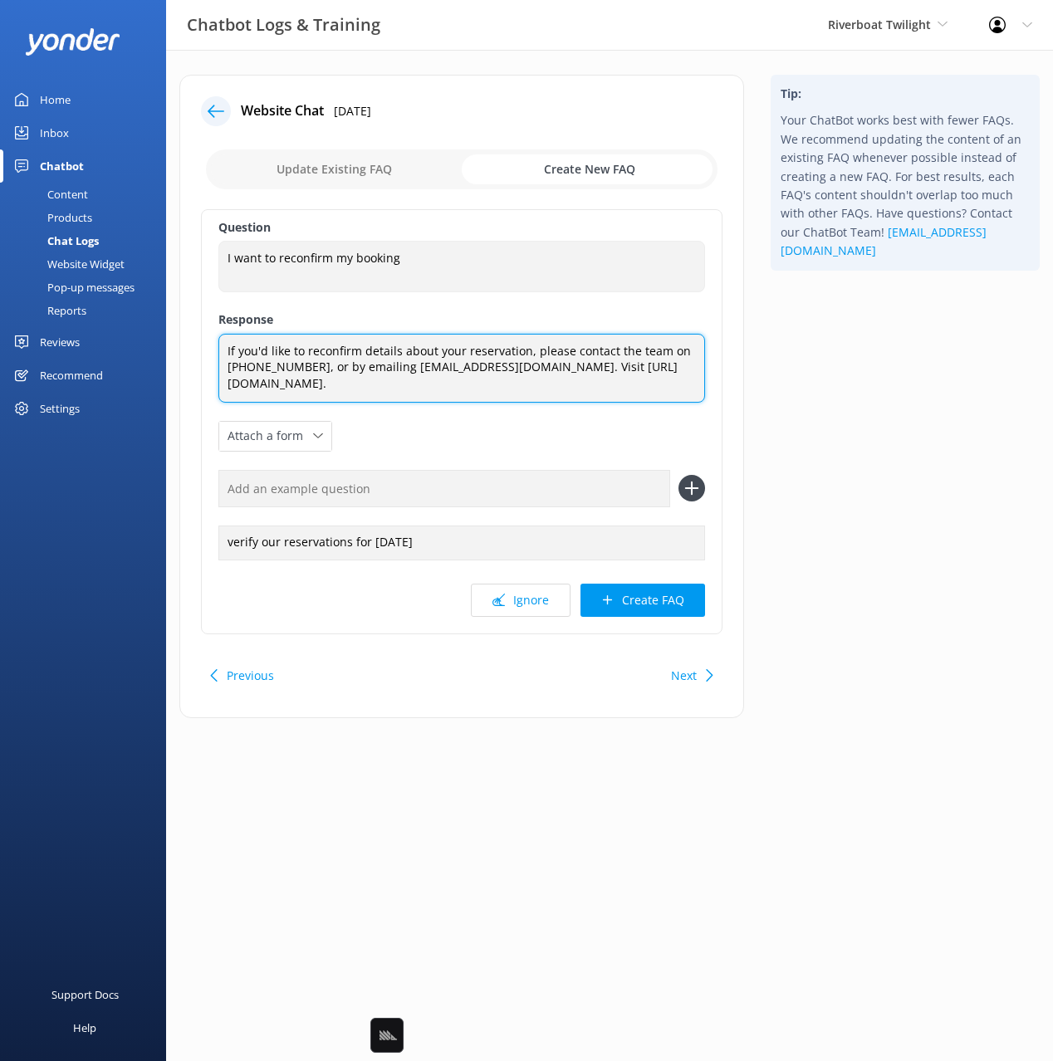
click at [370, 368] on textarea "If you'd like to reconfirm details about your reservation, please contact the t…" at bounding box center [461, 368] width 487 height 69
click at [672, 352] on textarea "If you'd like to reconfirm details about your reservation, please contact the t…" at bounding box center [461, 368] width 487 height 69
click at [350, 368] on textarea "If you'd like to reconfirm details about your reservation, please contact the t…" at bounding box center [461, 368] width 487 height 69
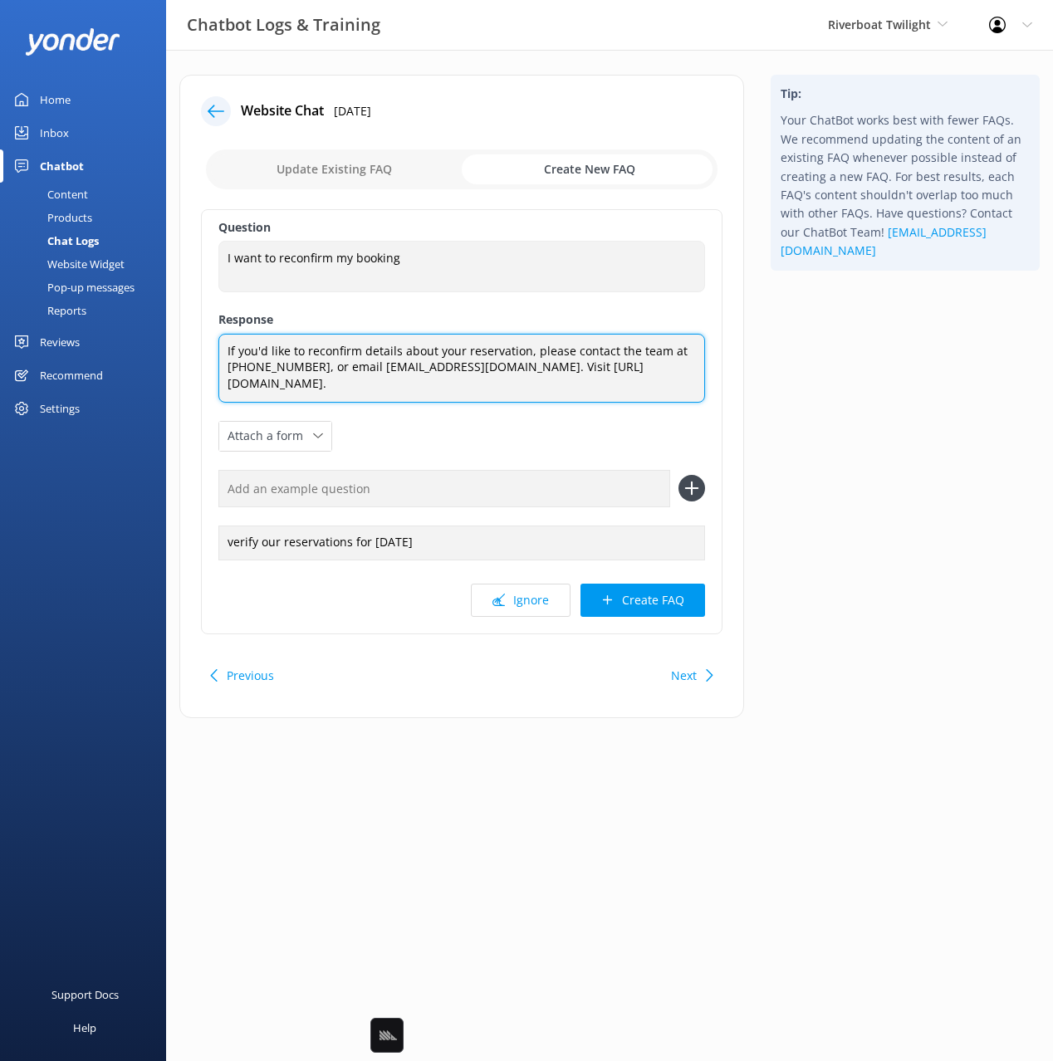
drag, startPoint x: 511, startPoint y: 367, endPoint x: 516, endPoint y: 428, distance: 61.6
click at [516, 428] on div "Question I want to reconfirm my booking I want to reconfirm my booking Response…" at bounding box center [461, 421] width 521 height 425
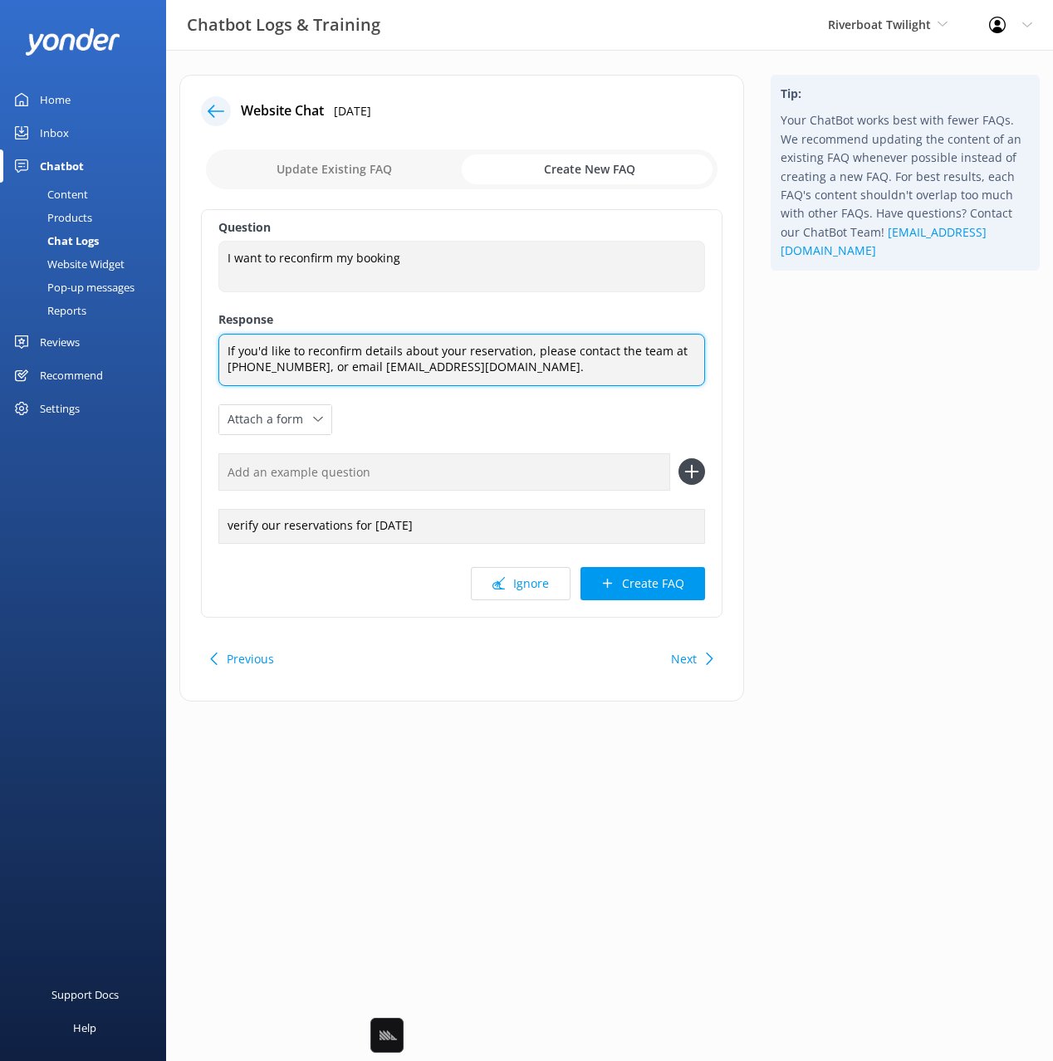
type textarea "If you'd like to reconfirm details about your reservation, please contact the t…"
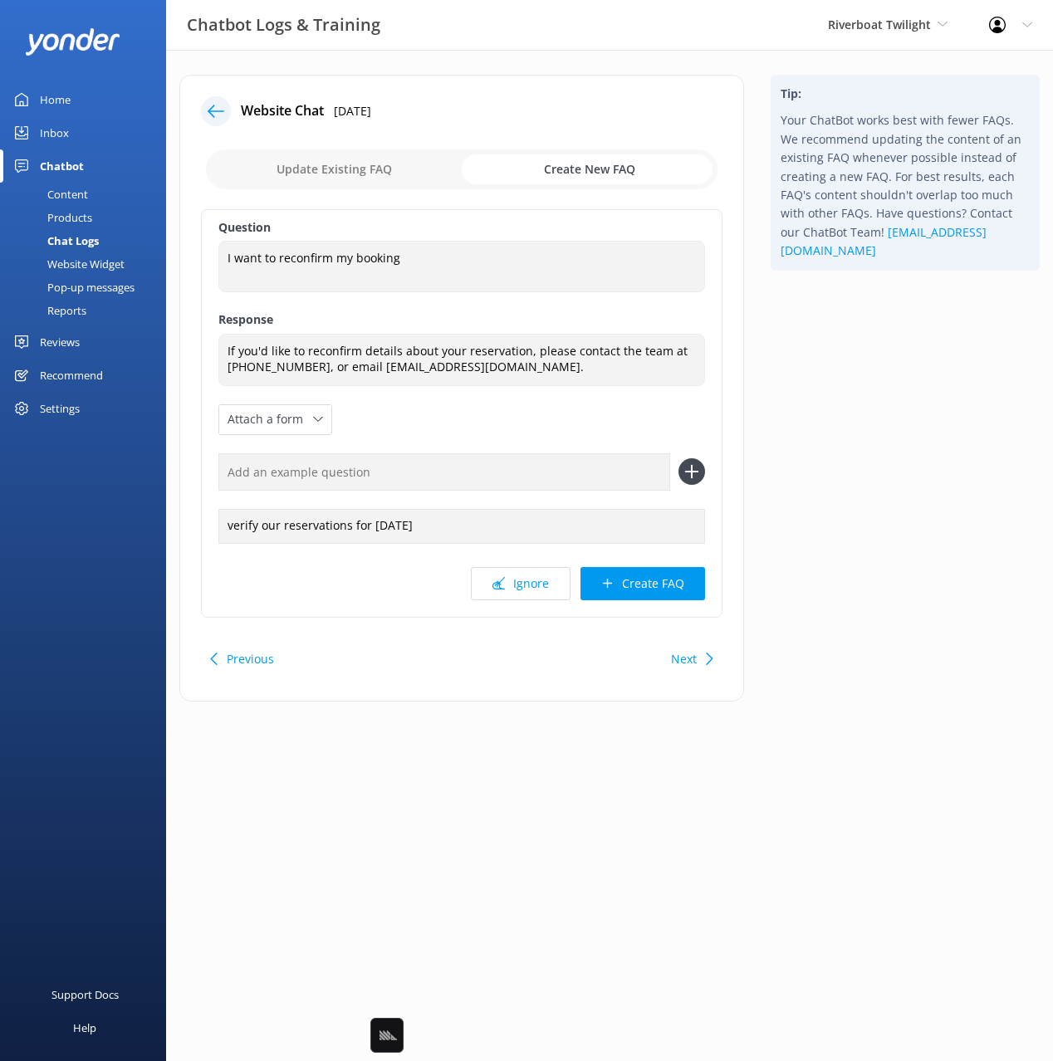
click at [635, 584] on button "Create FAQ" at bounding box center [642, 583] width 125 height 33
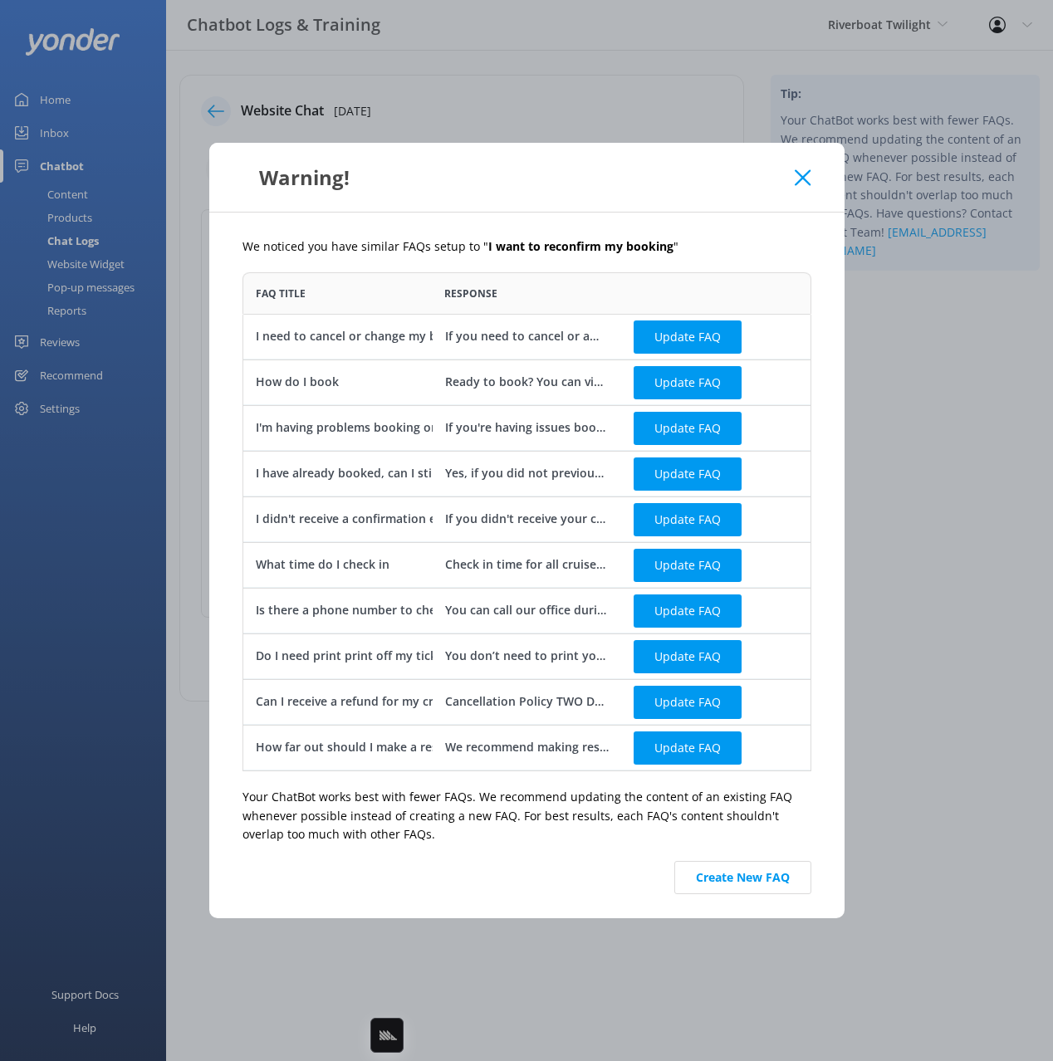
scroll to position [499, 569]
click at [748, 875] on button "Create New FAQ" at bounding box center [742, 877] width 137 height 33
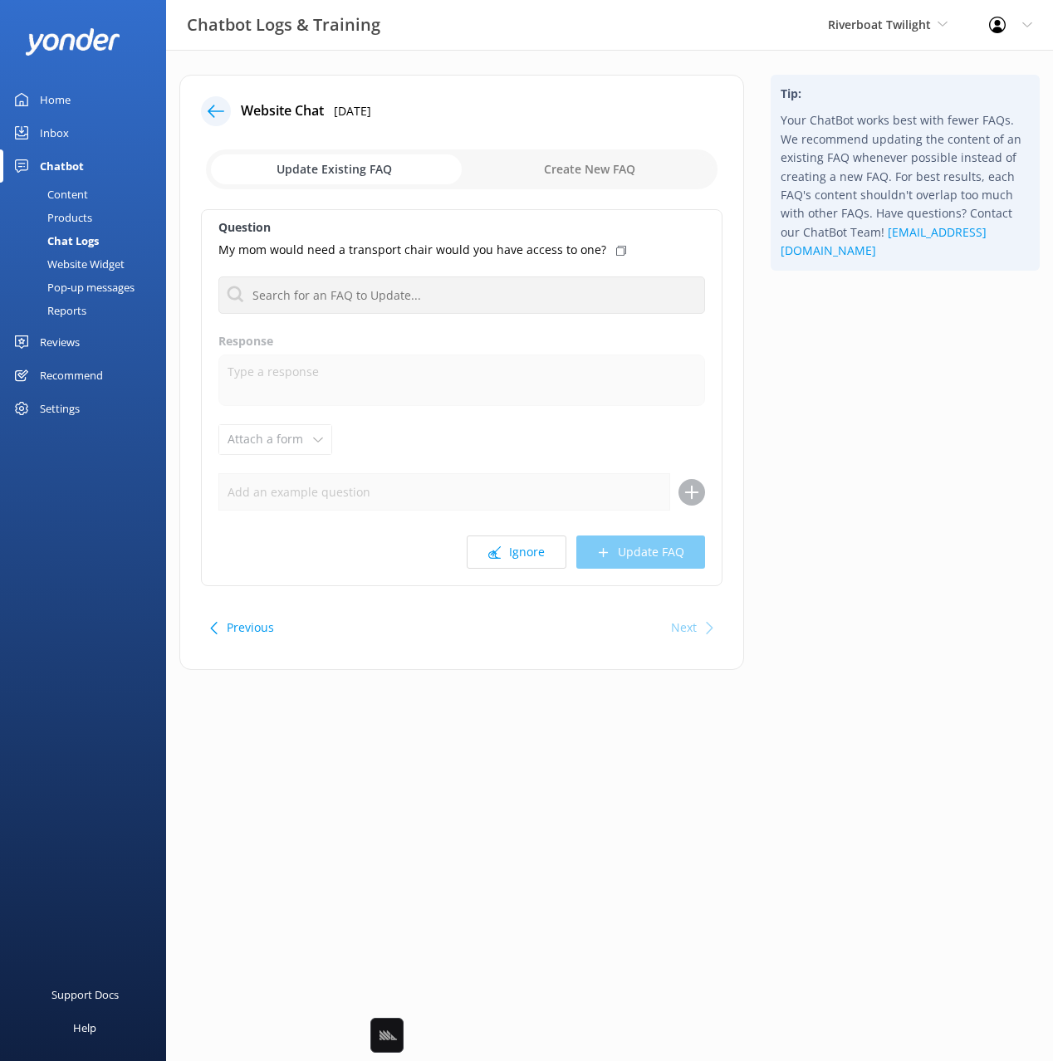
click at [853, 393] on div "Tip: Your ChatBot works best with fewer FAQs. We recommend updating the content…" at bounding box center [905, 381] width 296 height 612
click at [864, 354] on div "Tip: Your ChatBot works best with fewer FAQs. We recommend updating the content…" at bounding box center [905, 381] width 296 height 612
click at [686, 625] on div "Next" at bounding box center [684, 627] width 26 height 33
click at [203, 99] on div at bounding box center [221, 111] width 40 height 30
click at [210, 103] on icon at bounding box center [216, 111] width 17 height 17
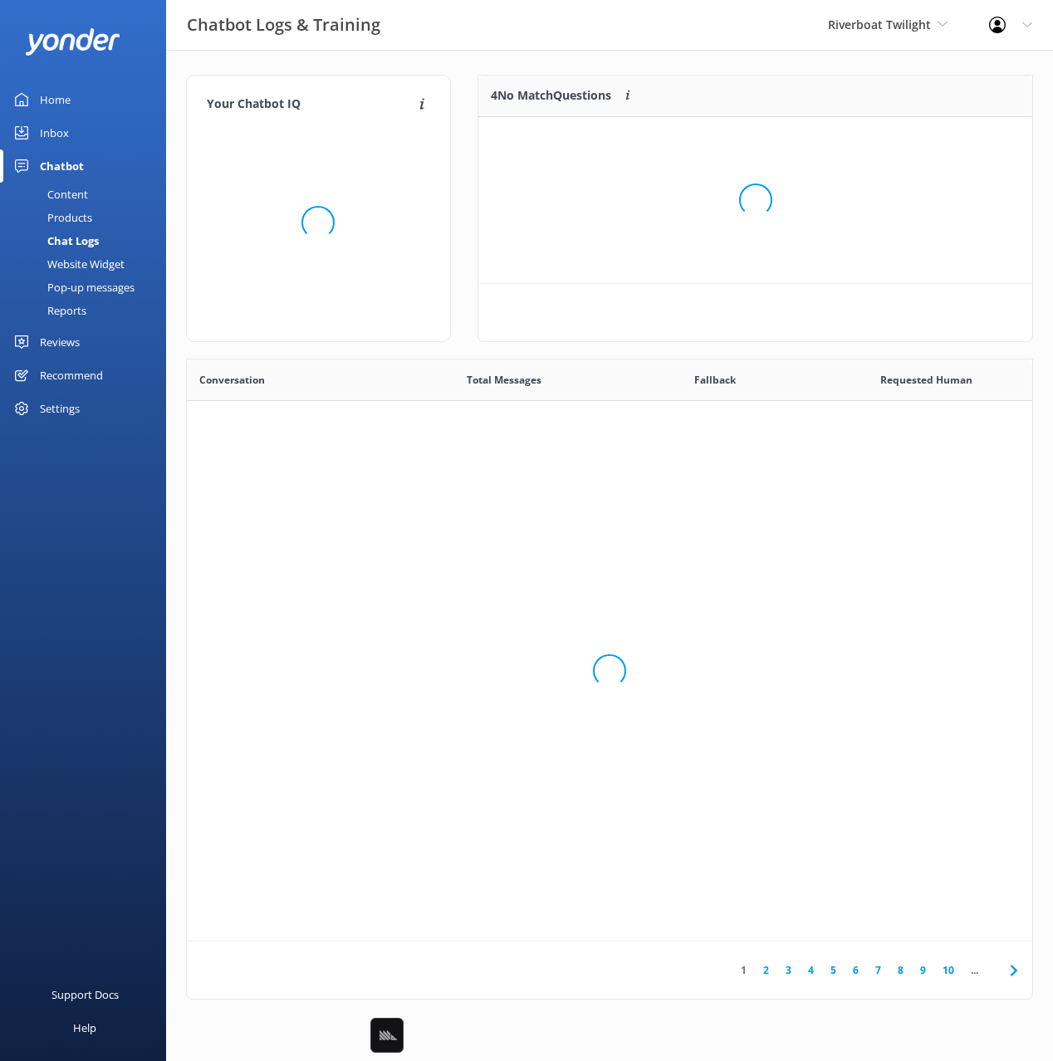
scroll to position [582, 845]
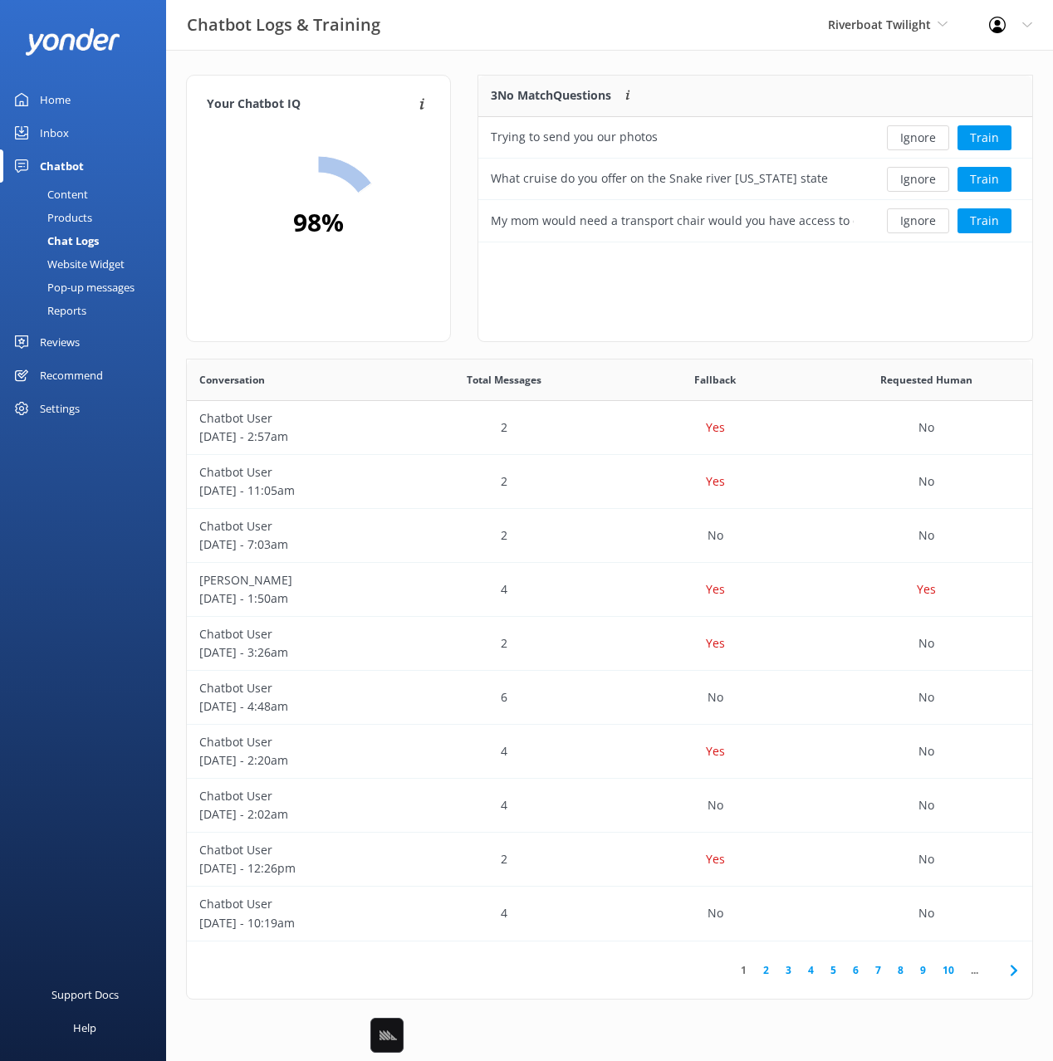
click at [462, 44] on div "Chatbot Logs & Training Riverboat Twilight Black Cat Cruises Banff Airporter In…" at bounding box center [526, 25] width 1053 height 50
drag, startPoint x: 462, startPoint y: 45, endPoint x: 159, endPoint y: 208, distance: 344.4
click at [461, 45] on div "Chatbot Logs & Training Riverboat Twilight Black Cat Cruises Banff Airporter In…" at bounding box center [526, 25] width 1053 height 50
drag, startPoint x: 61, startPoint y: 188, endPoint x: 120, endPoint y: 191, distance: 58.2
click at [61, 188] on div "Content" at bounding box center [49, 194] width 78 height 23
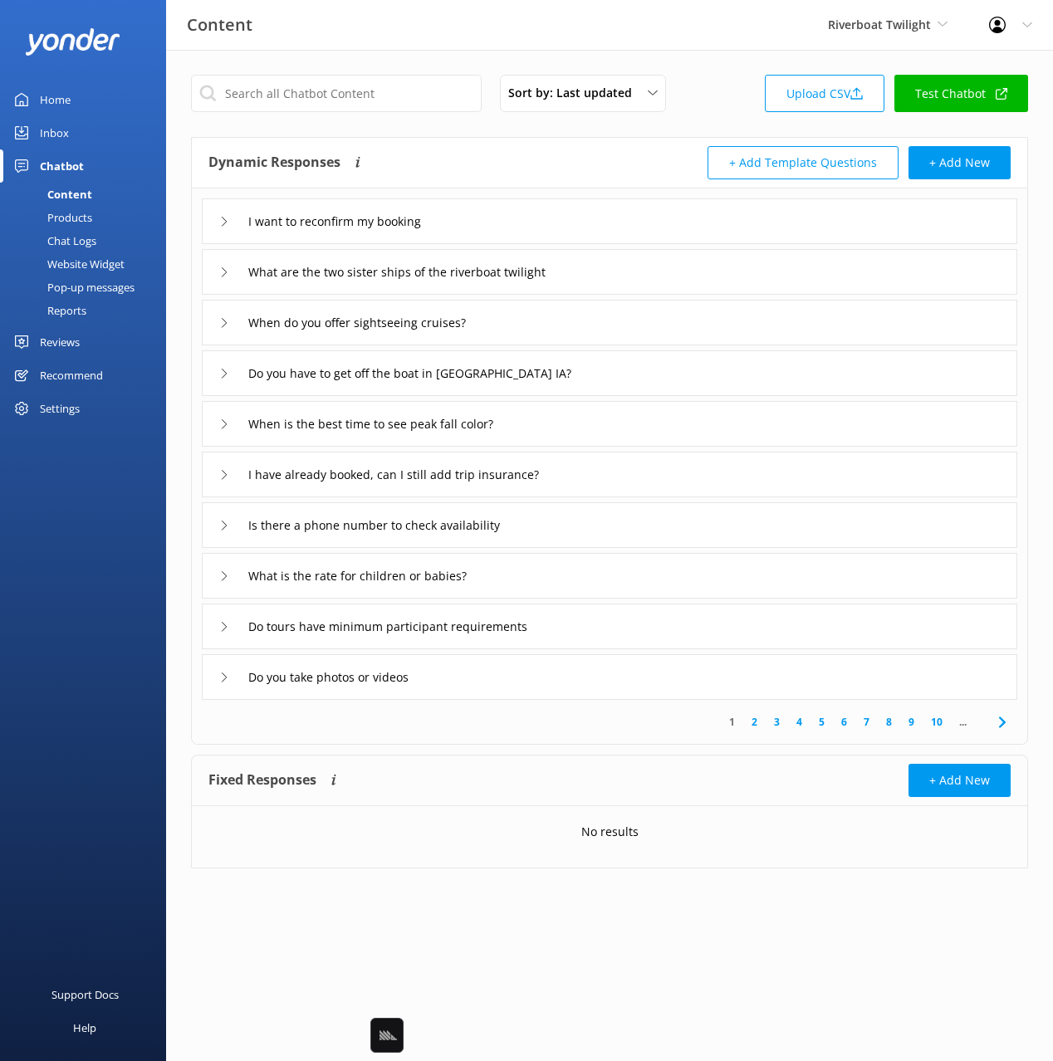
drag, startPoint x: 506, startPoint y: 146, endPoint x: 480, endPoint y: 152, distance: 26.4
click at [501, 147] on div "Dynamic Responses The chatbot will generate a response based on the content inf…" at bounding box center [408, 162] width 401 height 33
click at [75, 314] on div "Reports" at bounding box center [48, 310] width 76 height 23
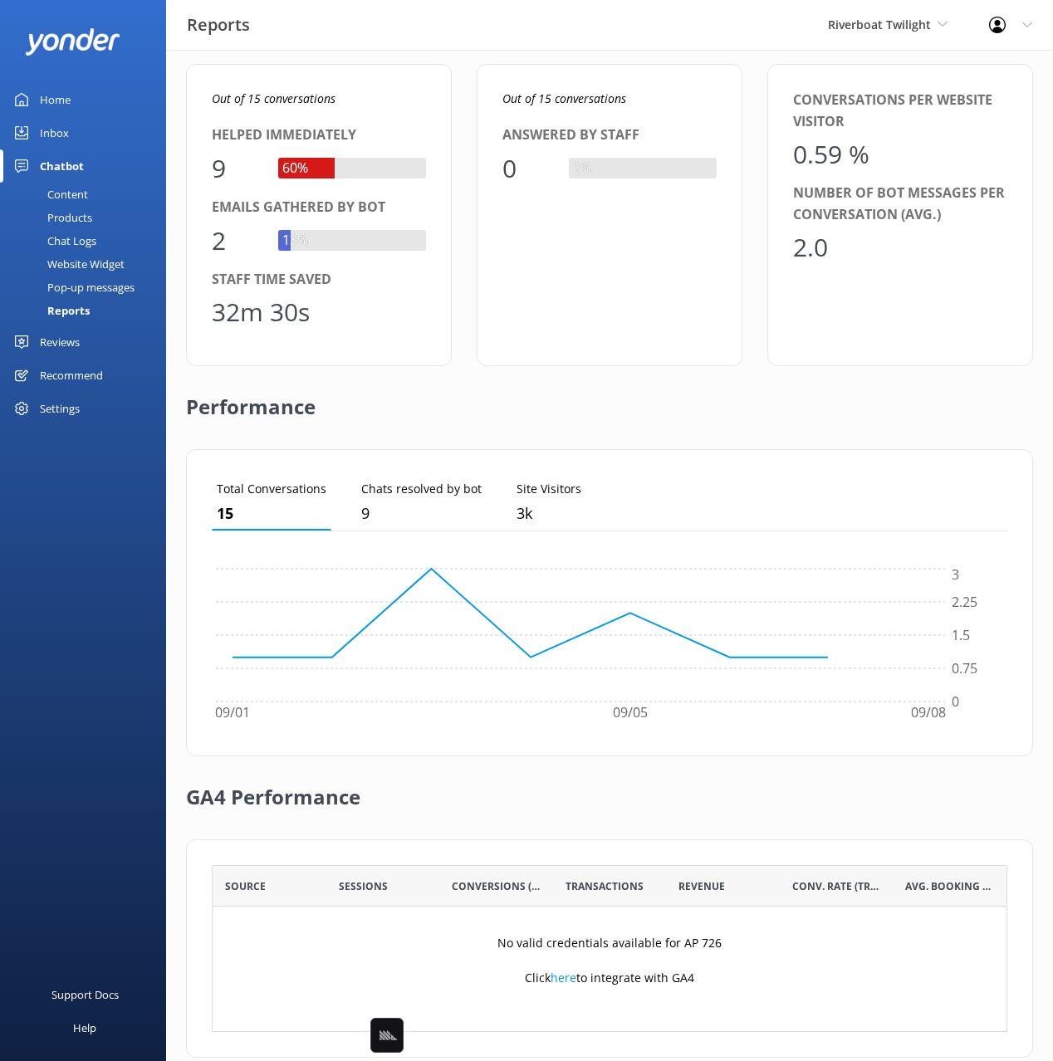
scroll to position [96, 0]
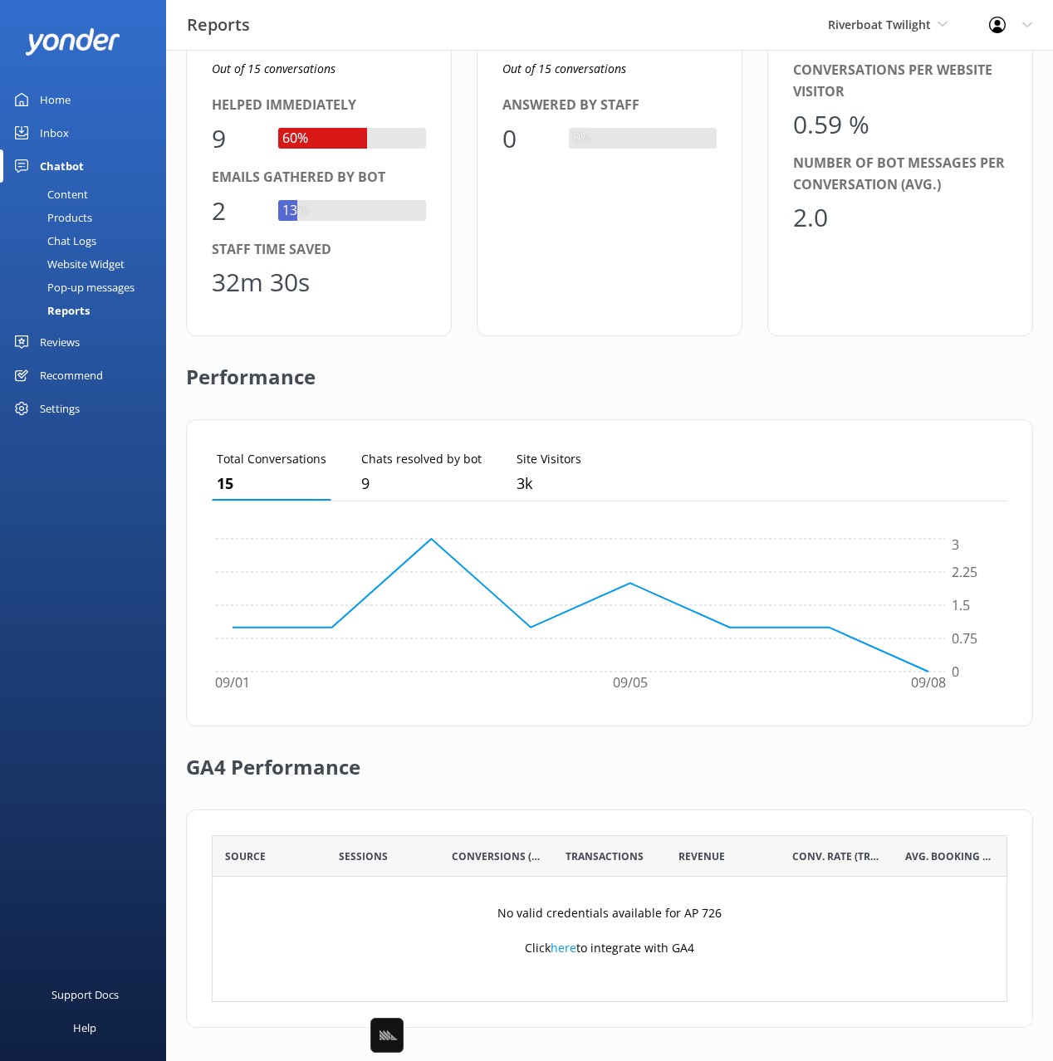
click at [668, 437] on div "Total Conversations 15 Chats resolved by bot 9 Site Visitors 3k 09/01 09/05 09/…" at bounding box center [609, 572] width 847 height 307
click at [65, 196] on div "Content" at bounding box center [49, 194] width 78 height 23
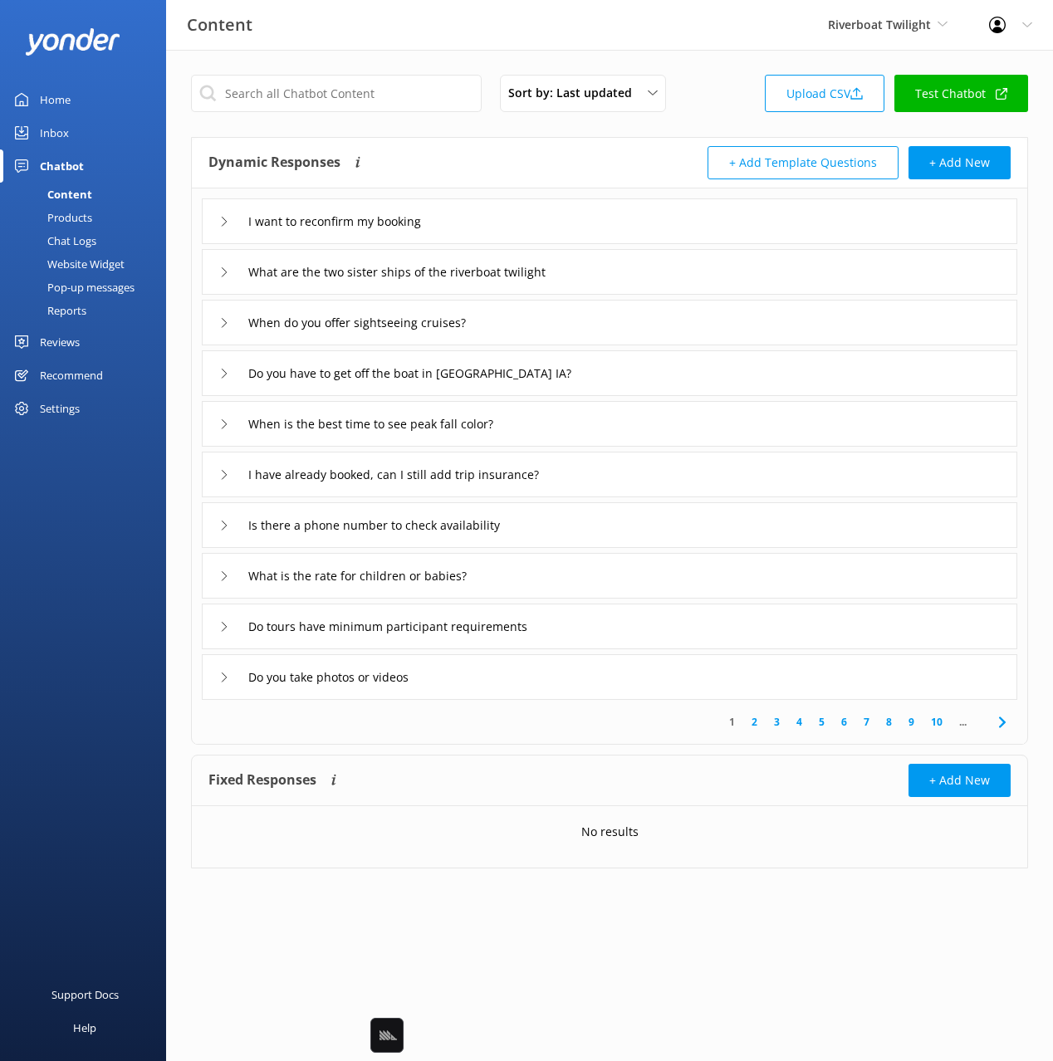
click at [63, 214] on div "Products" at bounding box center [51, 217] width 82 height 23
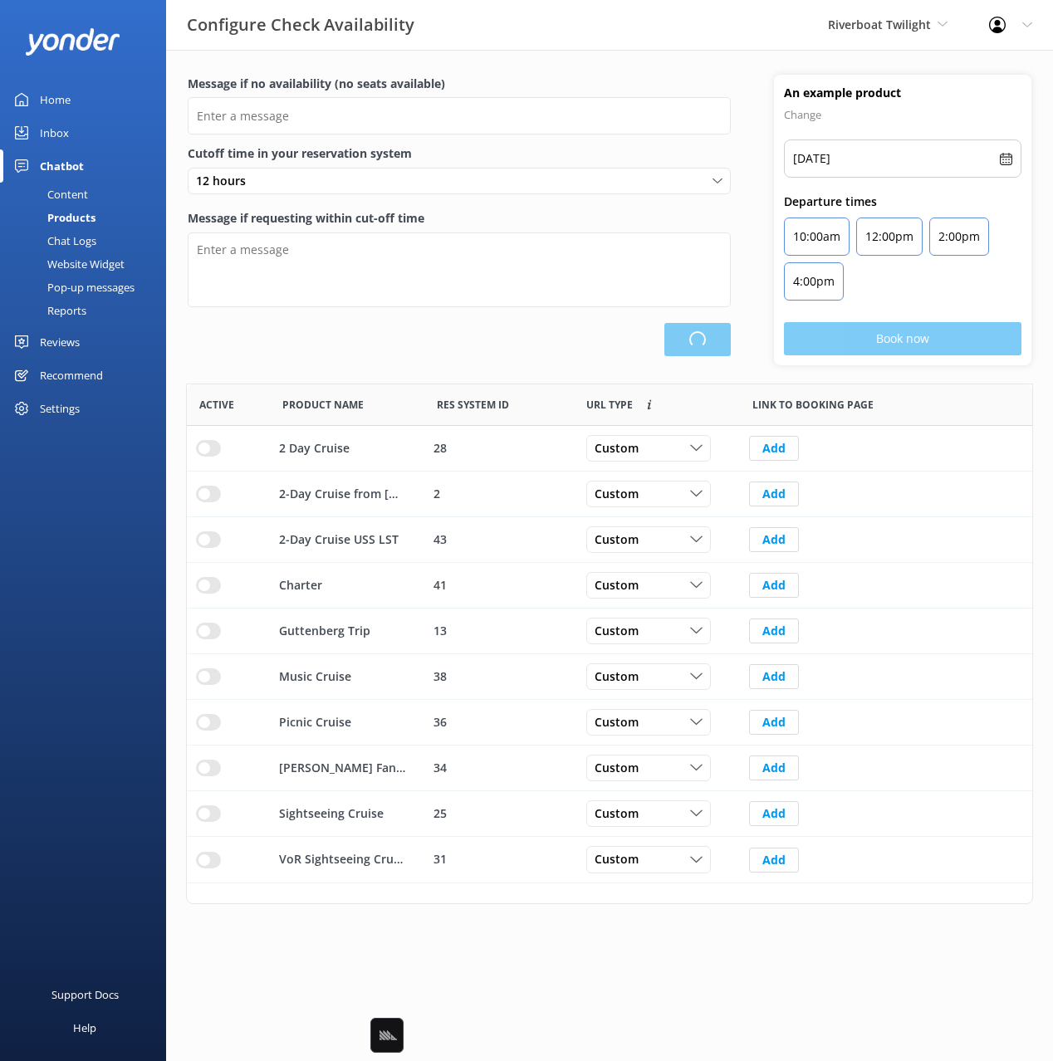
type input "There are no seats available, please check an alternative day"
type textarea "Our online booking system closes {hours} prior to departure. Please contact us …"
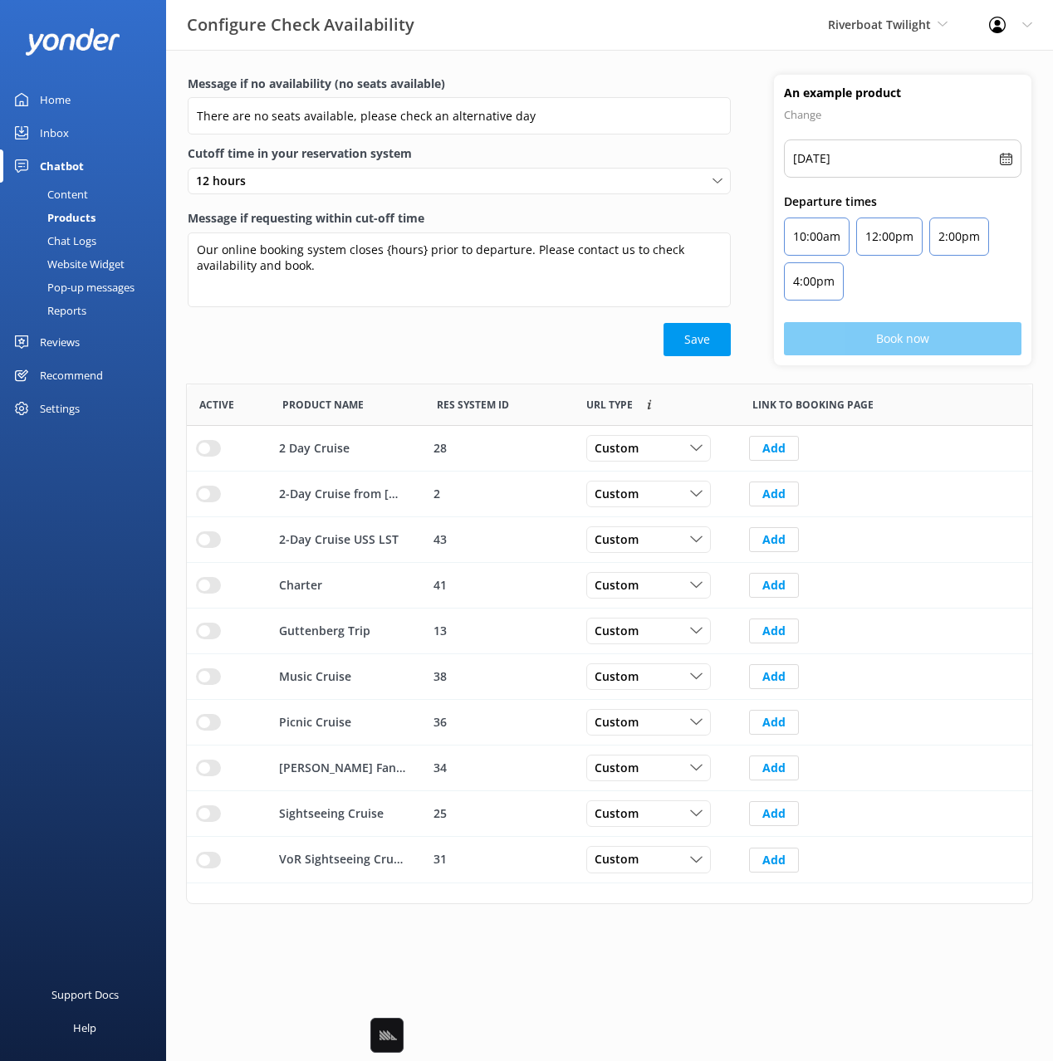
click at [500, 333] on div "Save" at bounding box center [459, 339] width 543 height 33
click at [529, 946] on html "Configure Check Availability Riverboat Twilight Black Cat Cruises Banff Airport…" at bounding box center [526, 530] width 1053 height 1061
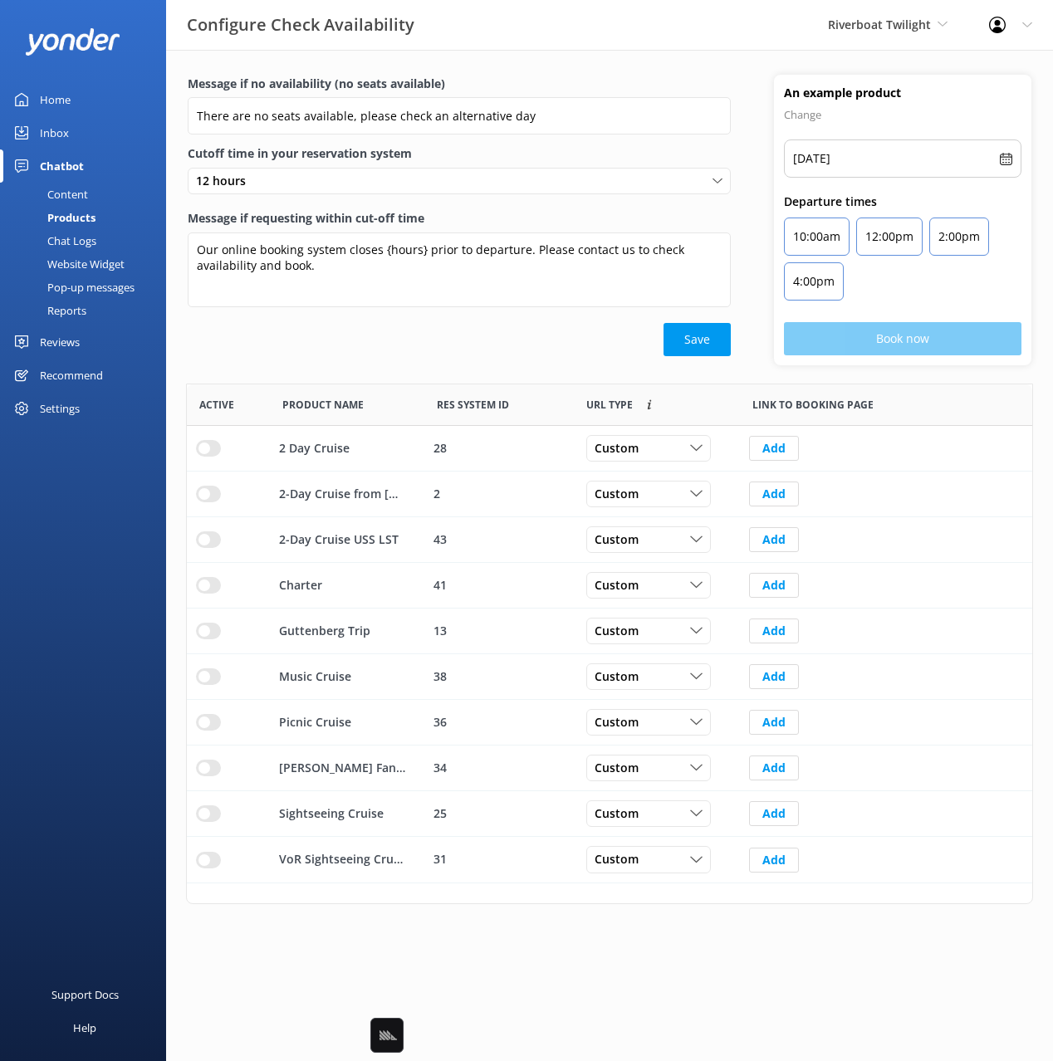
click at [531, 946] on html "Configure Check Availability Riverboat Twilight Black Cat Cruises Banff Airport…" at bounding box center [526, 530] width 1053 height 1061
click at [351, 335] on div "Save" at bounding box center [459, 339] width 543 height 33
click at [549, 361] on div "Message if no availability (no seats available) There are no seats available, p…" at bounding box center [459, 220] width 586 height 291
click at [75, 192] on div "Content" at bounding box center [49, 194] width 78 height 23
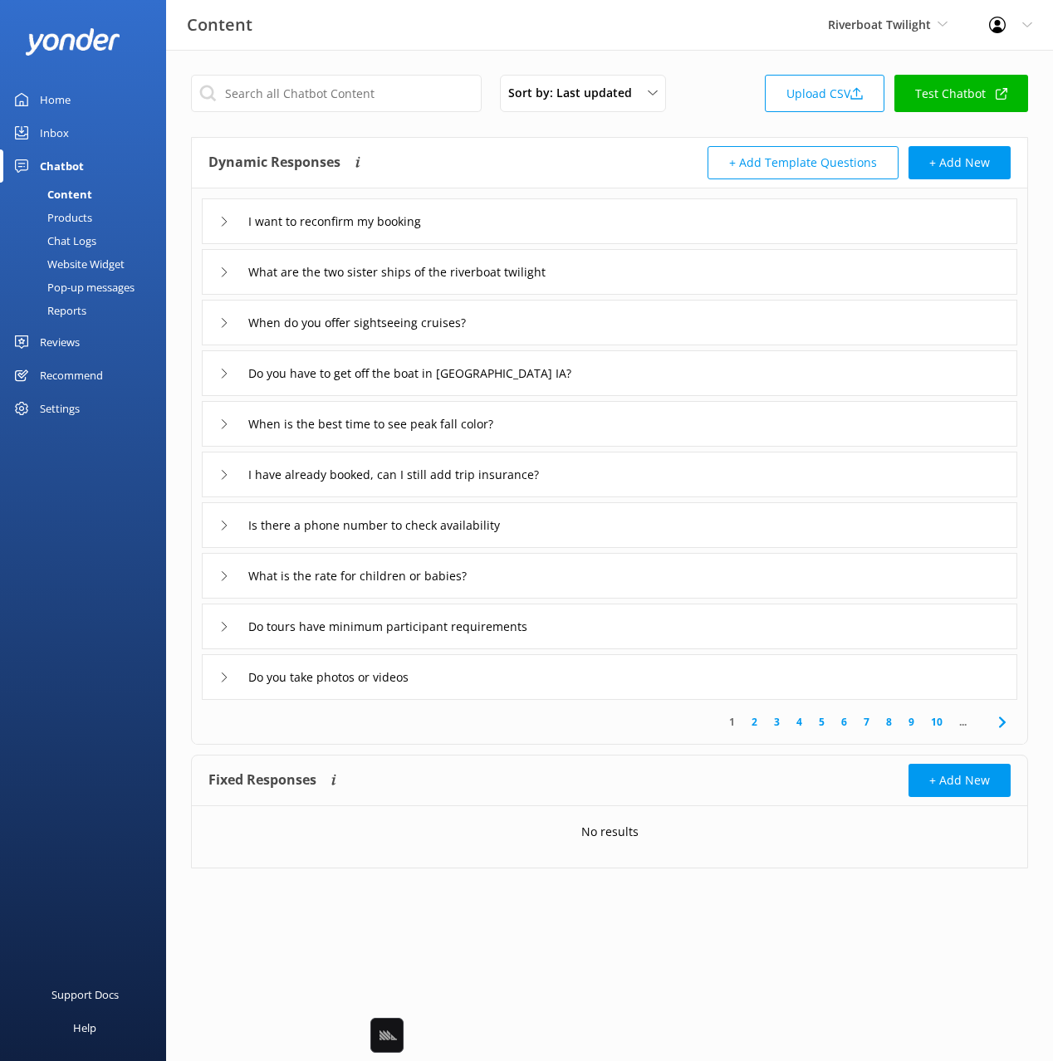
click at [79, 218] on div "Products" at bounding box center [51, 217] width 82 height 23
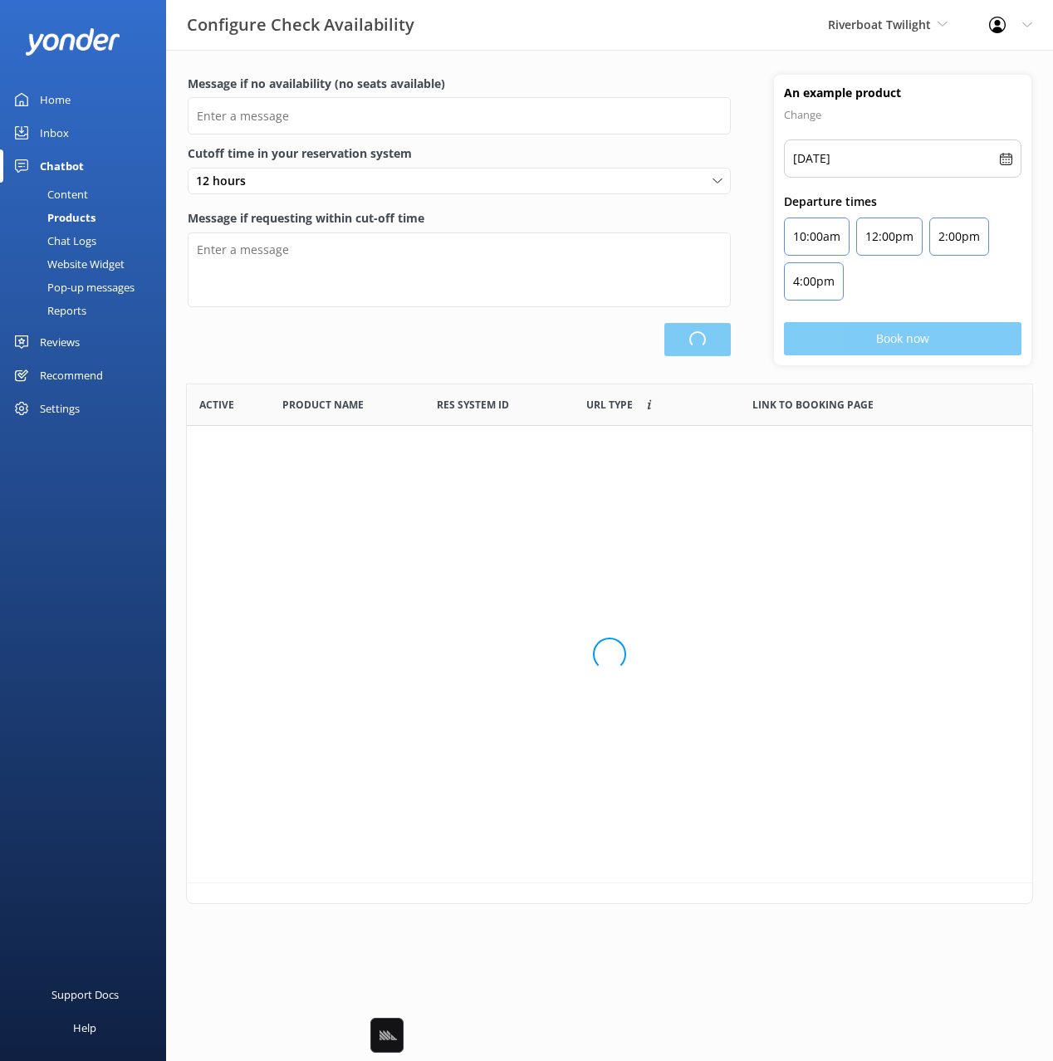
scroll to position [499, 845]
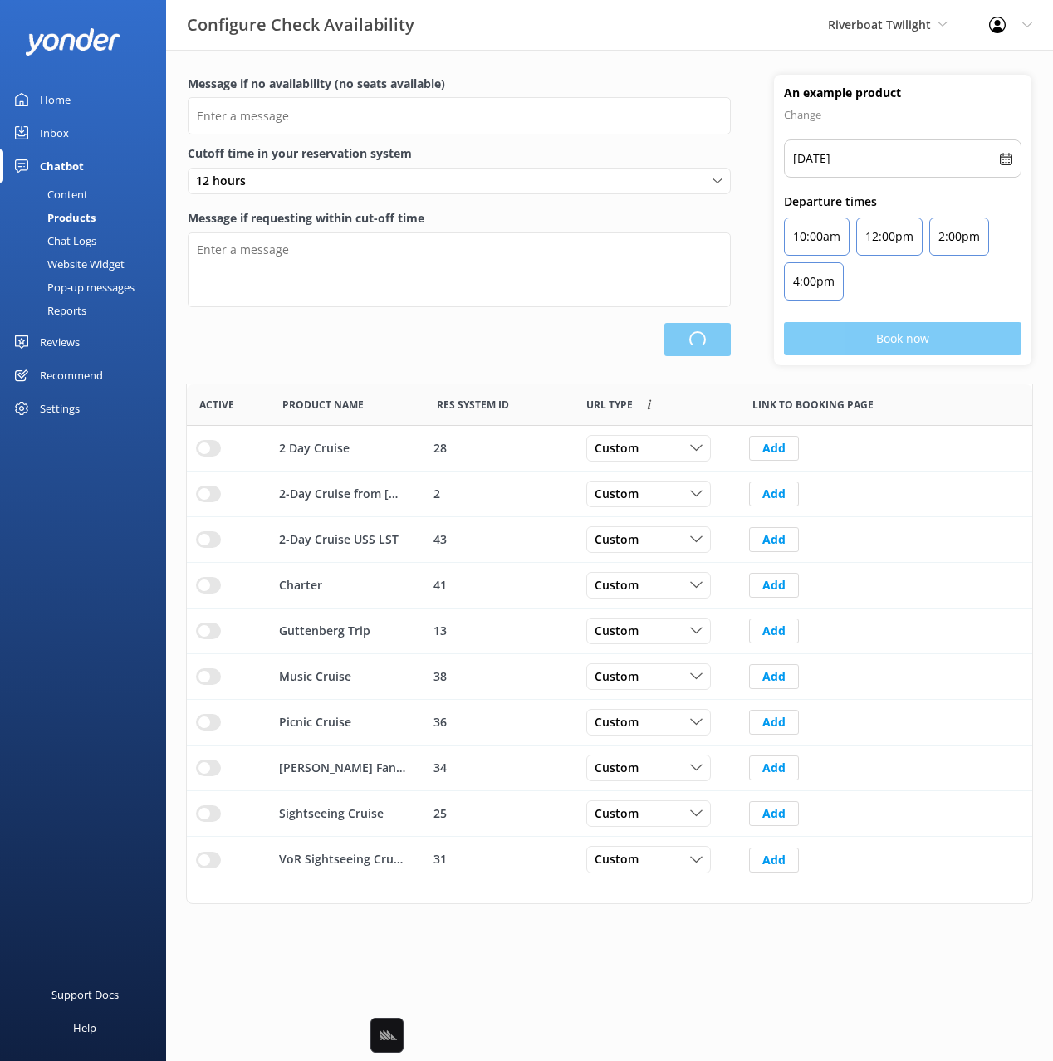
type input "There are no seats available, please check an alternative day"
type textarea "Our online booking system closes {hours} prior to departure. Please contact us …"
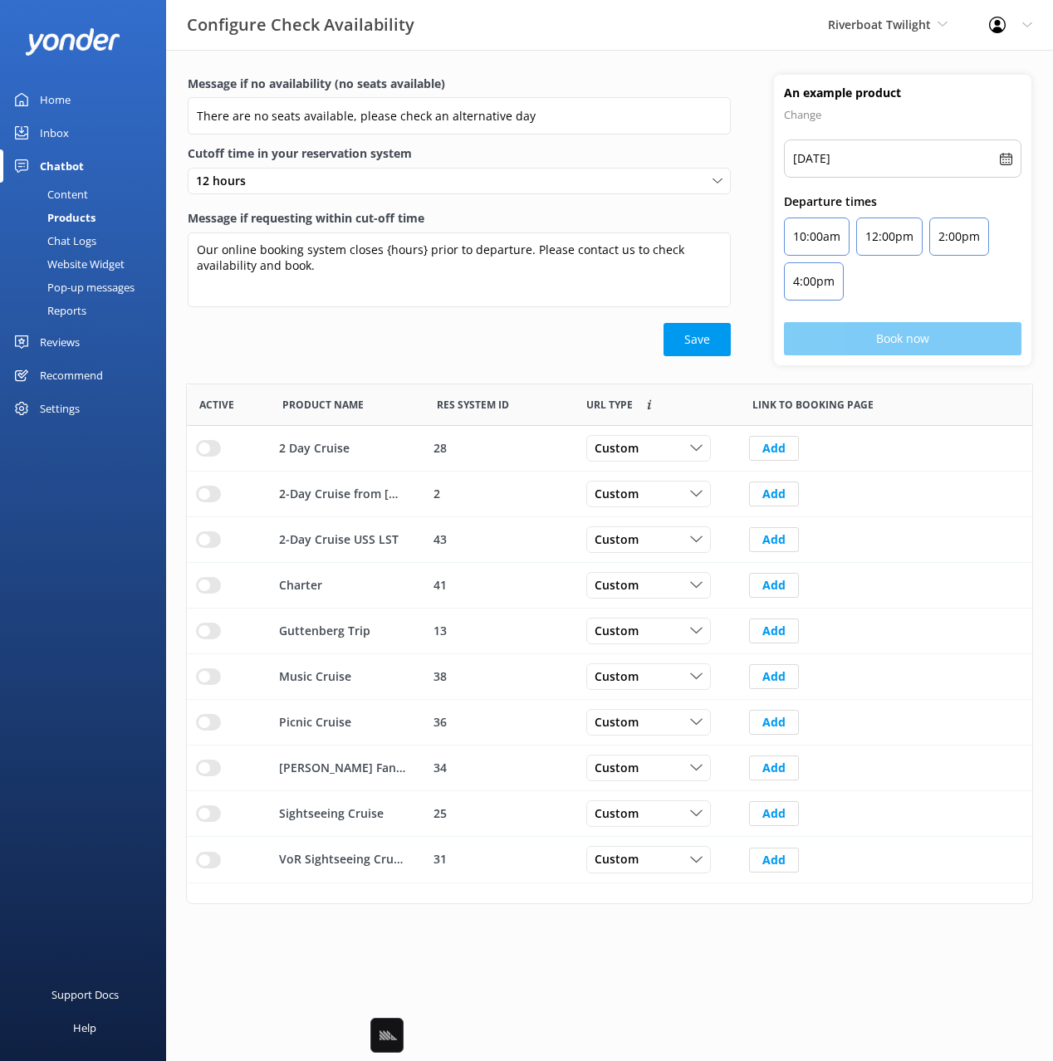
click at [324, 350] on div "Save" at bounding box center [459, 339] width 543 height 33
click at [568, 351] on div "Save" at bounding box center [459, 339] width 543 height 33
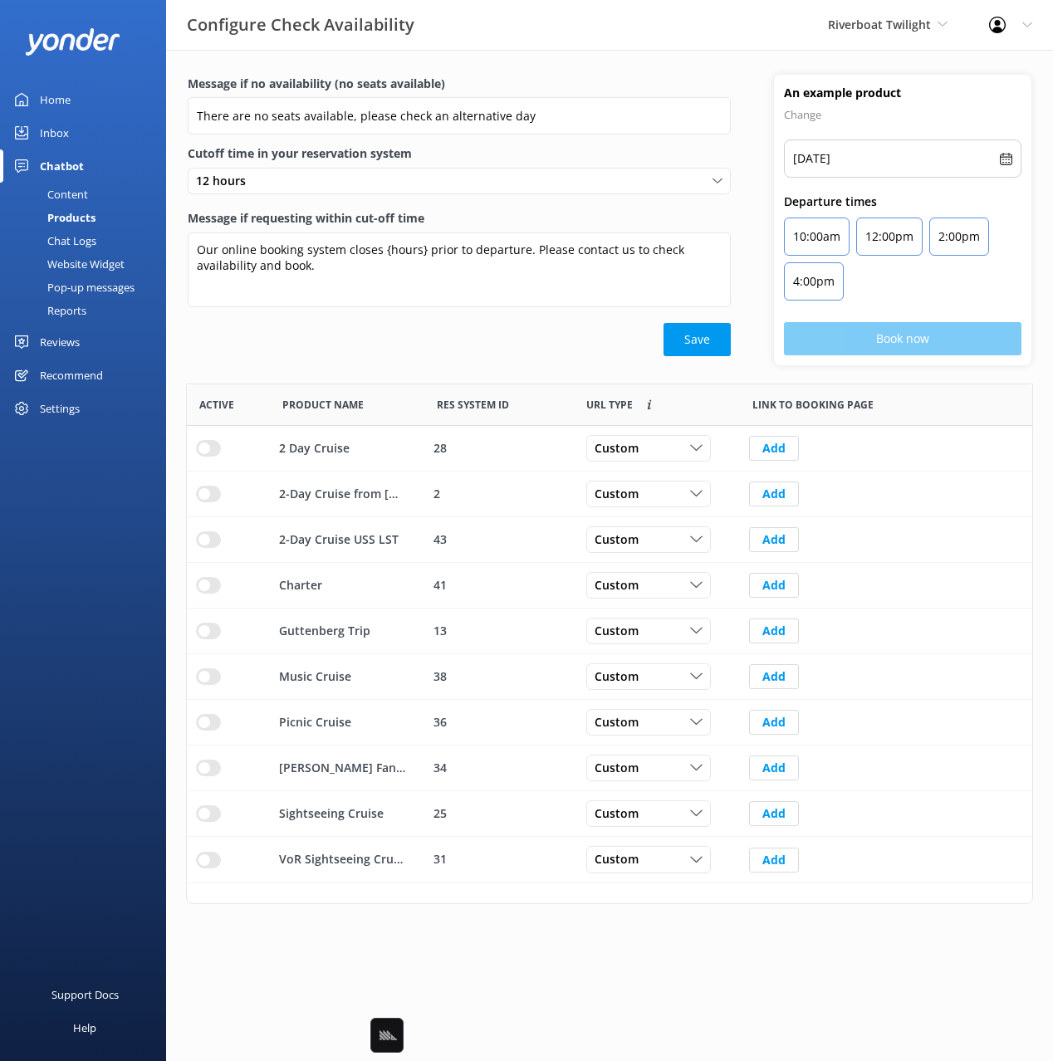
click at [591, 352] on div "Save" at bounding box center [459, 339] width 543 height 33
drag, startPoint x: 86, startPoint y: 313, endPoint x: 95, endPoint y: 290, distance: 25.0
click at [86, 312] on div "Reports" at bounding box center [48, 310] width 76 height 23
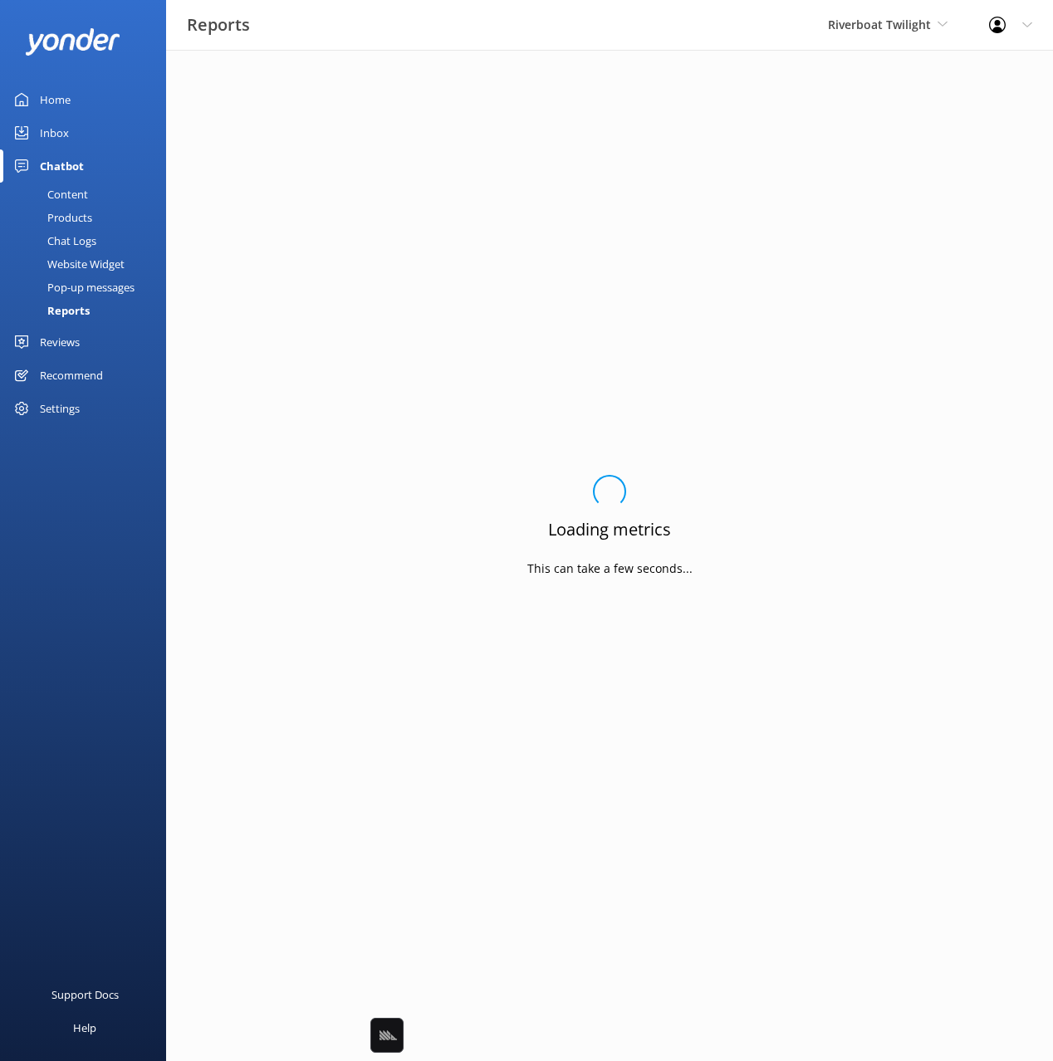
click at [96, 286] on div "Pop-up messages" at bounding box center [72, 287] width 125 height 23
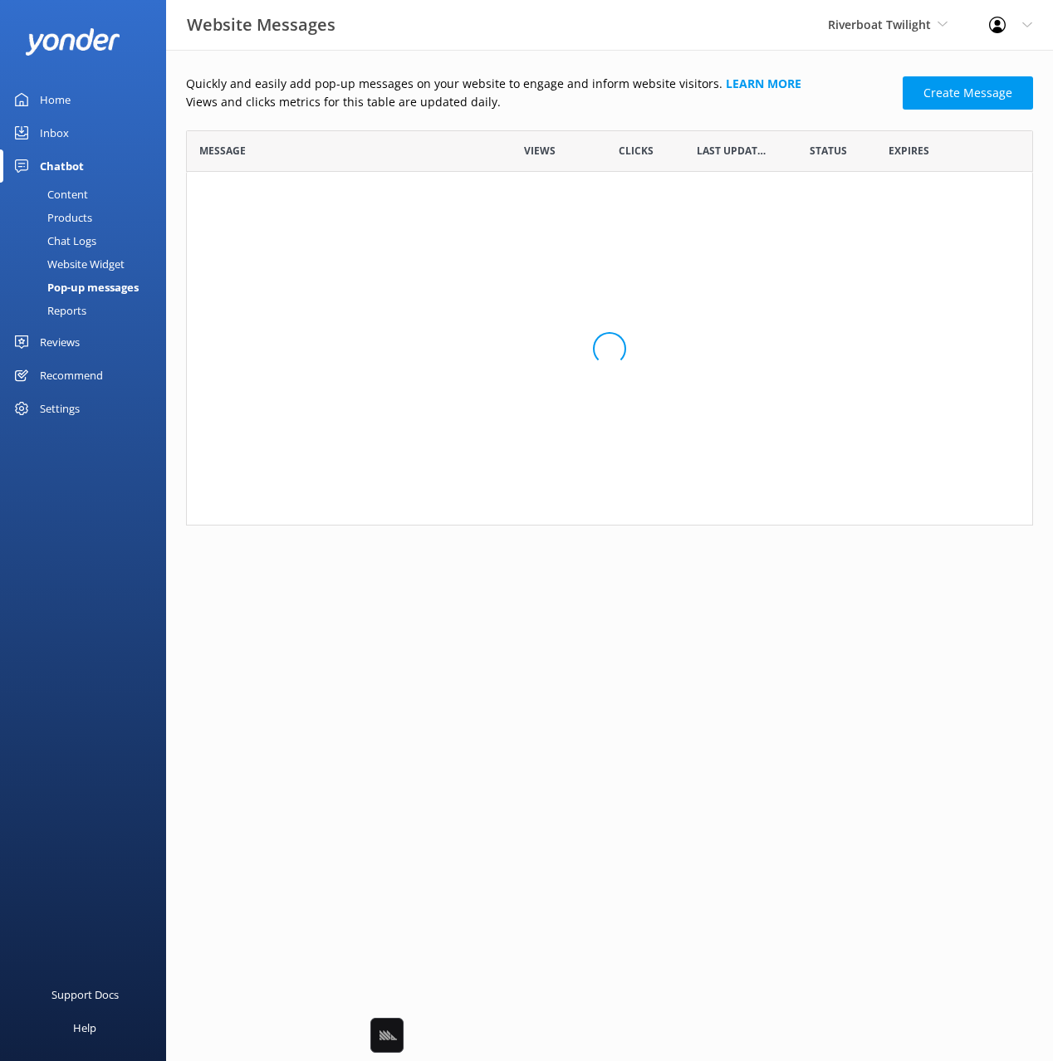
scroll to position [395, 847]
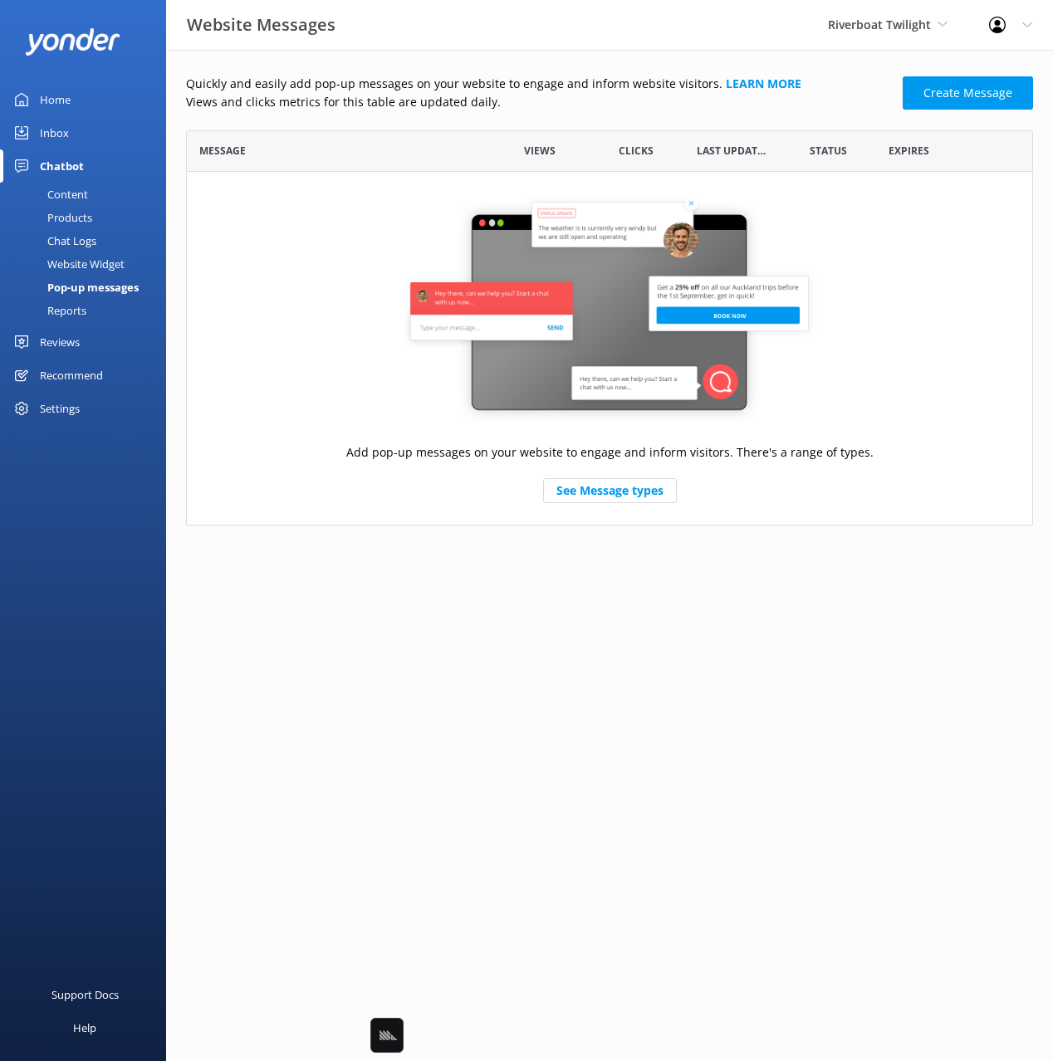
click at [101, 262] on div "Website Widget" at bounding box center [67, 263] width 115 height 23
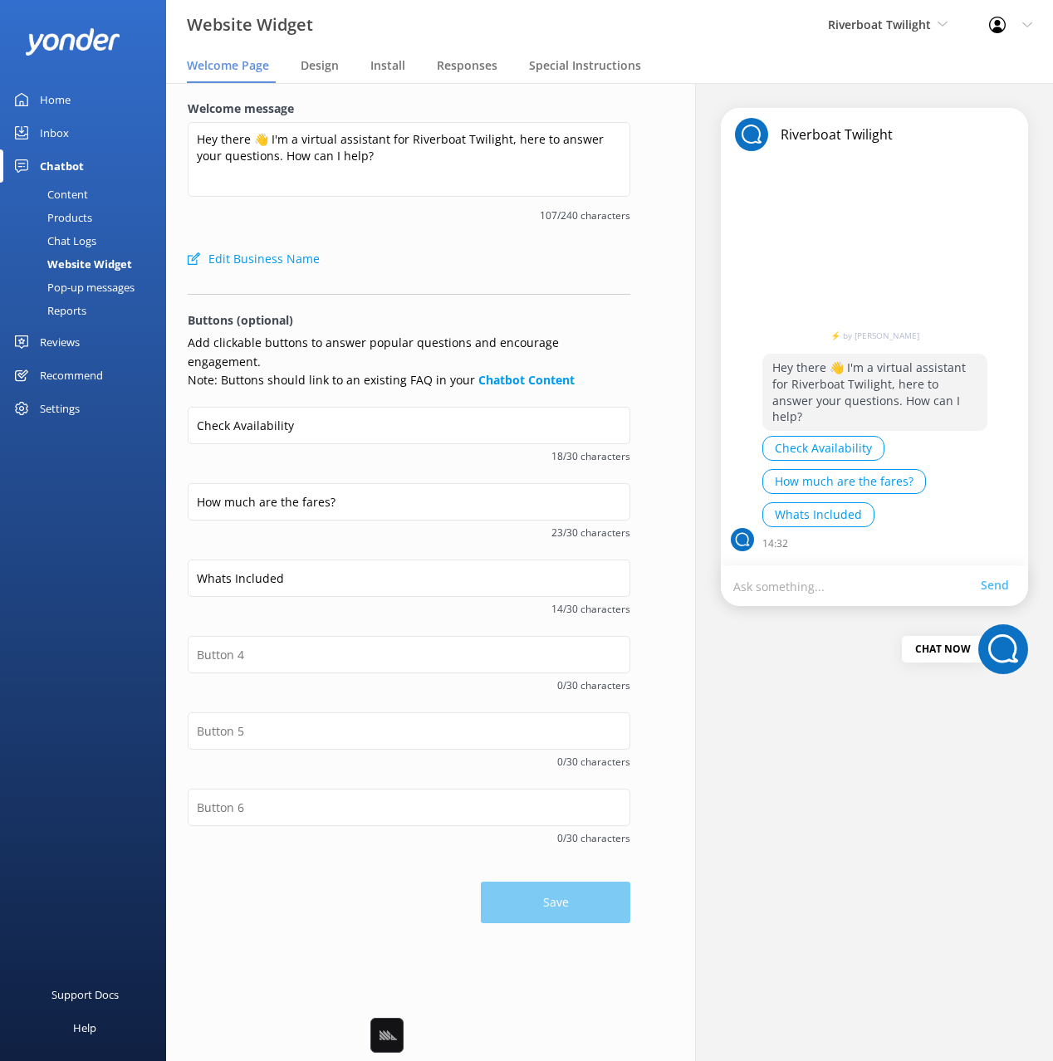
click at [95, 240] on div "Chat Logs" at bounding box center [53, 240] width 86 height 23
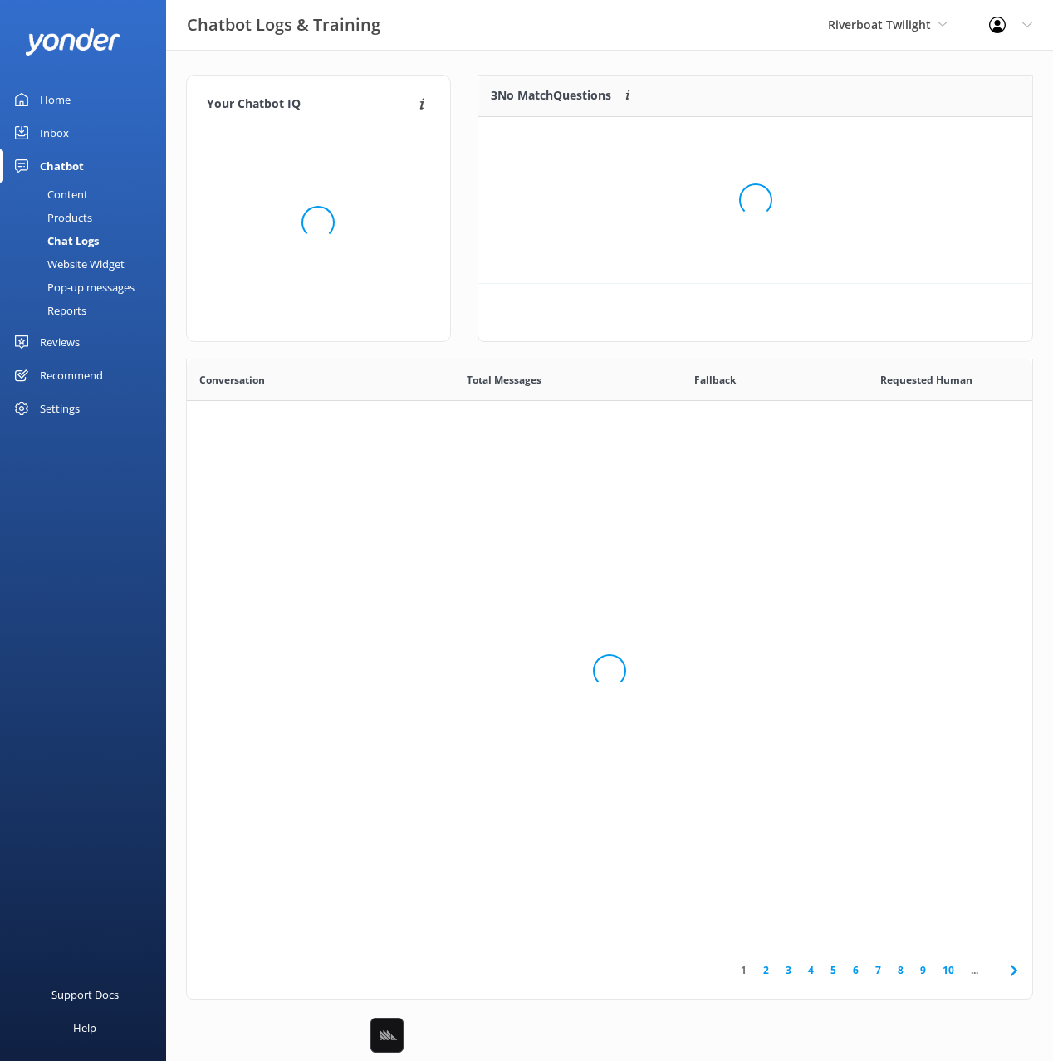
scroll to position [167, 555]
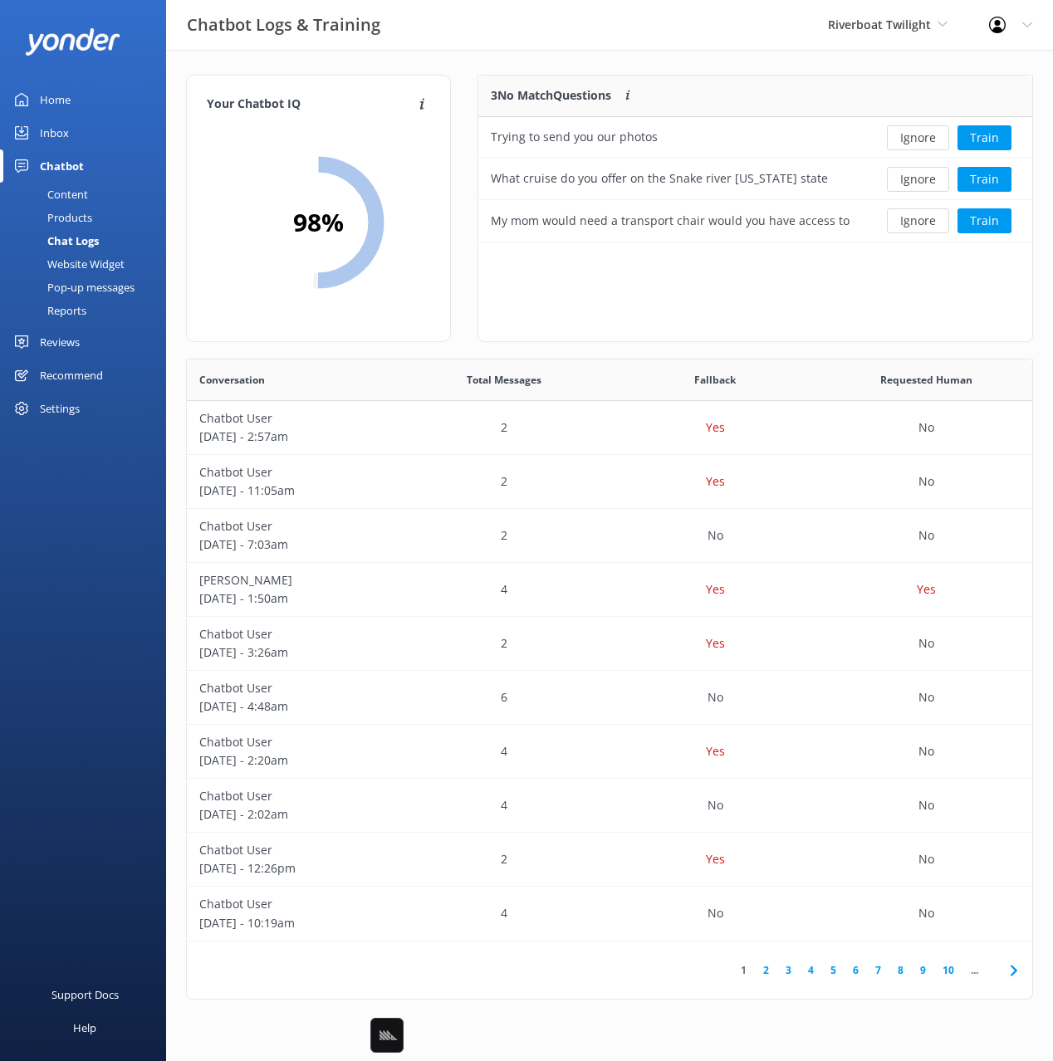
click at [86, 213] on div "Products" at bounding box center [51, 217] width 82 height 23
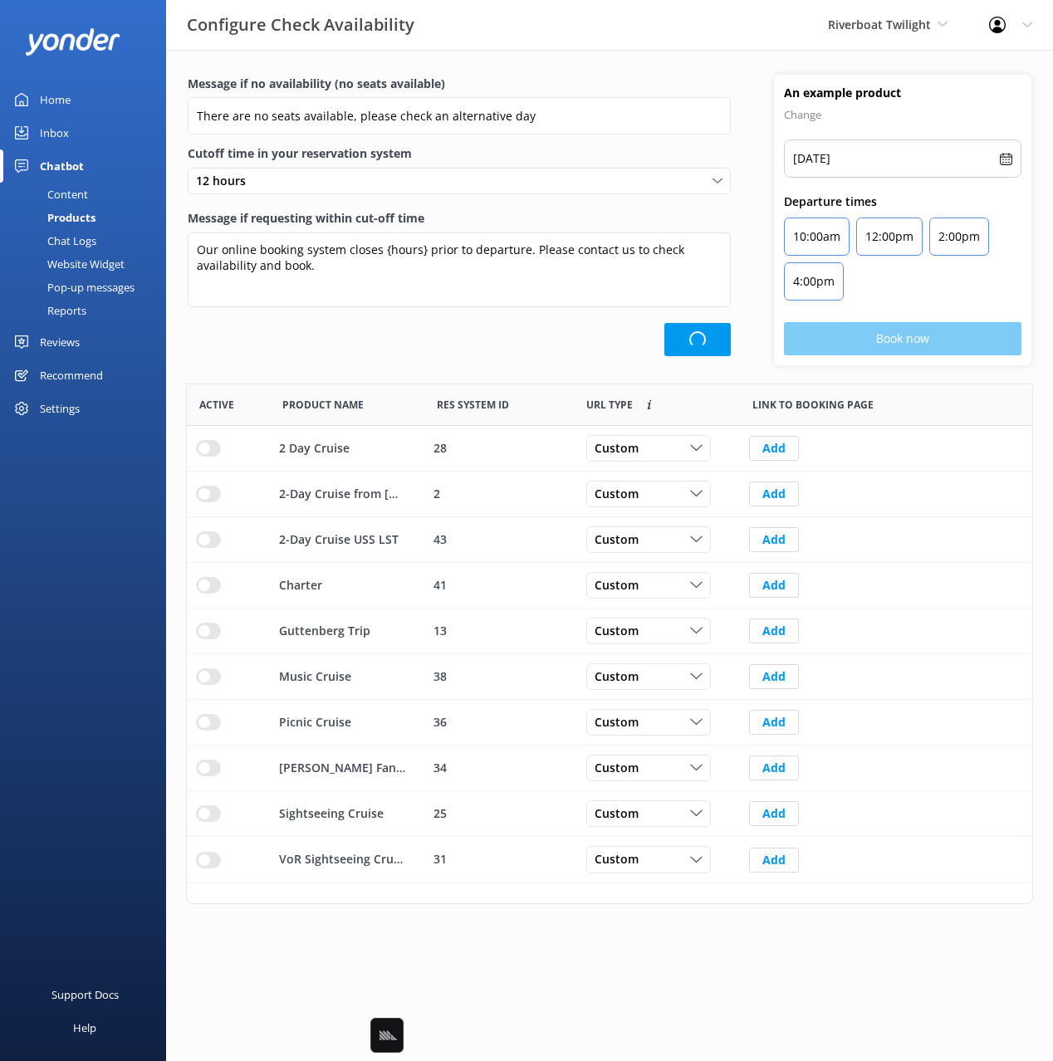
scroll to position [499, 845]
click at [82, 193] on div "Content" at bounding box center [49, 194] width 78 height 23
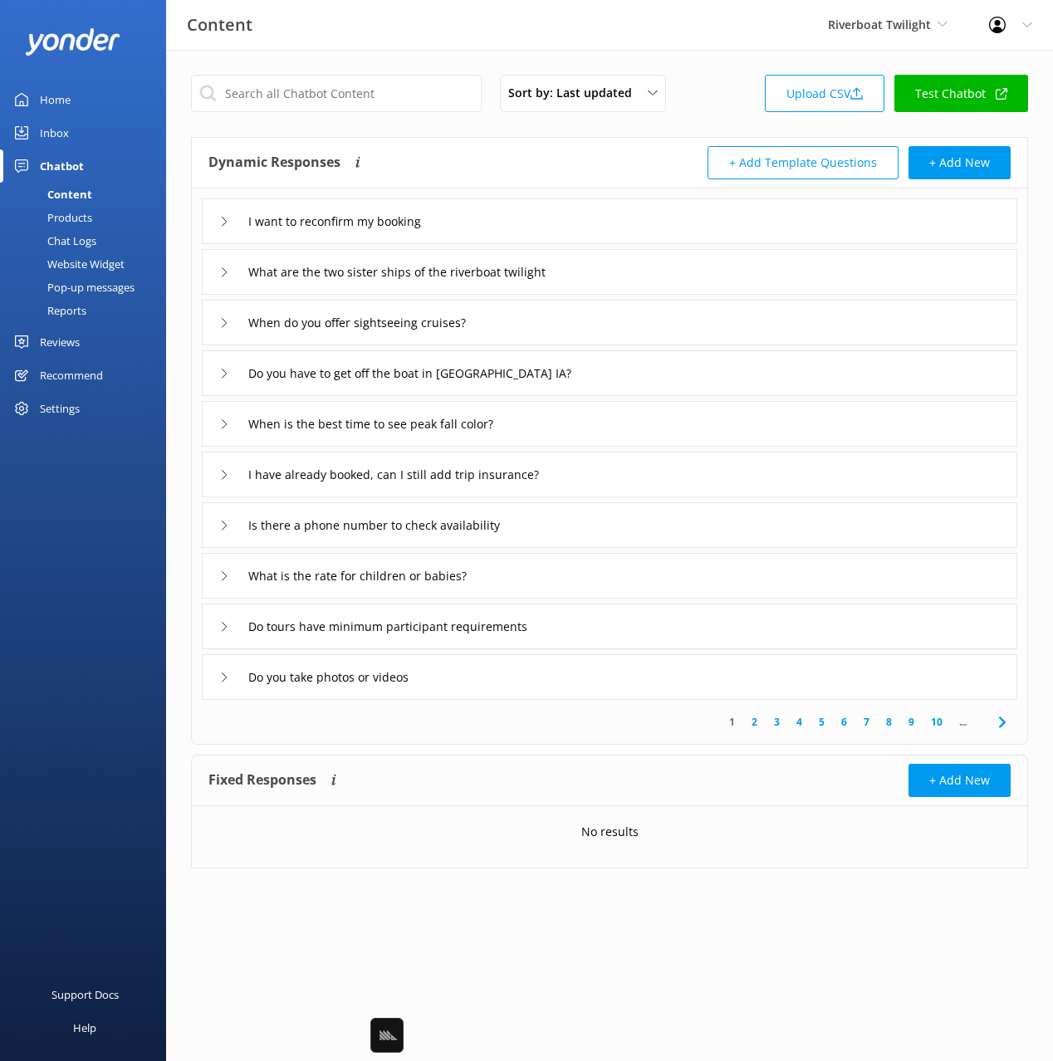
click at [446, 147] on div "Dynamic Responses The chatbot will generate a response based on the content inf…" at bounding box center [408, 162] width 401 height 33
click at [399, 39] on div "Content Riverboat Twilight Black Cat Cruises Banff Airporter International Anta…" at bounding box center [526, 25] width 1053 height 50
click at [84, 273] on div "Website Widget" at bounding box center [67, 263] width 115 height 23
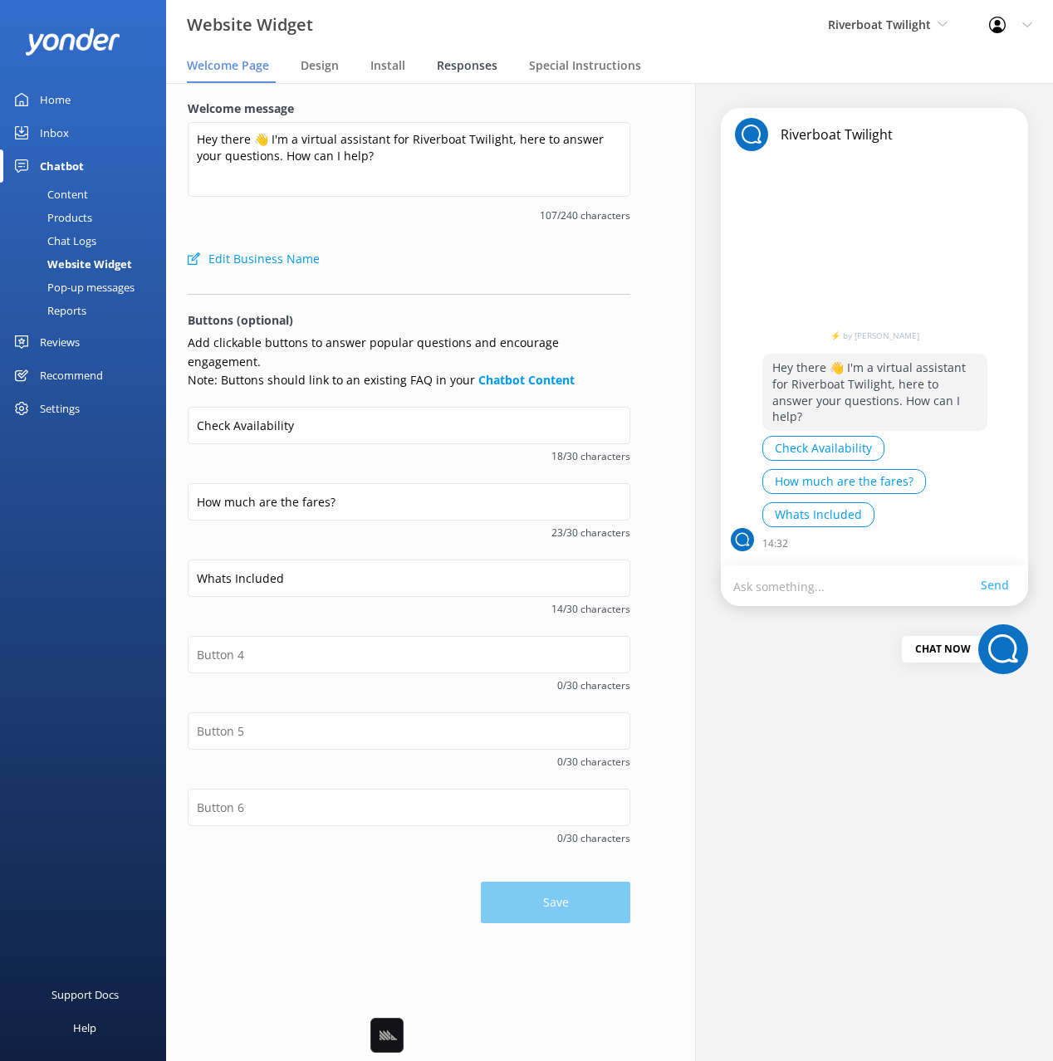
click at [478, 66] on span "Responses" at bounding box center [467, 65] width 61 height 17
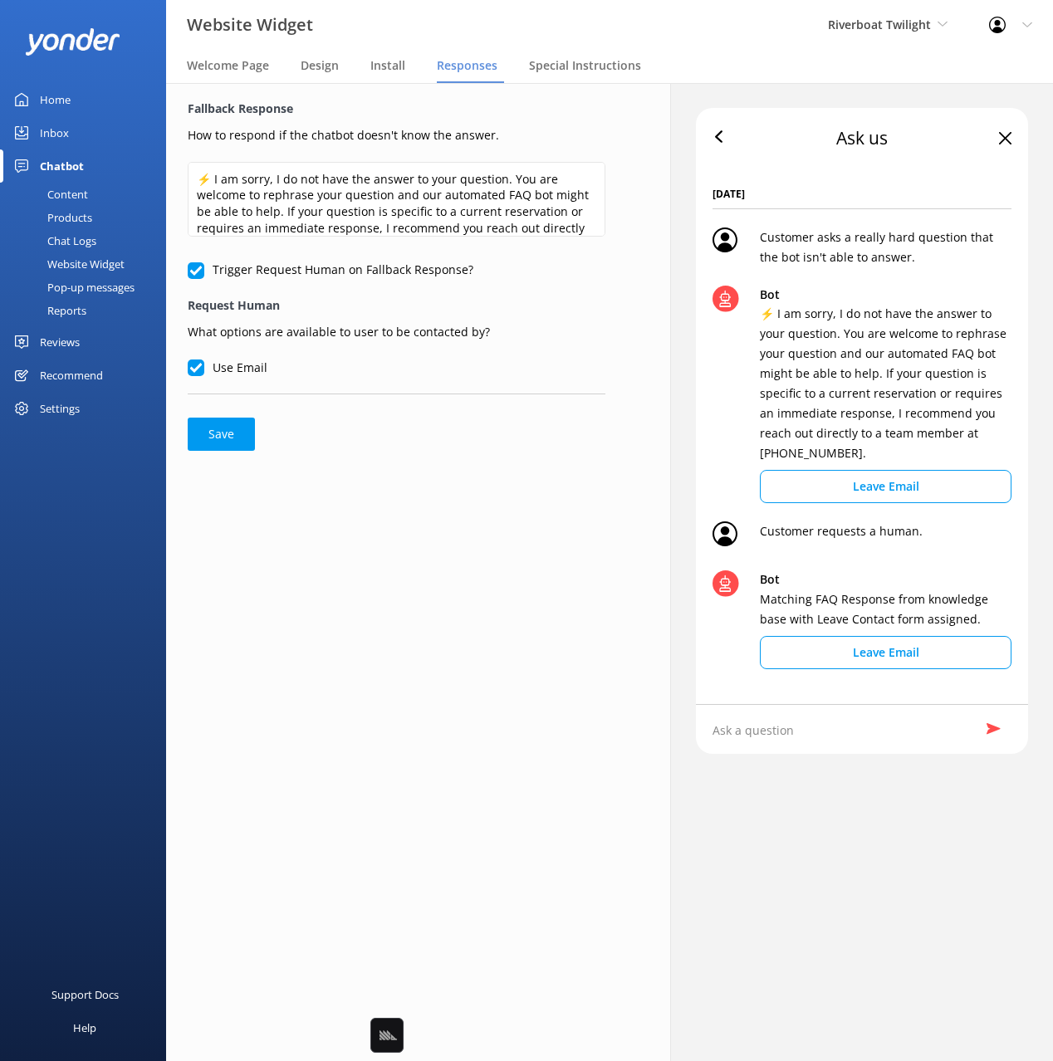
drag, startPoint x: 477, startPoint y: 460, endPoint x: 460, endPoint y: 226, distance: 234.7
click at [477, 455] on div "Fallback Response How to respond if the chatbot doesn't know the answer. ⚡ I am…" at bounding box center [396, 275] width 461 height 384
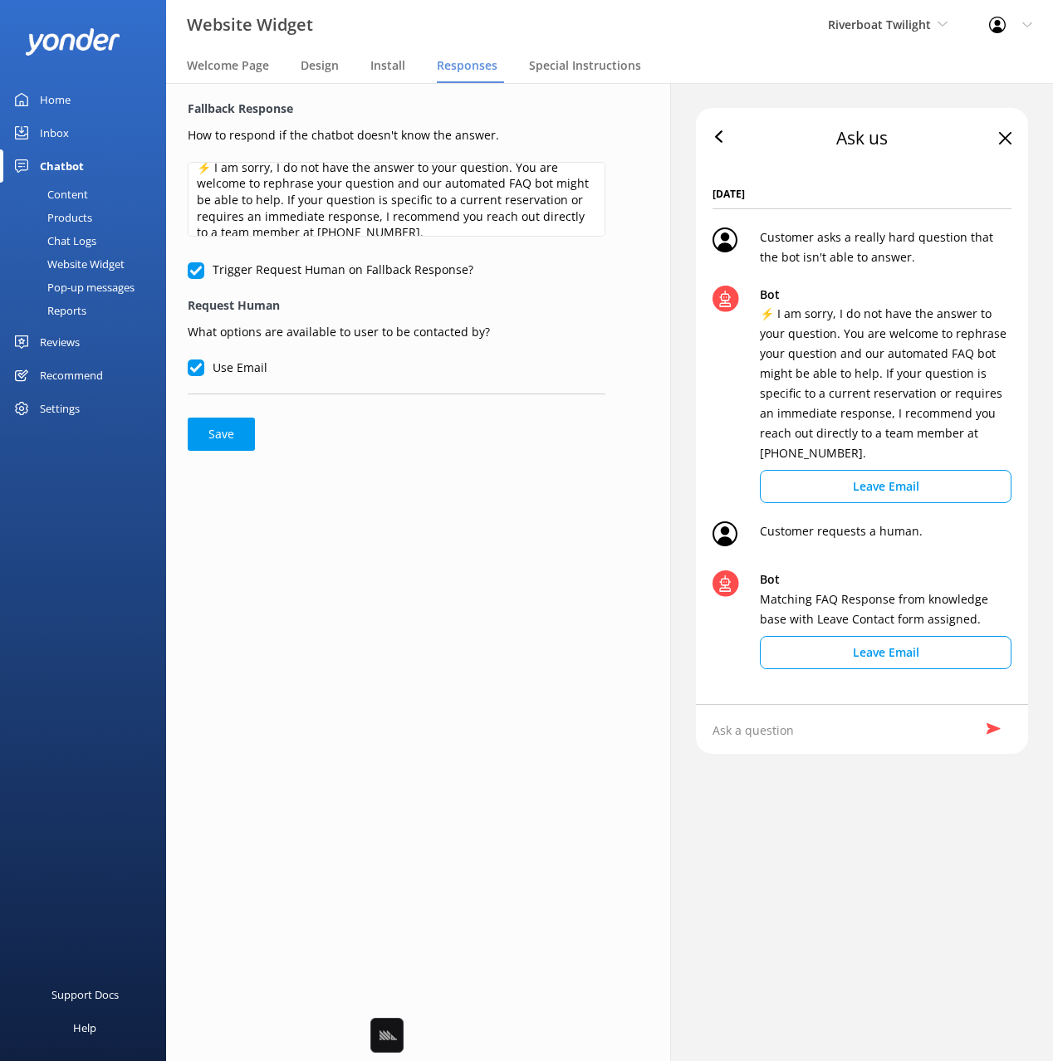
scroll to position [25, 0]
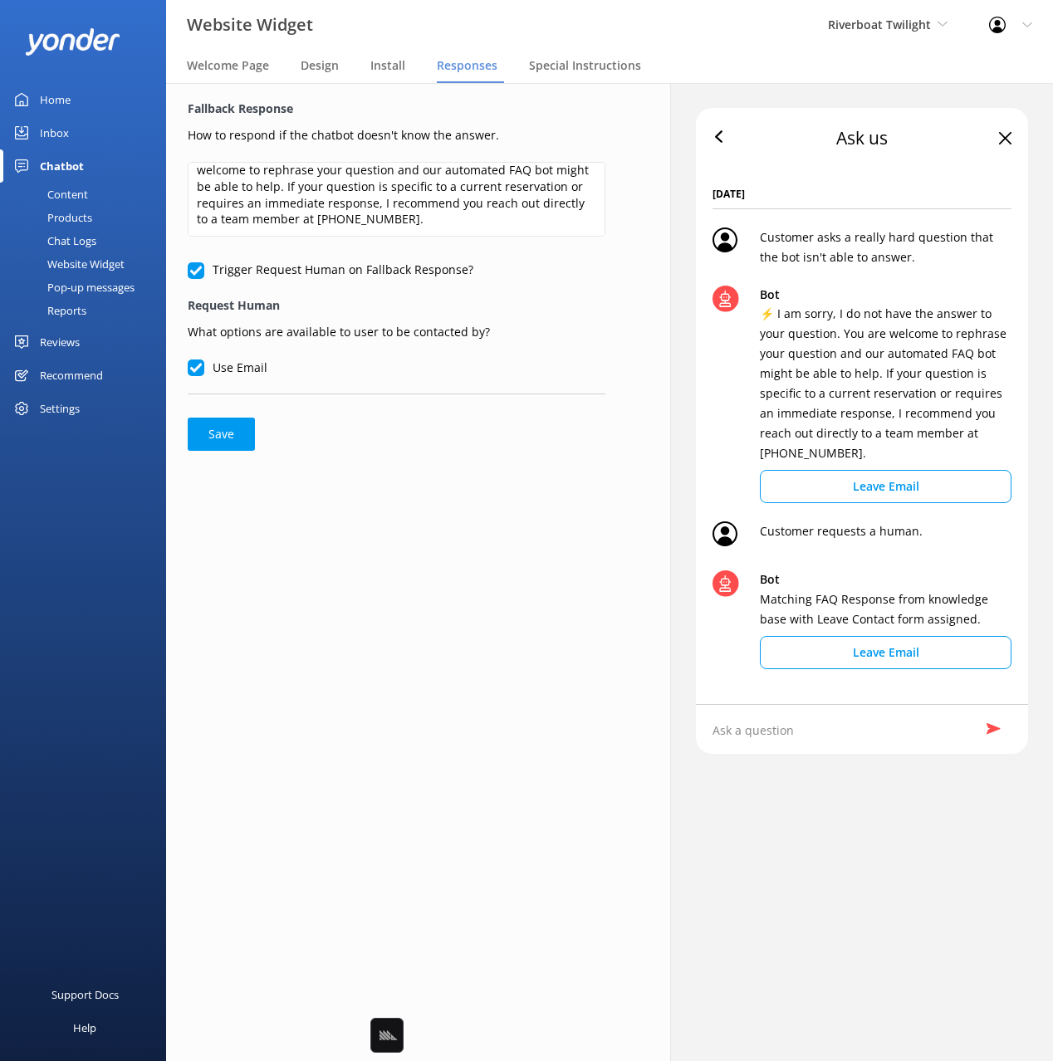
click at [429, 447] on form "Fallback Response How to respond if the chatbot doesn't know the answer. ⚡ I am…" at bounding box center [397, 275] width 418 height 351
click at [93, 190] on link "Content" at bounding box center [88, 194] width 156 height 23
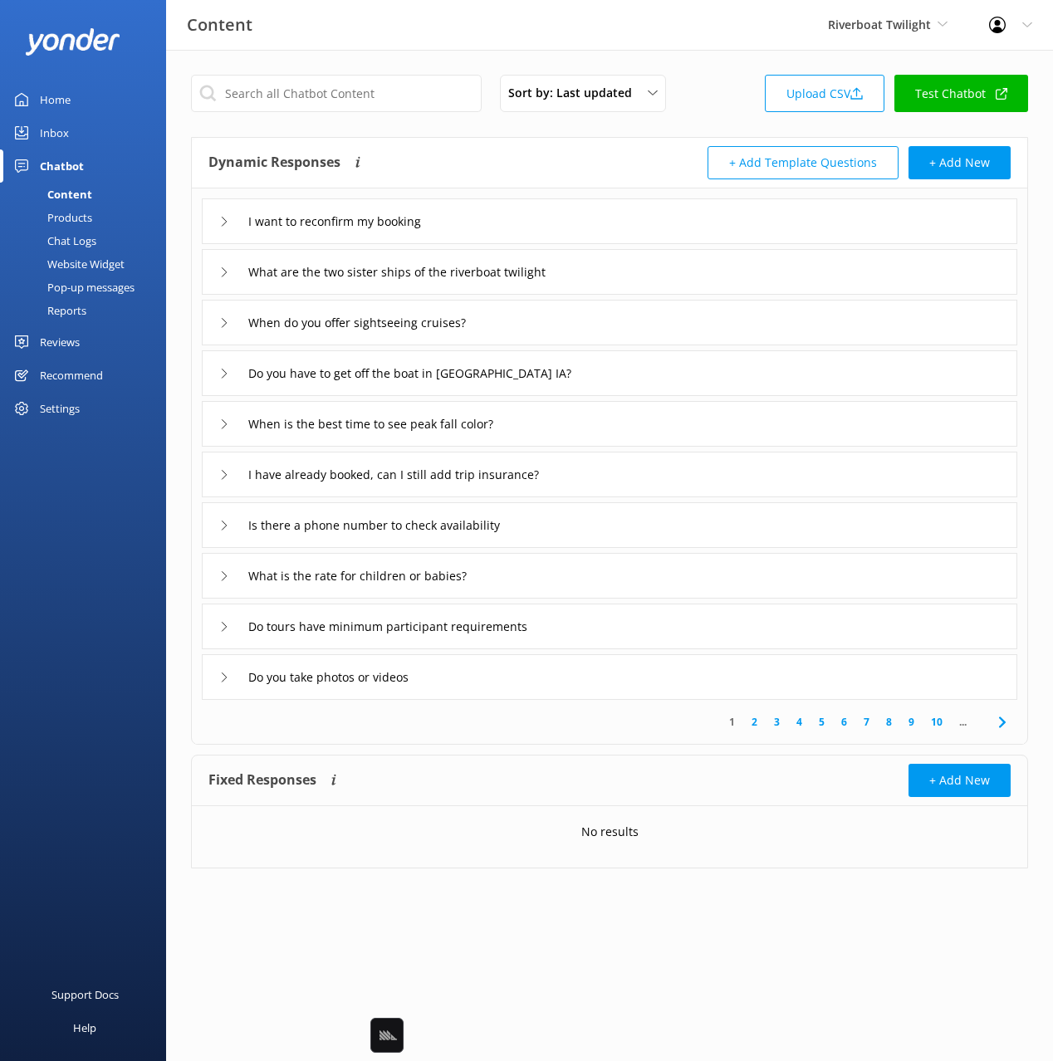
drag, startPoint x: 486, startPoint y: 153, endPoint x: 161, endPoint y: 318, distance: 364.2
click at [483, 154] on div "Dynamic Responses The chatbot will generate a response based on the content inf…" at bounding box center [408, 162] width 401 height 33
click at [90, 306] on link "Reports" at bounding box center [88, 310] width 156 height 23
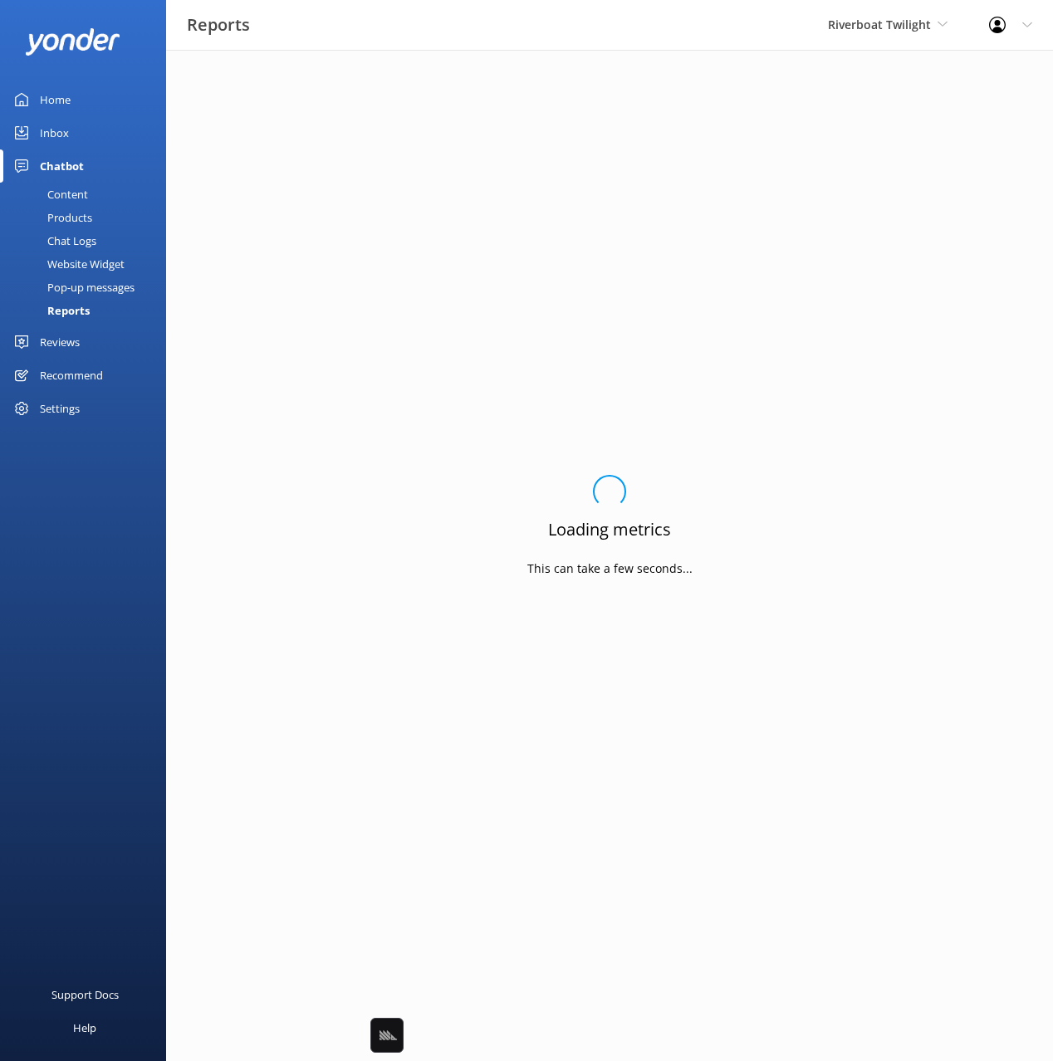
click at [110, 282] on div "Pop-up messages" at bounding box center [72, 287] width 125 height 23
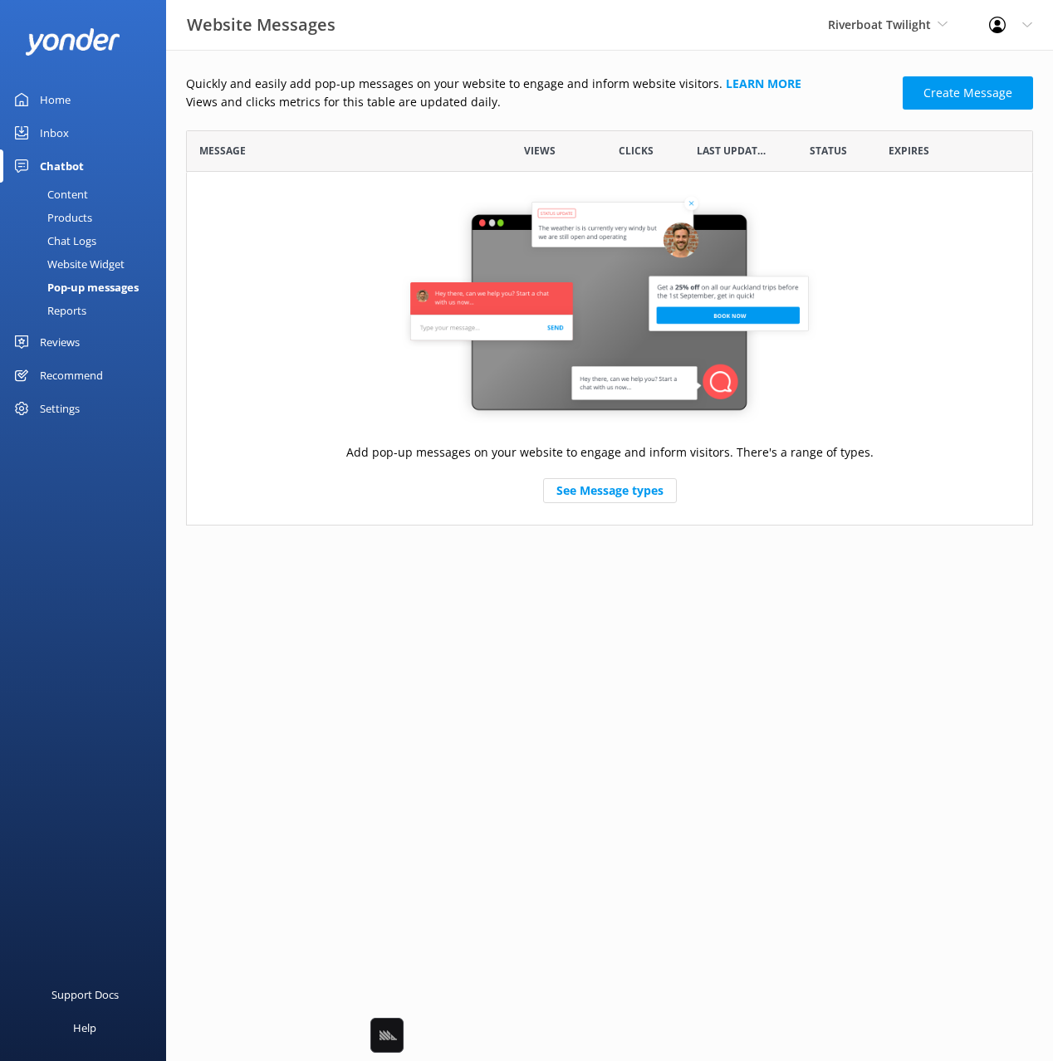
scroll to position [395, 847]
click at [579, 93] on p "Views and clicks metrics for this table are updated daily." at bounding box center [539, 102] width 707 height 18
click at [84, 310] on div "Reports" at bounding box center [48, 310] width 76 height 23
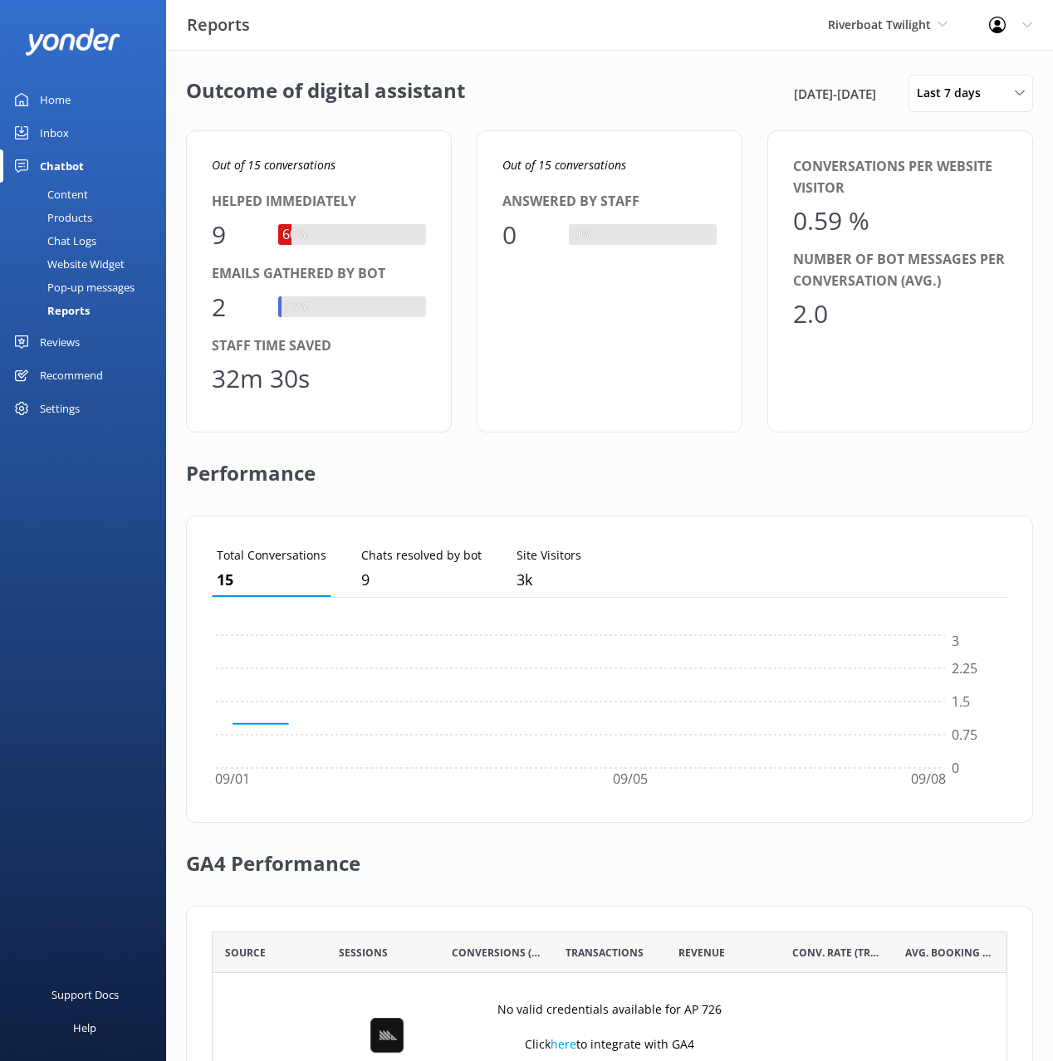
scroll to position [167, 795]
click at [941, 125] on div "Outcome of digital assistant 2nd Sep 25 - 9th Sep 25 Last 7 days Last 7 days La…" at bounding box center [609, 604] width 887 height 1108
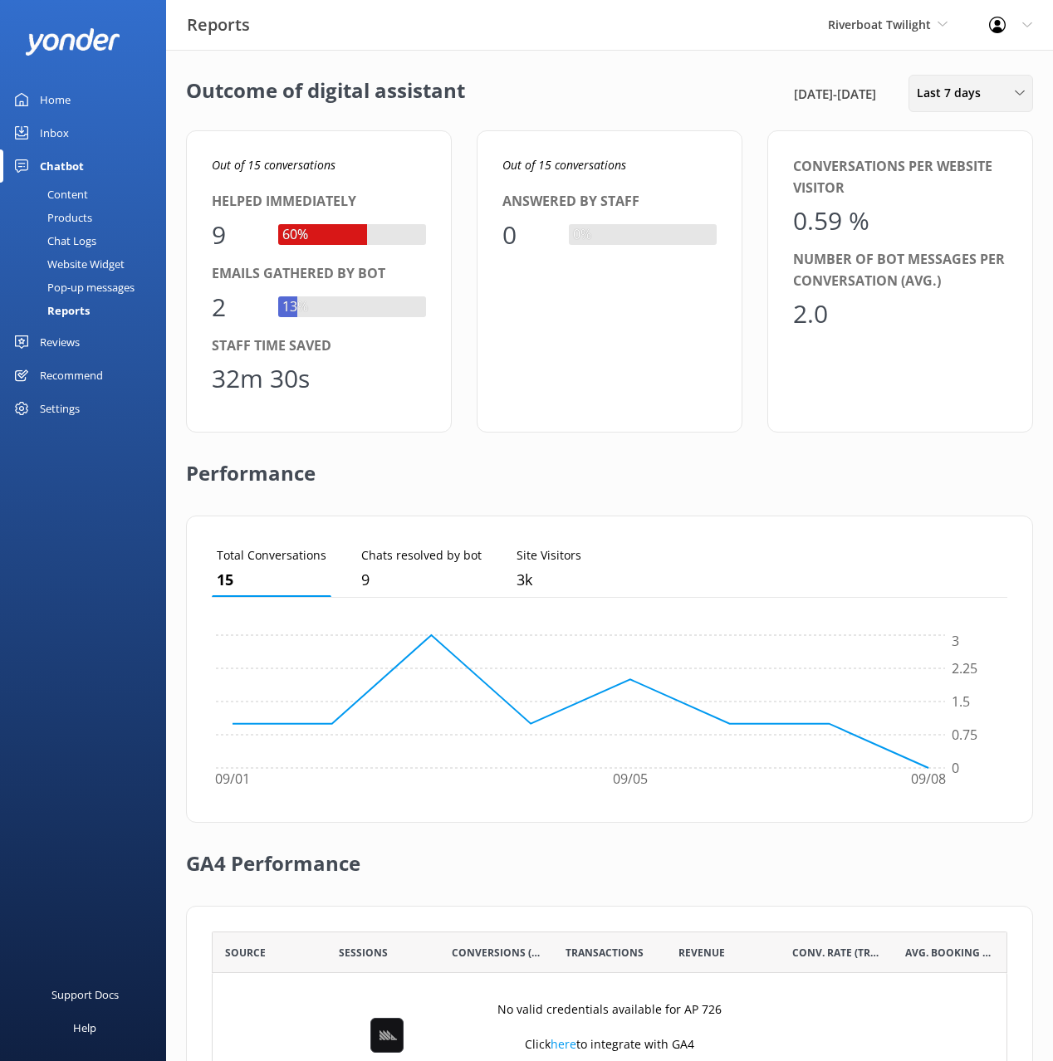
click at [947, 86] on span "Last 7 days" at bounding box center [954, 93] width 74 height 18
click at [933, 281] on link "Last 180 days" at bounding box center [983, 267] width 148 height 33
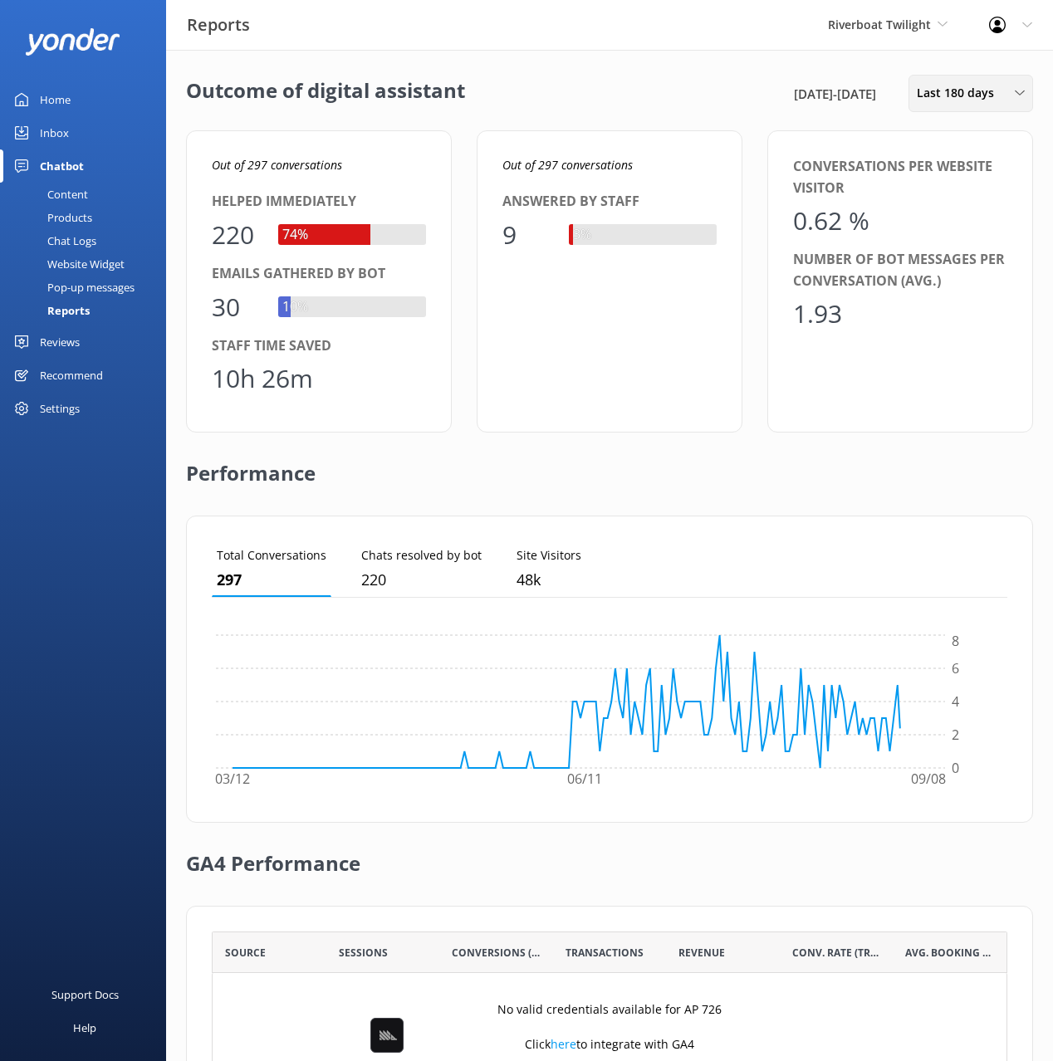
click at [943, 103] on div "Last 180 days Last 7 days Last 30 days Last month Last 90 days Last 180 days Cu…" at bounding box center [970, 93] width 125 height 37
click at [915, 346] on div "Conversations per website visitor 0.62 % Number of bot messages per conversatio…" at bounding box center [900, 281] width 266 height 302
click at [343, 170] on p "Out of 297 conversations" at bounding box center [319, 165] width 214 height 18
drag, startPoint x: 323, startPoint y: 164, endPoint x: 247, endPoint y: 167, distance: 76.4
click at [247, 167] on p "Out of 297 conversations" at bounding box center [319, 165] width 214 height 18
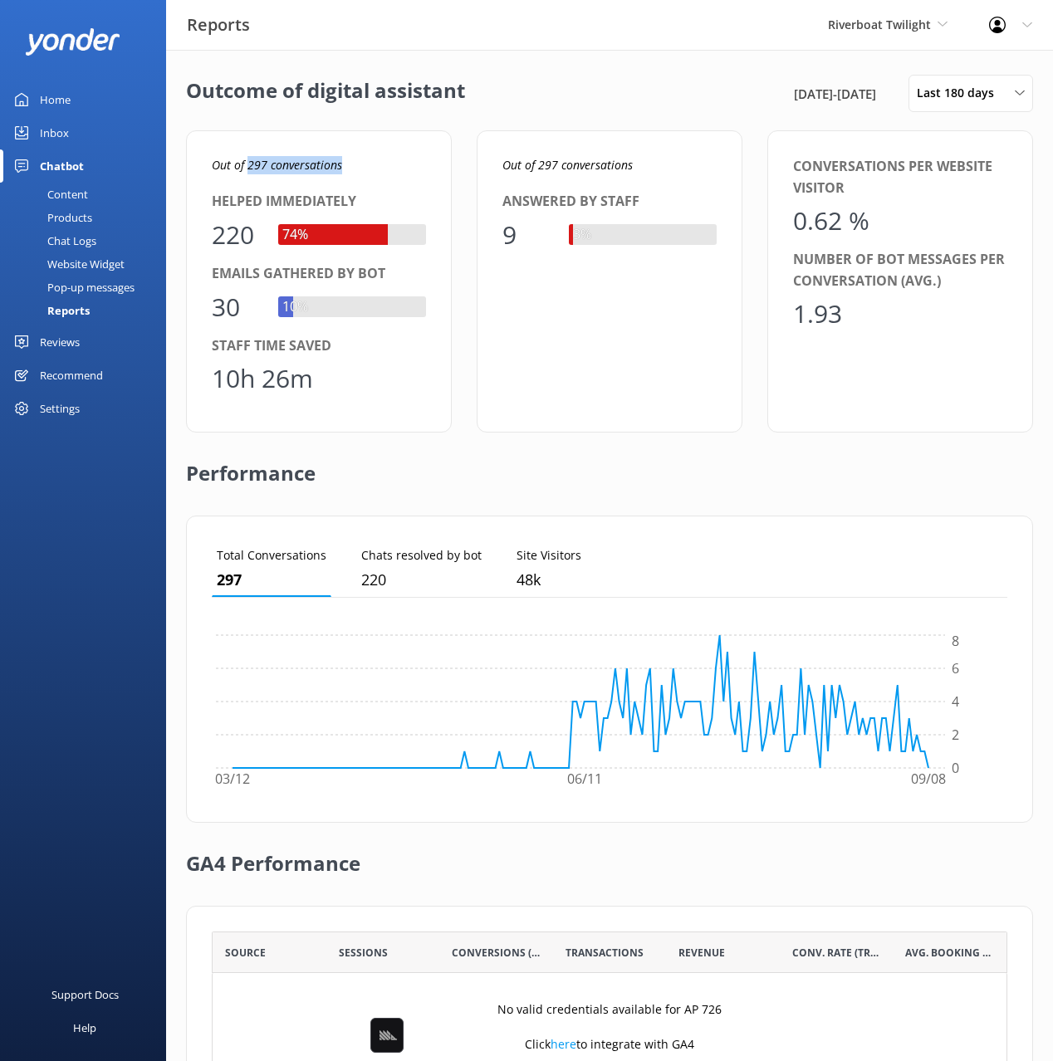
copy icon "297 conversations"
click at [338, 162] on icon "Out of 297 conversations" at bounding box center [277, 165] width 130 height 16
click at [374, 160] on p "Out of 297 conversations" at bounding box center [319, 165] width 214 height 18
click at [400, 156] on p "Out of 297 conversations" at bounding box center [319, 165] width 214 height 18
click at [88, 224] on div "Products" at bounding box center [51, 217] width 82 height 23
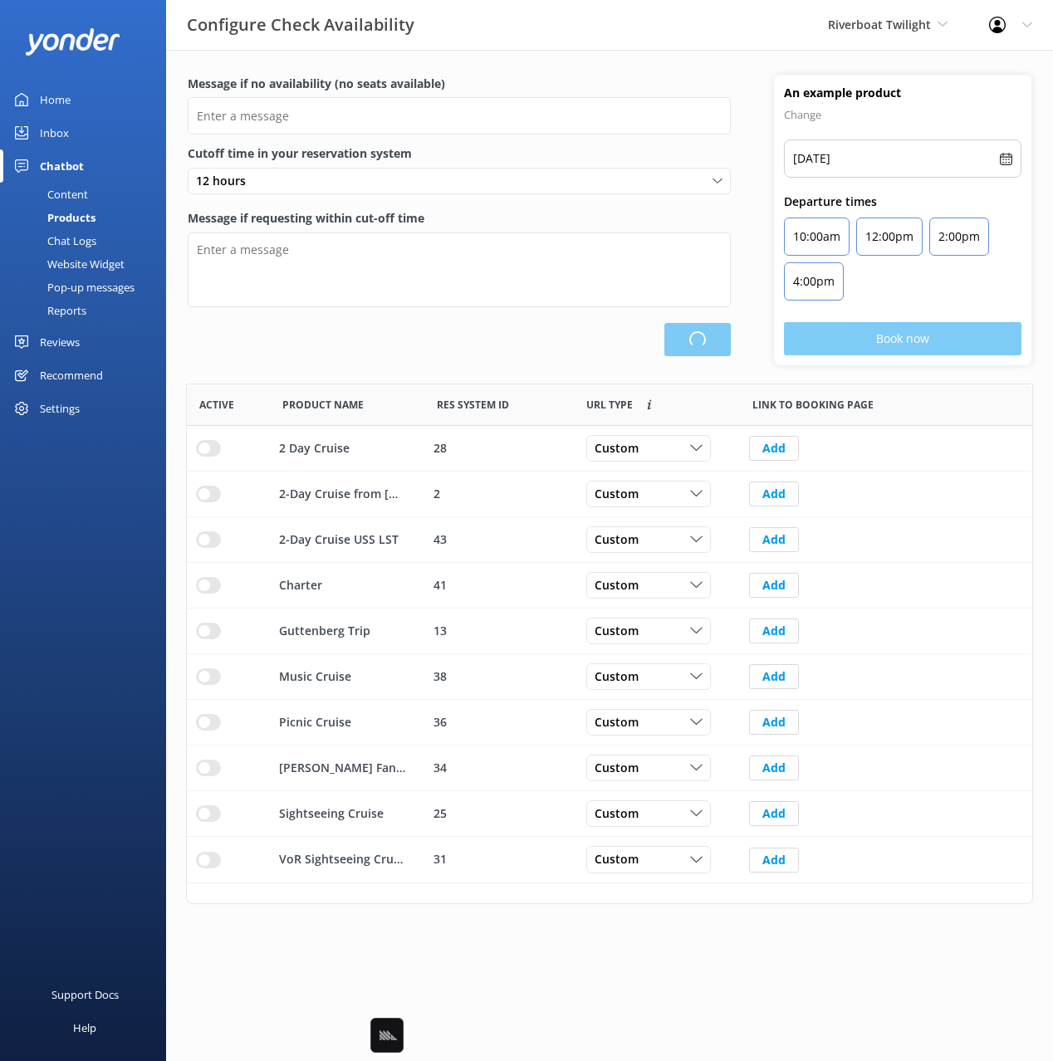
type input "There are no seats available, please check an alternative day"
type textarea "Our online booking system closes {hours} prior to departure. Please contact us …"
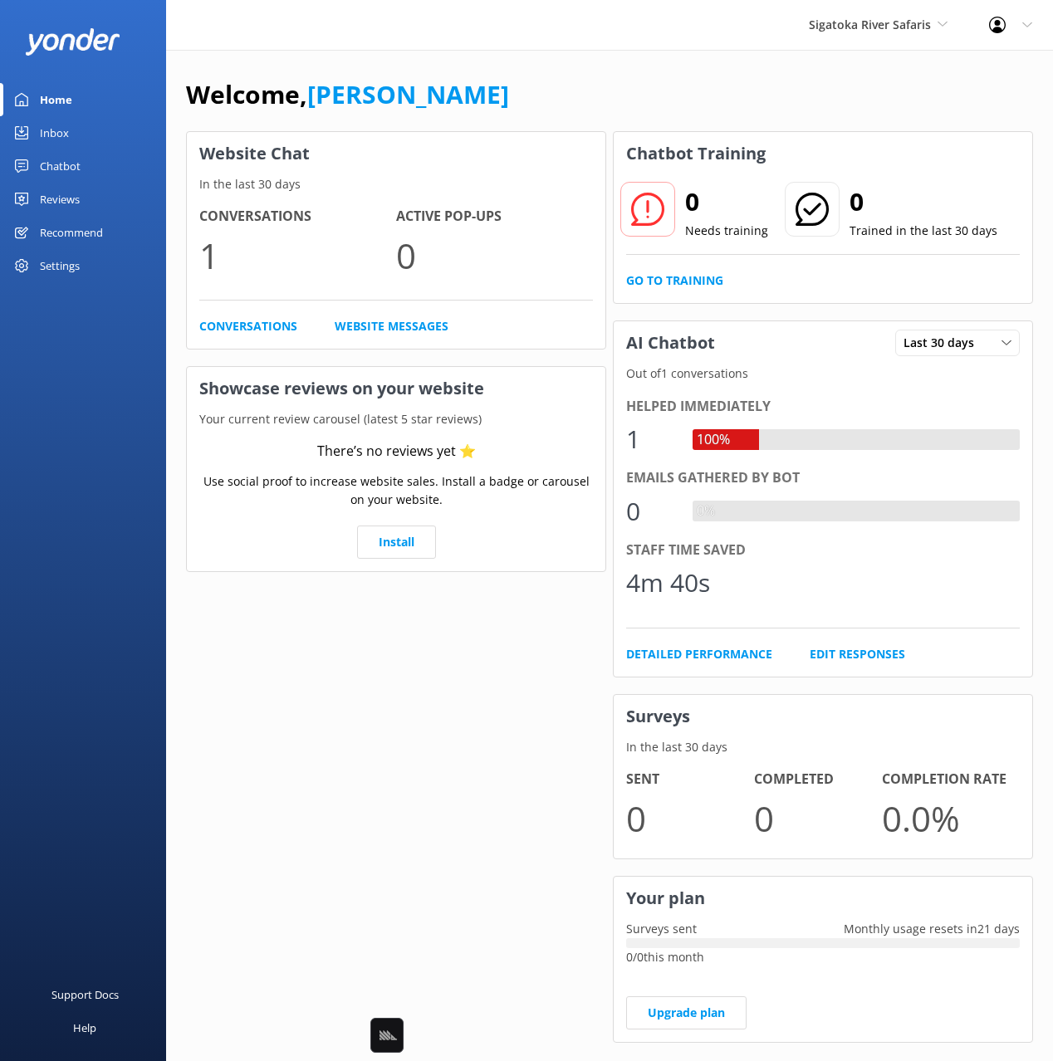
click at [64, 169] on div "Chatbot" at bounding box center [60, 165] width 41 height 33
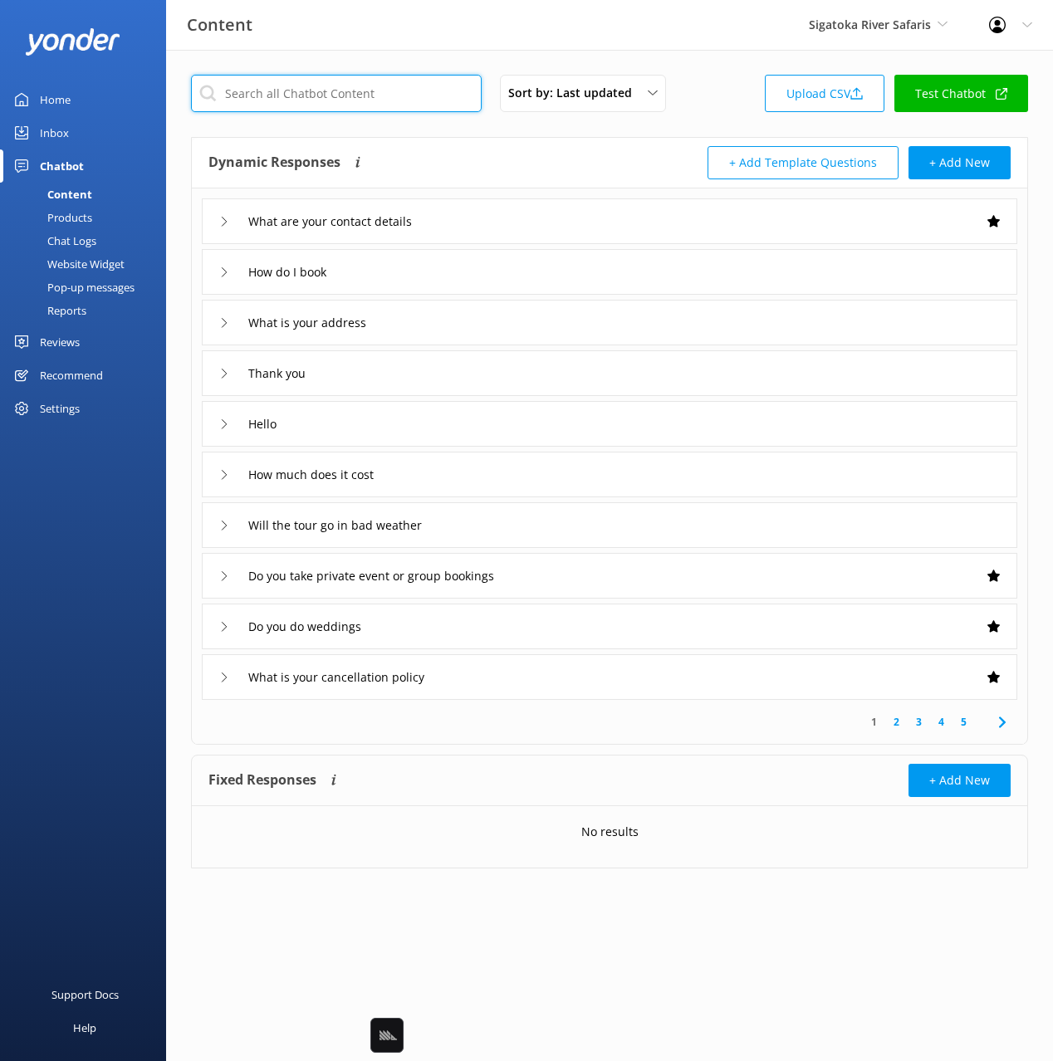
click at [384, 90] on input "text" at bounding box center [336, 93] width 291 height 37
click at [671, 468] on div "How much does it cost" at bounding box center [609, 475] width 815 height 46
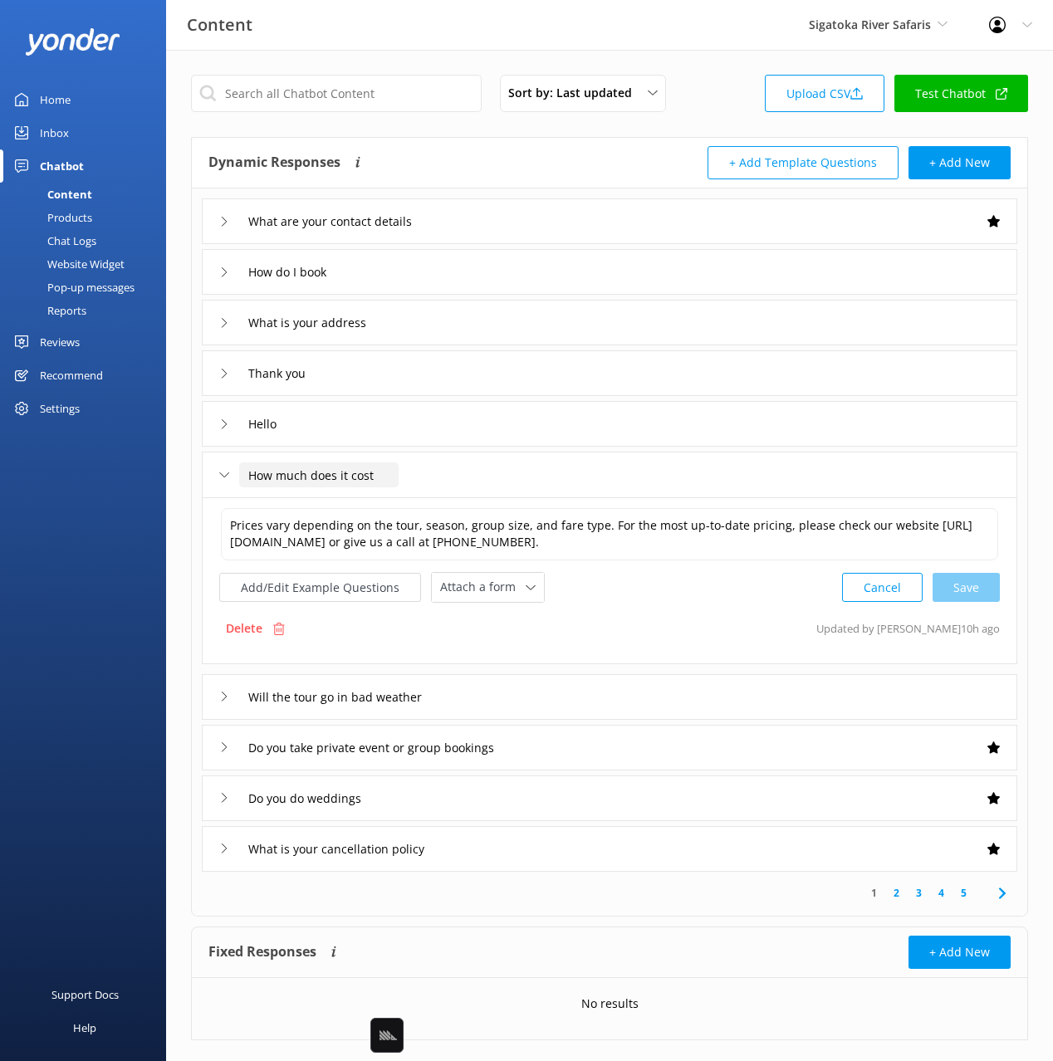
click at [306, 475] on input "How much does it cost" at bounding box center [318, 474] width 159 height 25
click at [579, 479] on div "How much does it cost" at bounding box center [609, 475] width 815 height 46
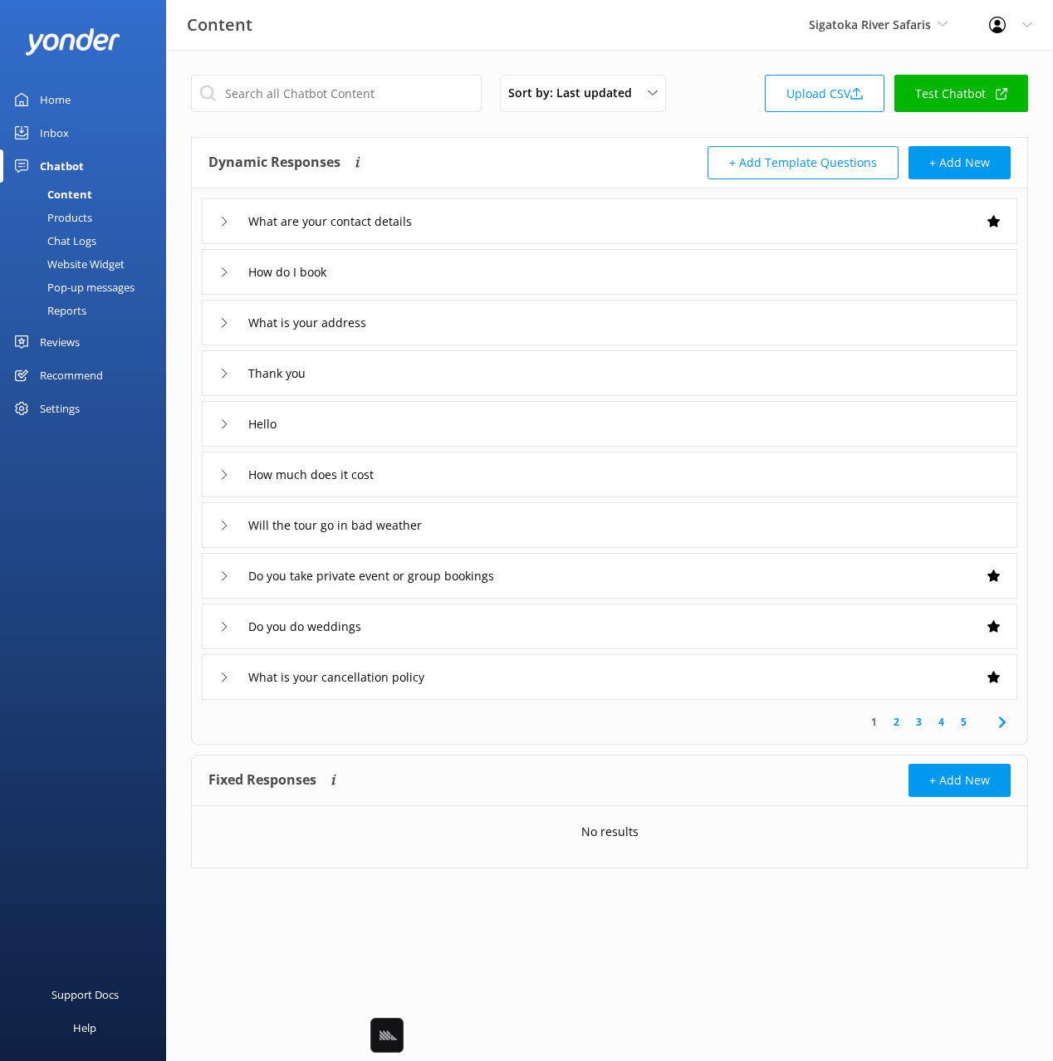
drag, startPoint x: 672, startPoint y: 46, endPoint x: 987, endPoint y: 252, distance: 376.3
click at [672, 46] on div "Content Sigatoka River Safaris Black Cat Cruises [GEOGRAPHIC_DATA] [GEOGRAPHIC_…" at bounding box center [526, 25] width 1053 height 50
